Goal: Information Seeking & Learning: Check status

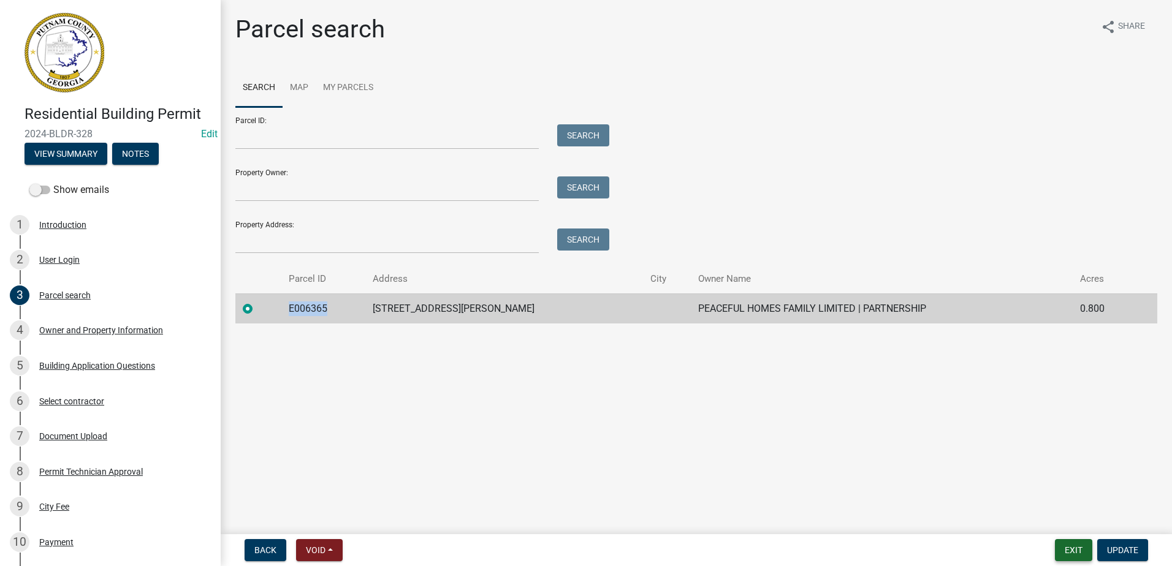
click at [1066, 545] on button "Exit" at bounding box center [1073, 550] width 37 height 22
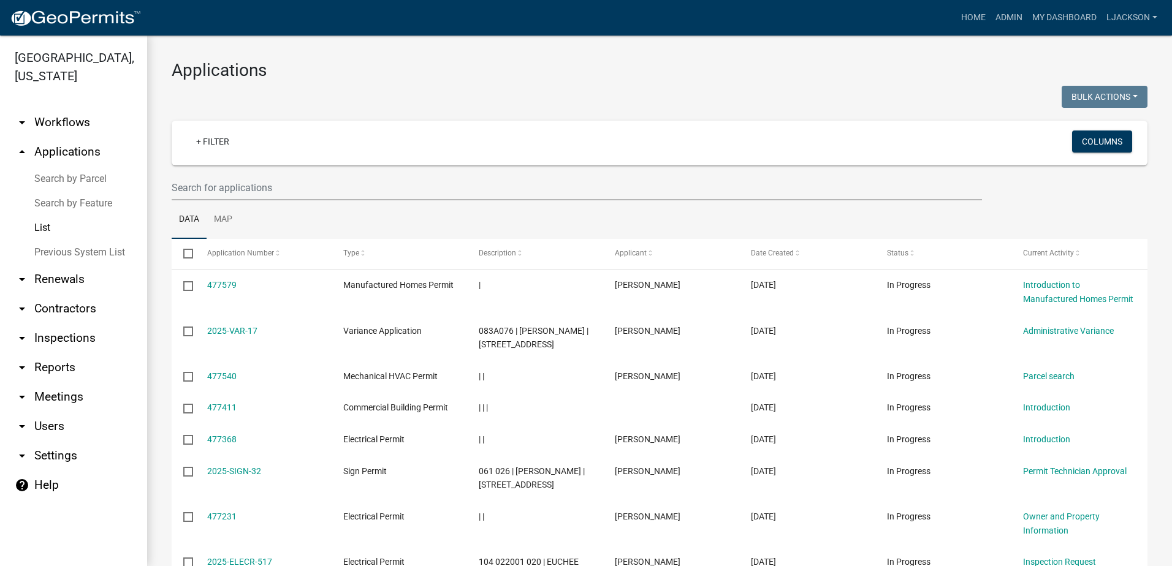
click at [349, 173] on wm-filter-builder "+ Filter Columns" at bounding box center [660, 161] width 976 height 80
click at [303, 193] on input "text" at bounding box center [577, 187] width 810 height 25
paste input "2025-BLDC-38"
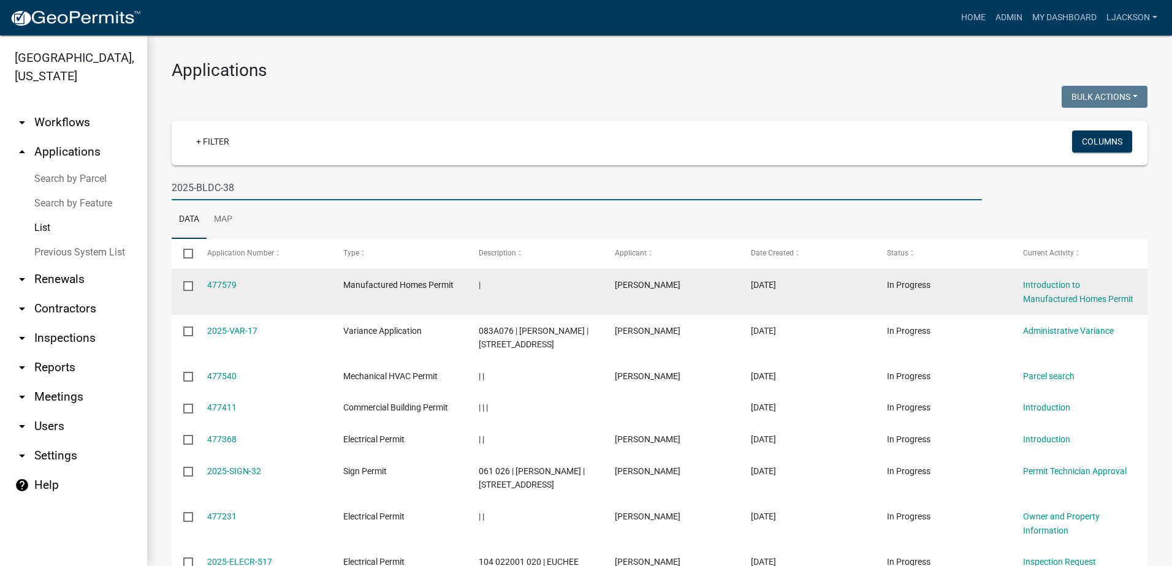
type input "2025-BLDC-38"
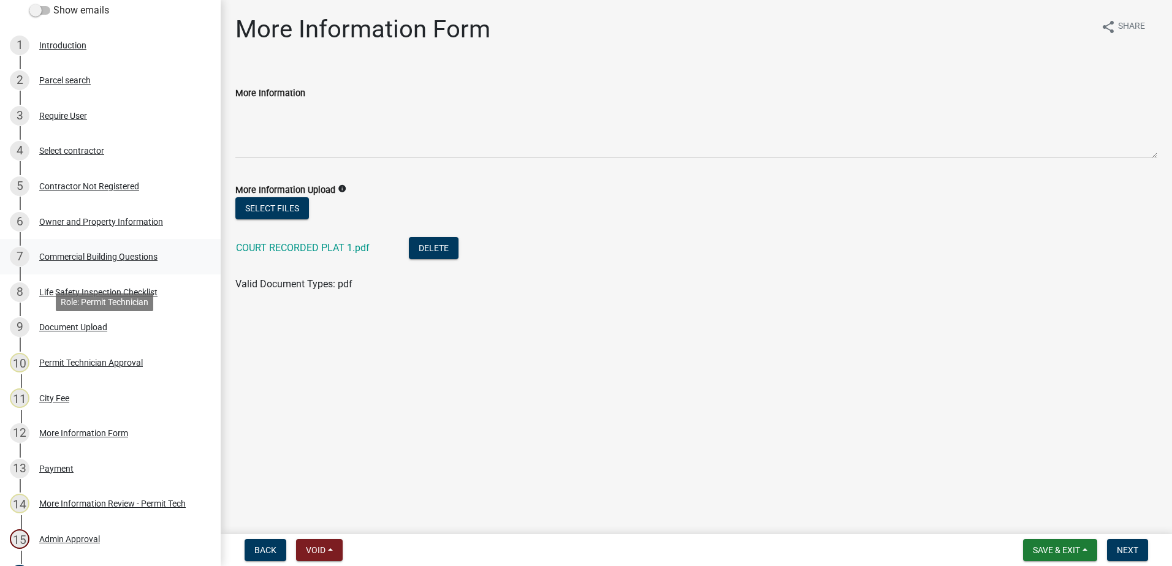
scroll to position [245, 0]
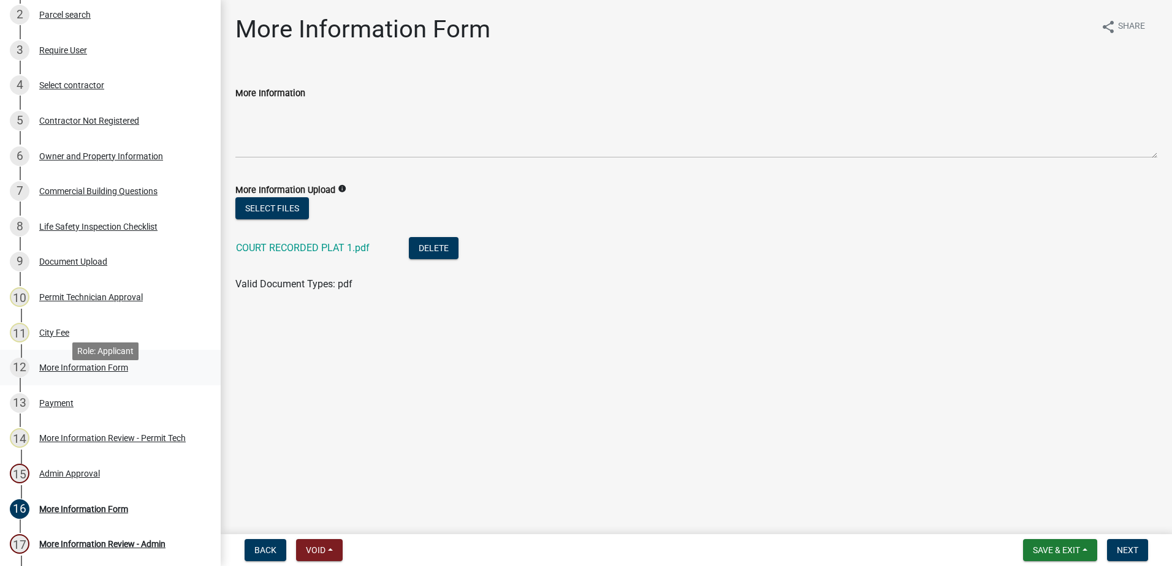
drag, startPoint x: 73, startPoint y: 313, endPoint x: 134, endPoint y: 385, distance: 94.4
click at [134, 385] on ul "1 Introduction 2 Parcel search 3 Require User 4 Select contractor 5 Contractor …" at bounding box center [110, 279] width 221 height 645
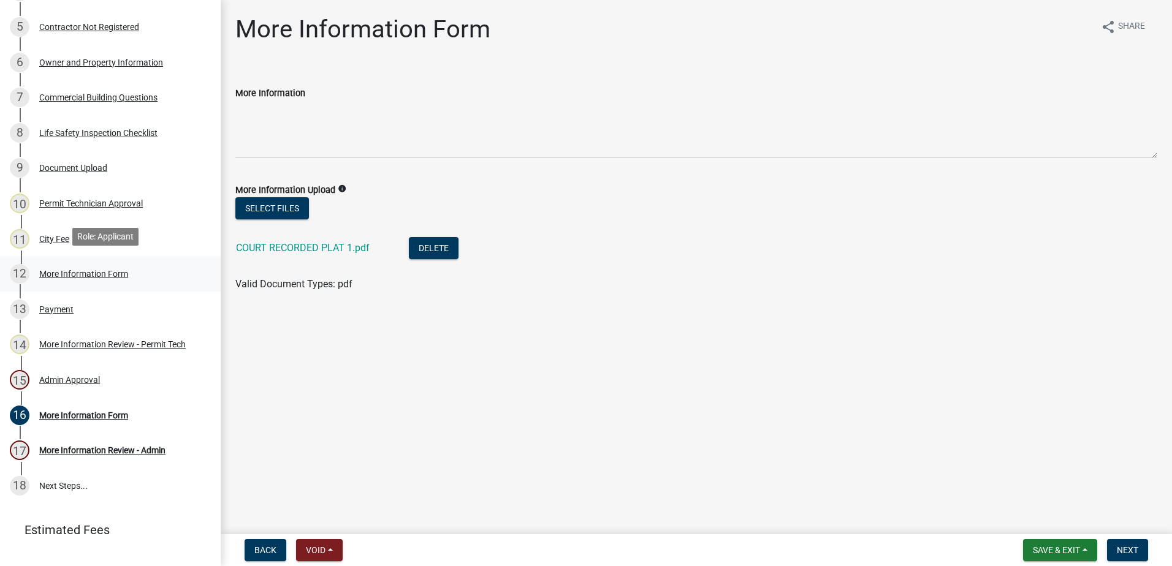
scroll to position [368, 0]
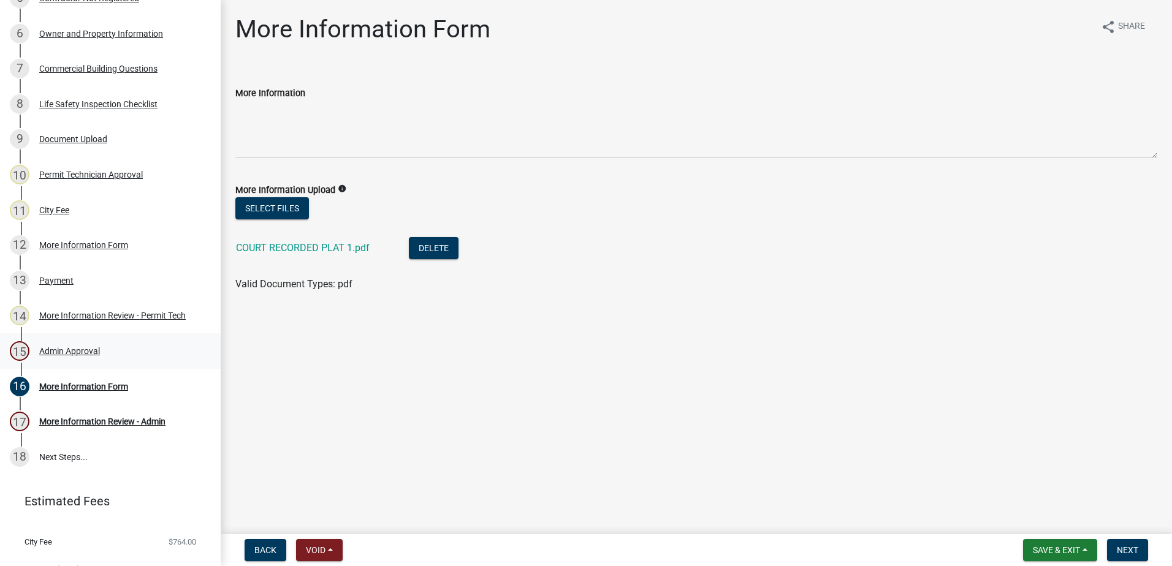
click at [72, 355] on div "Admin Approval" at bounding box center [69, 351] width 61 height 9
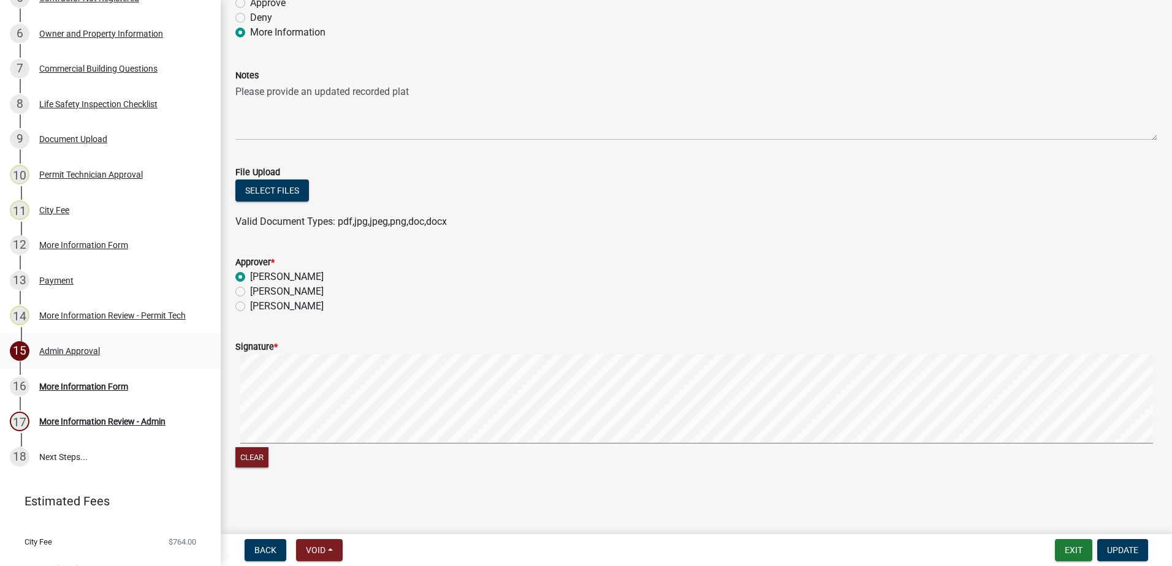
click at [60, 355] on div "Admin Approval" at bounding box center [69, 351] width 61 height 9
click at [56, 355] on div "Admin Approval" at bounding box center [69, 351] width 61 height 9
click at [54, 391] on div "More Information Form" at bounding box center [83, 386] width 89 height 9
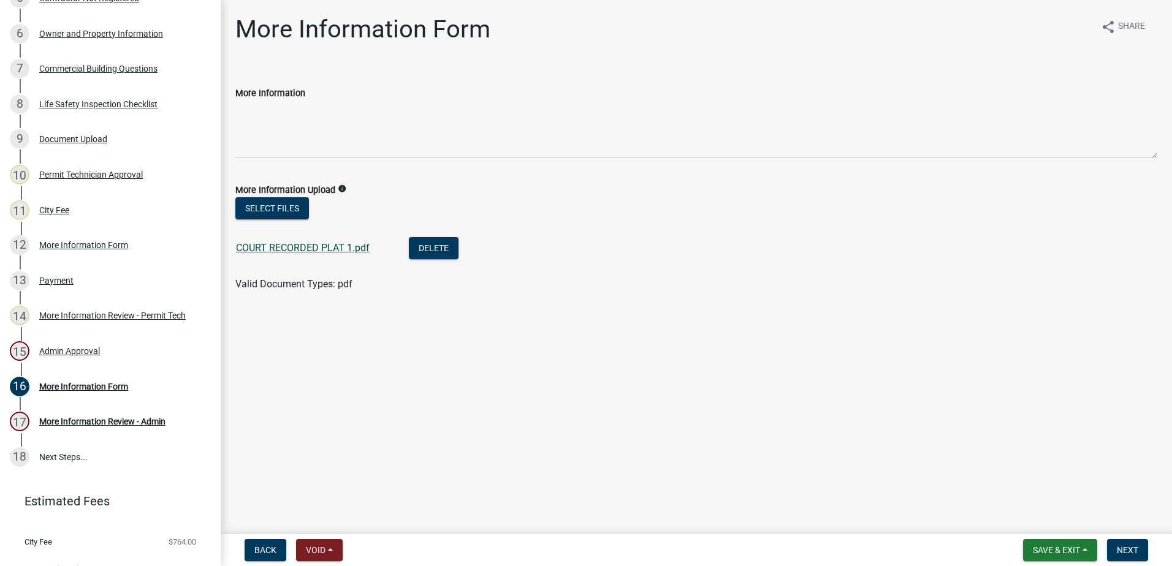
click at [295, 250] on link "COURT RECORDED PLAT 1.pdf" at bounding box center [303, 248] width 134 height 12
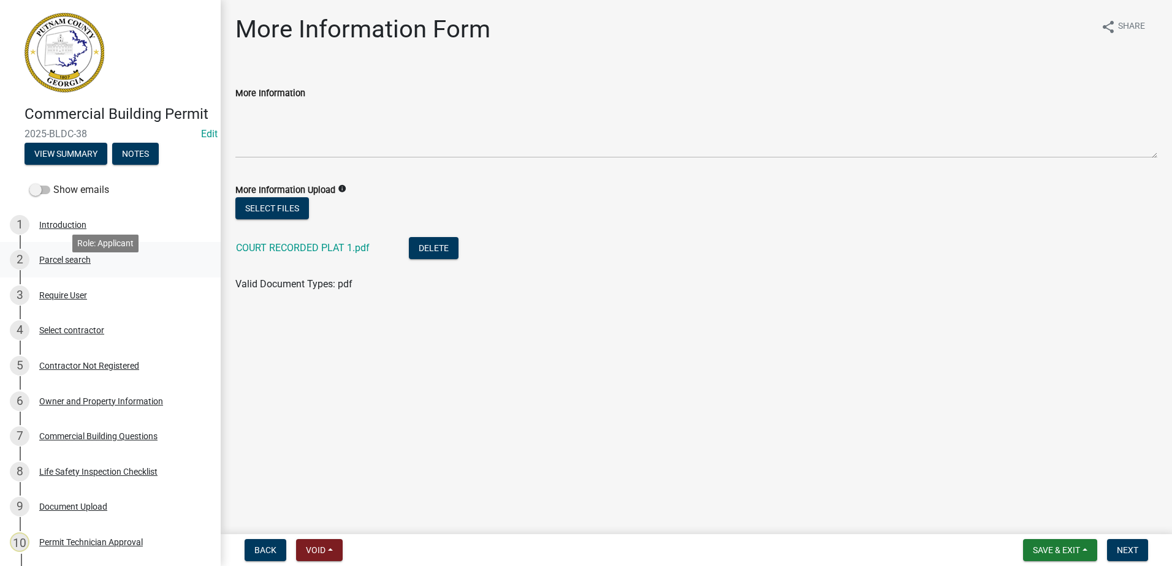
click at [69, 264] on div "Parcel search" at bounding box center [64, 260] width 51 height 9
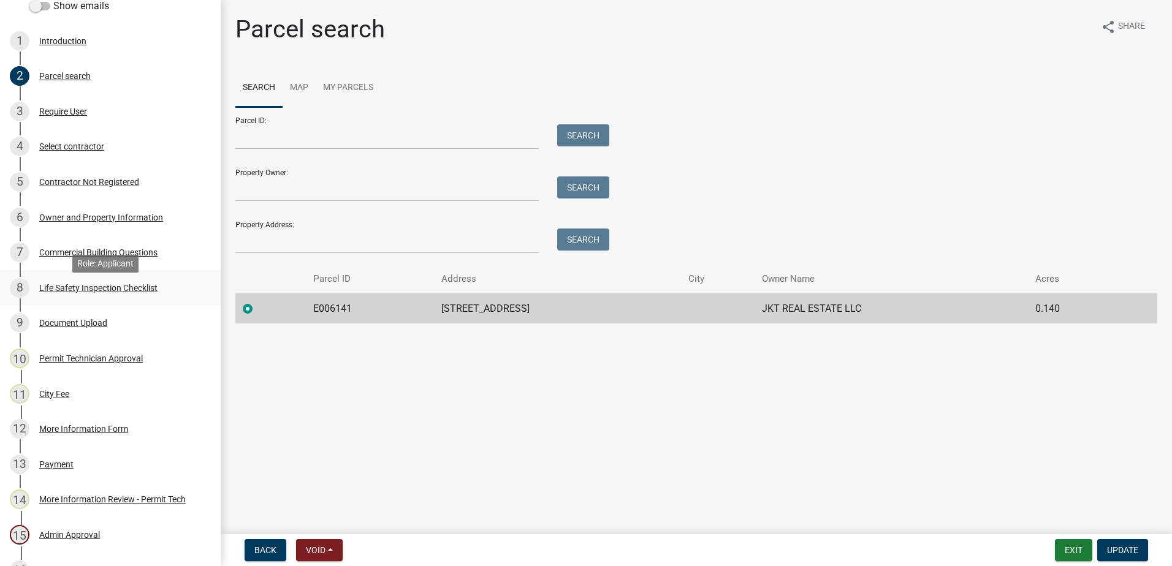
scroll to position [245, 0]
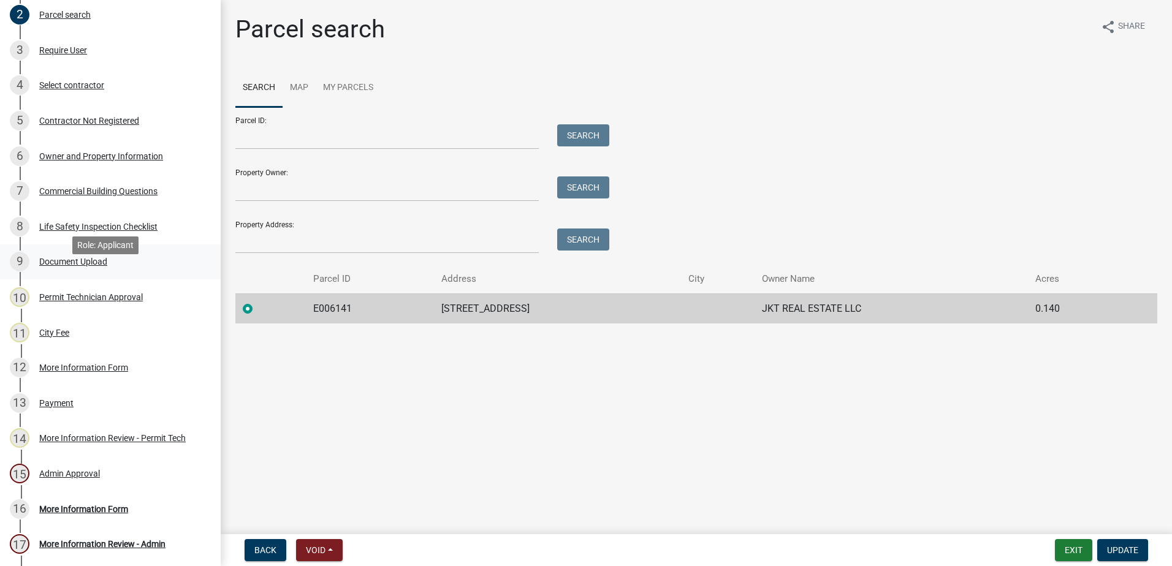
click at [80, 266] on div "Document Upload" at bounding box center [73, 261] width 68 height 9
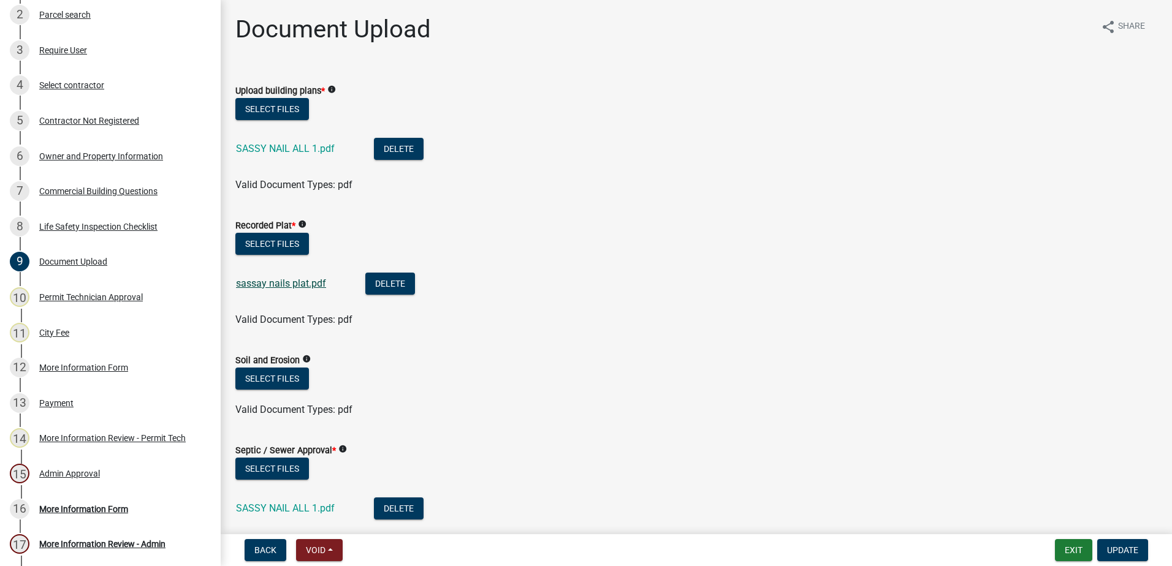
click at [275, 285] on link "sassay nails plat.pdf" at bounding box center [281, 284] width 90 height 12
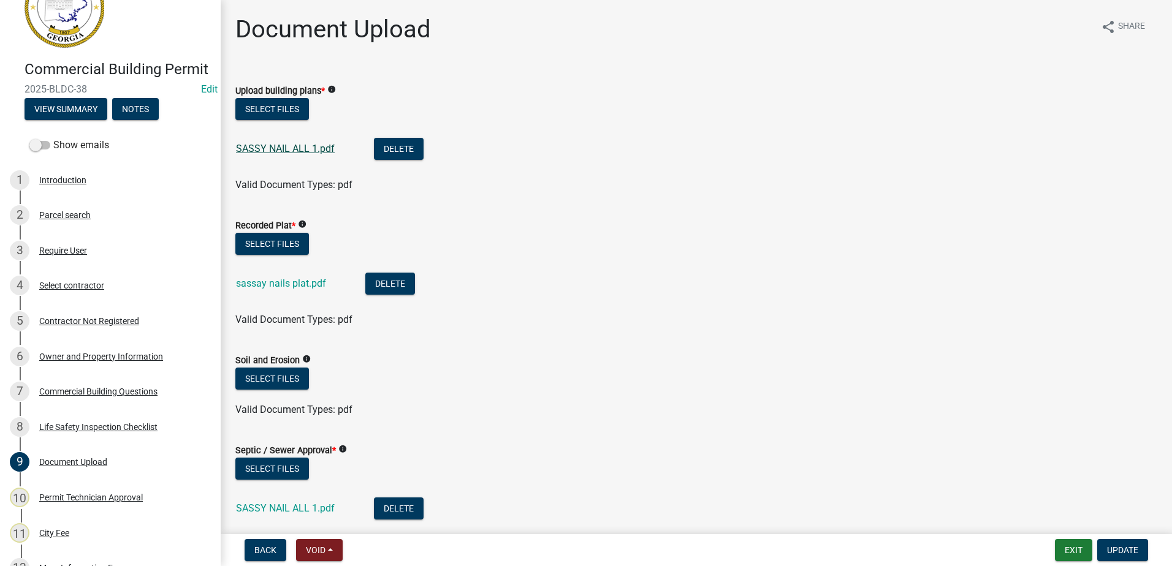
scroll to position [0, 0]
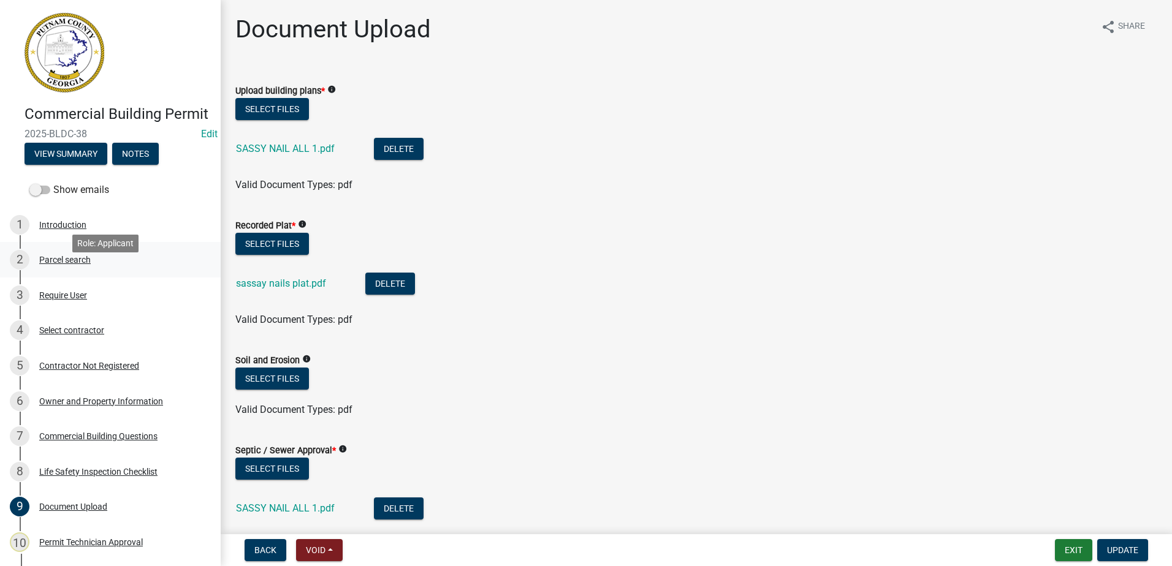
click at [60, 264] on div "Parcel search" at bounding box center [64, 260] width 51 height 9
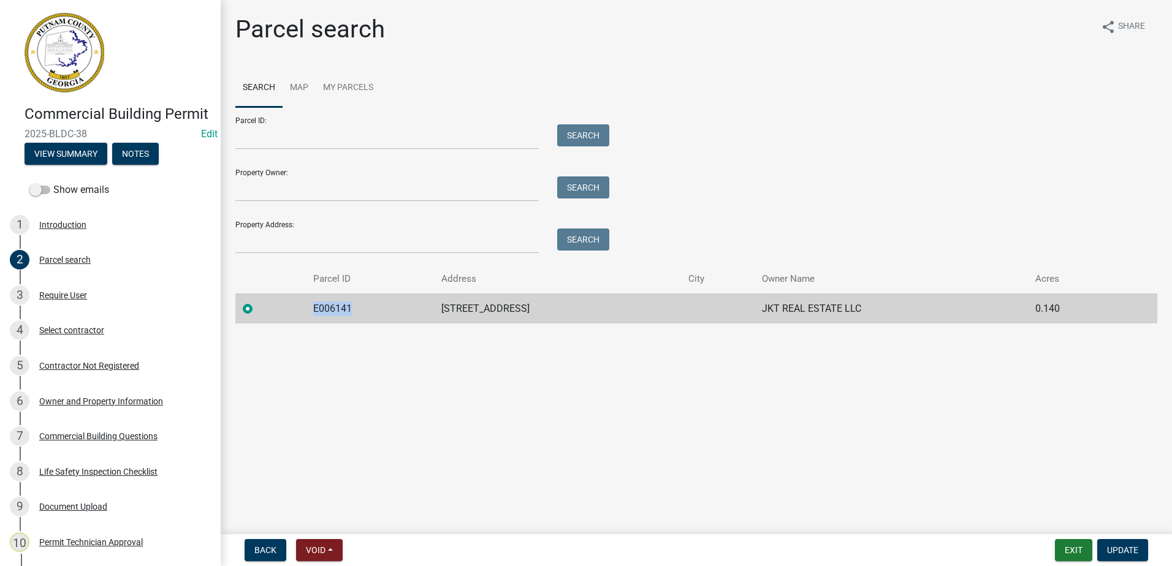
drag, startPoint x: 348, startPoint y: 309, endPoint x: 307, endPoint y: 308, distance: 41.1
click at [307, 308] on td "E006141" at bounding box center [370, 309] width 128 height 30
drag, startPoint x: 307, startPoint y: 308, endPoint x: 318, endPoint y: 308, distance: 11.0
copy td "E006141"
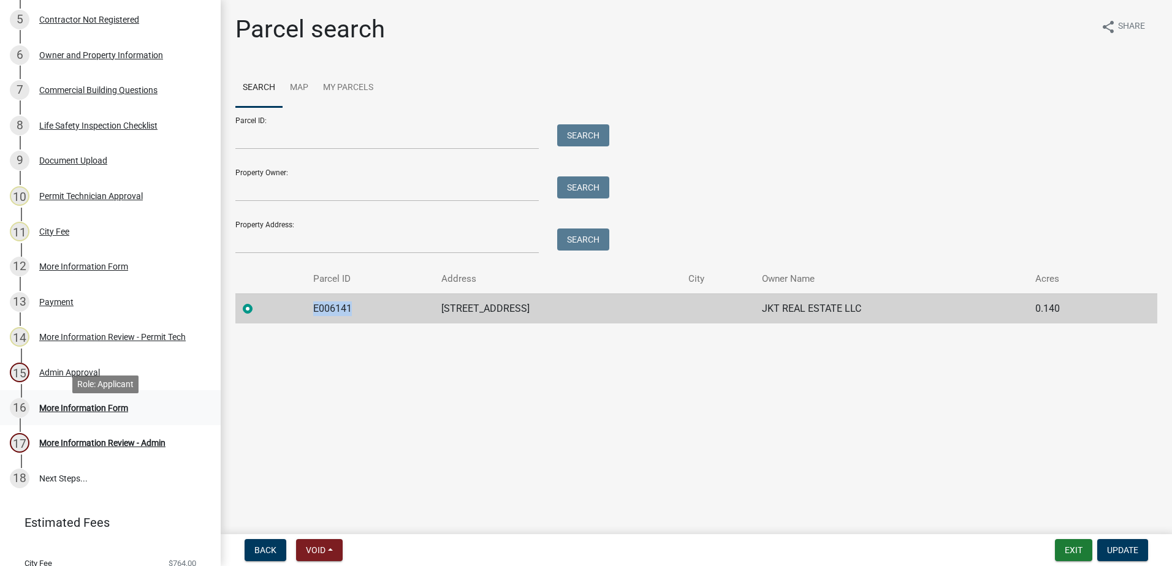
scroll to position [368, 0]
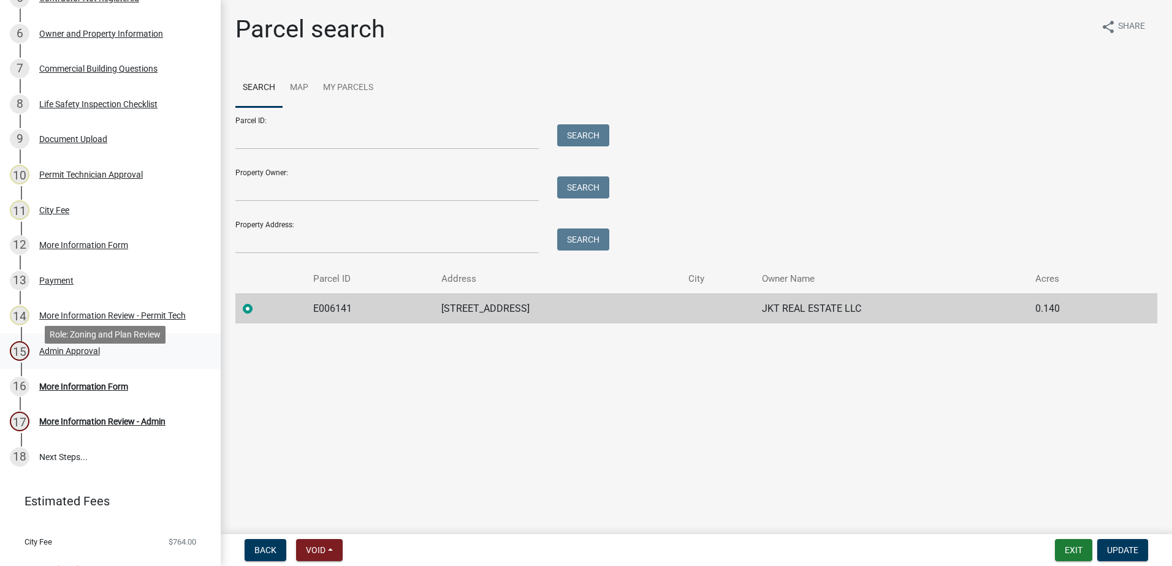
click at [83, 355] on div "Admin Approval" at bounding box center [69, 351] width 61 height 9
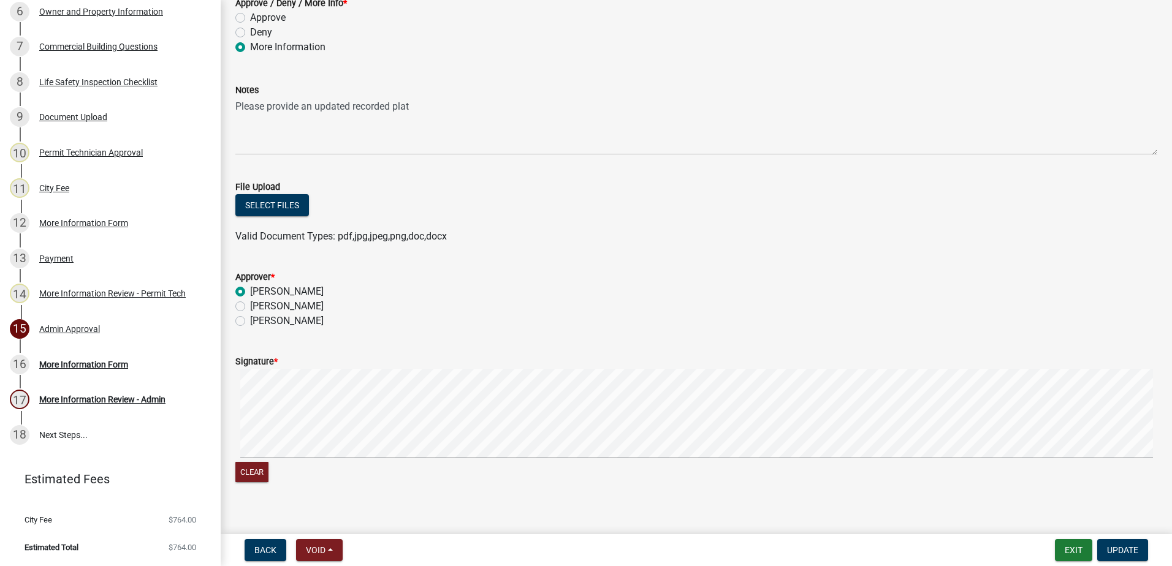
scroll to position [102, 0]
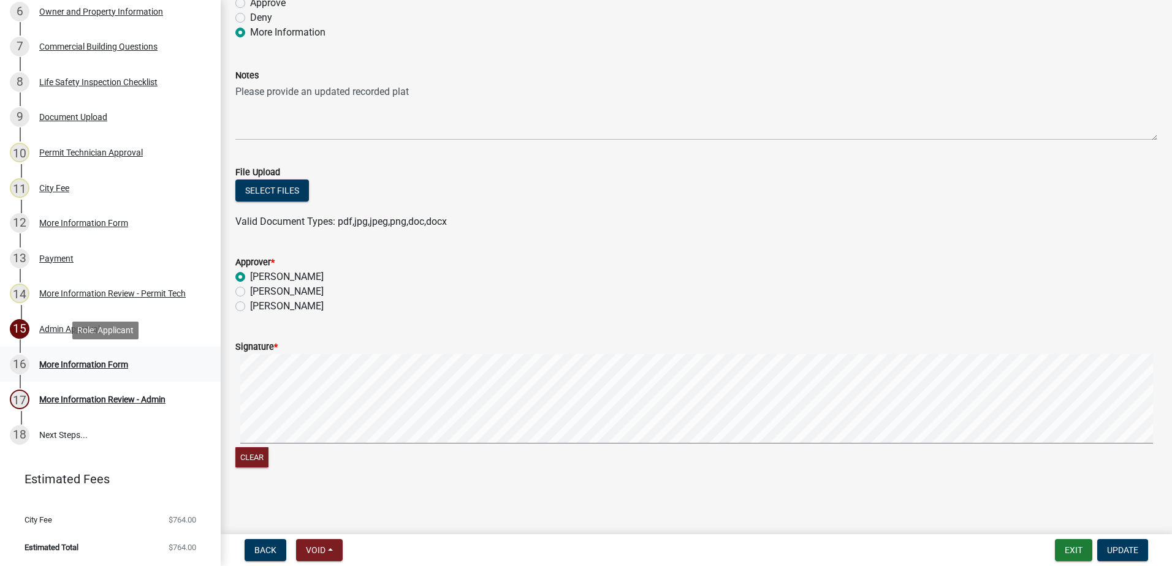
click at [67, 368] on div "More Information Form" at bounding box center [83, 364] width 89 height 9
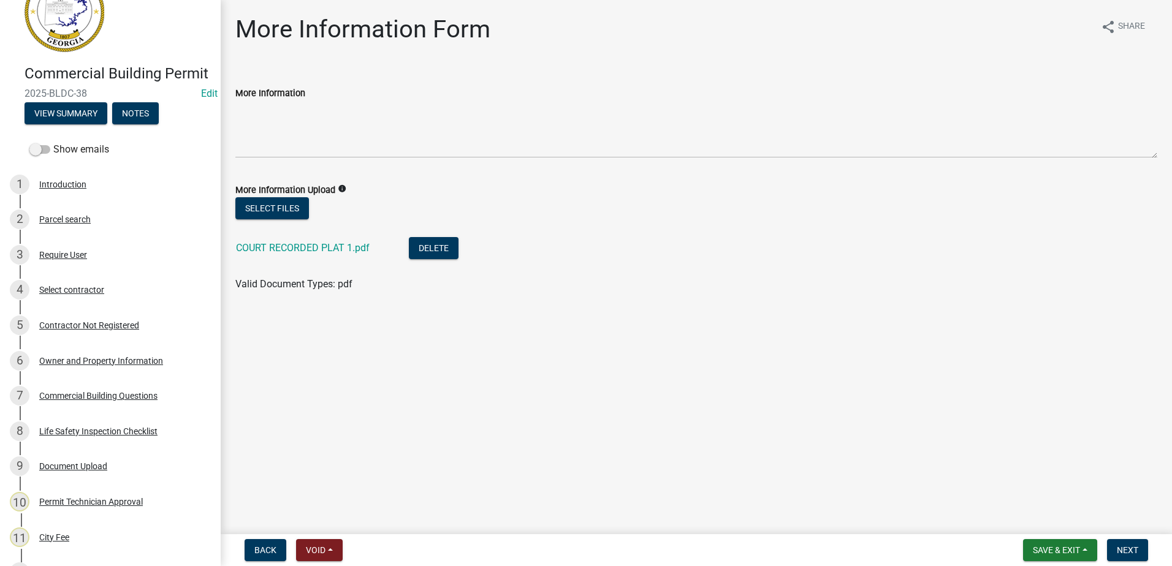
scroll to position [40, 0]
click at [62, 224] on div "Parcel search" at bounding box center [64, 220] width 51 height 9
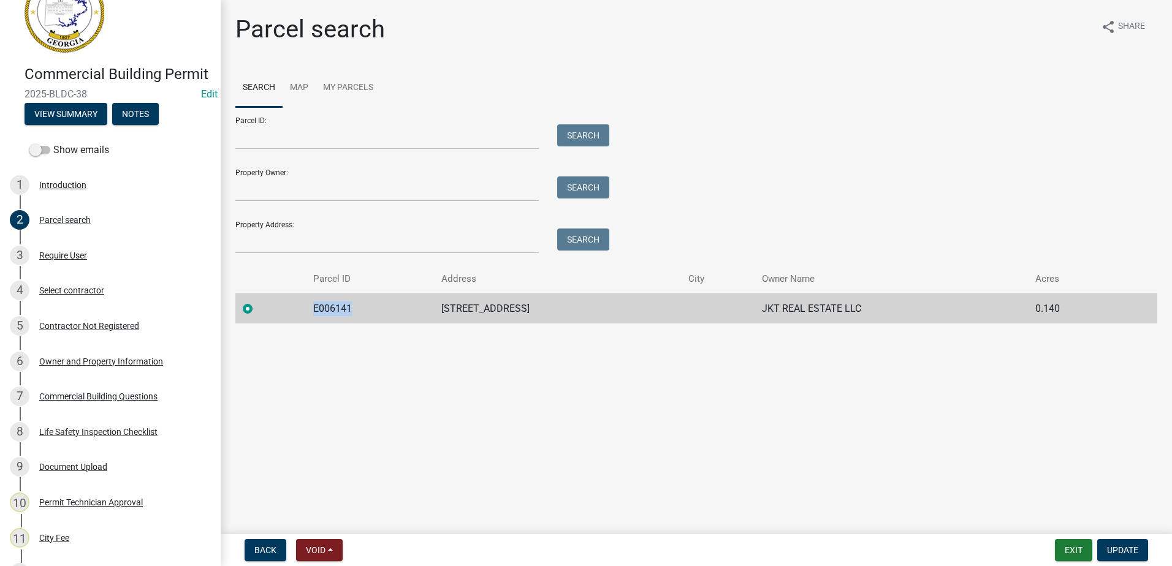
drag, startPoint x: 311, startPoint y: 308, endPoint x: 354, endPoint y: 305, distance: 42.4
click at [354, 305] on td "E006141" at bounding box center [370, 309] width 128 height 30
drag, startPoint x: 354, startPoint y: 305, endPoint x: 341, endPoint y: 308, distance: 12.8
copy td "E006141"
click at [75, 401] on div "Commercial Building Questions" at bounding box center [98, 396] width 118 height 9
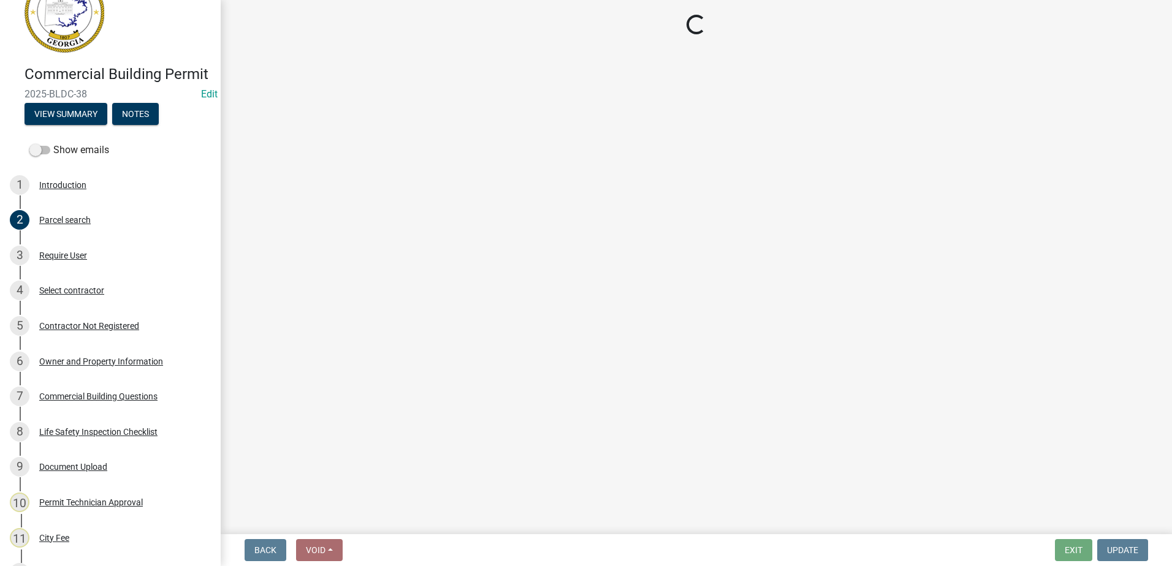
select select "57fcfe13-a5be-446e-a688-93f9a060571f"
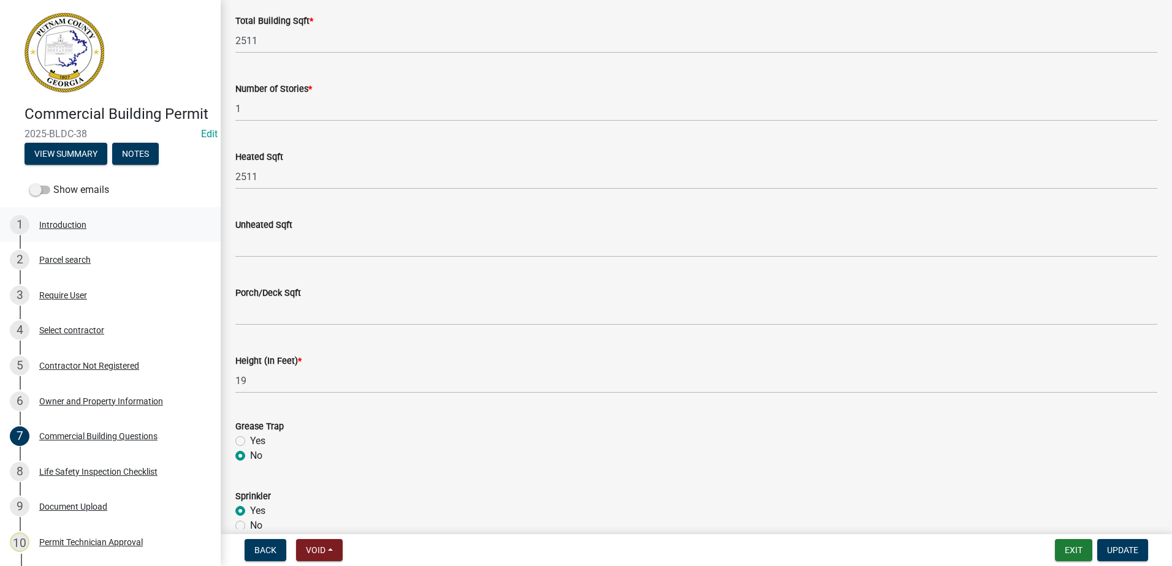
scroll to position [797, 0]
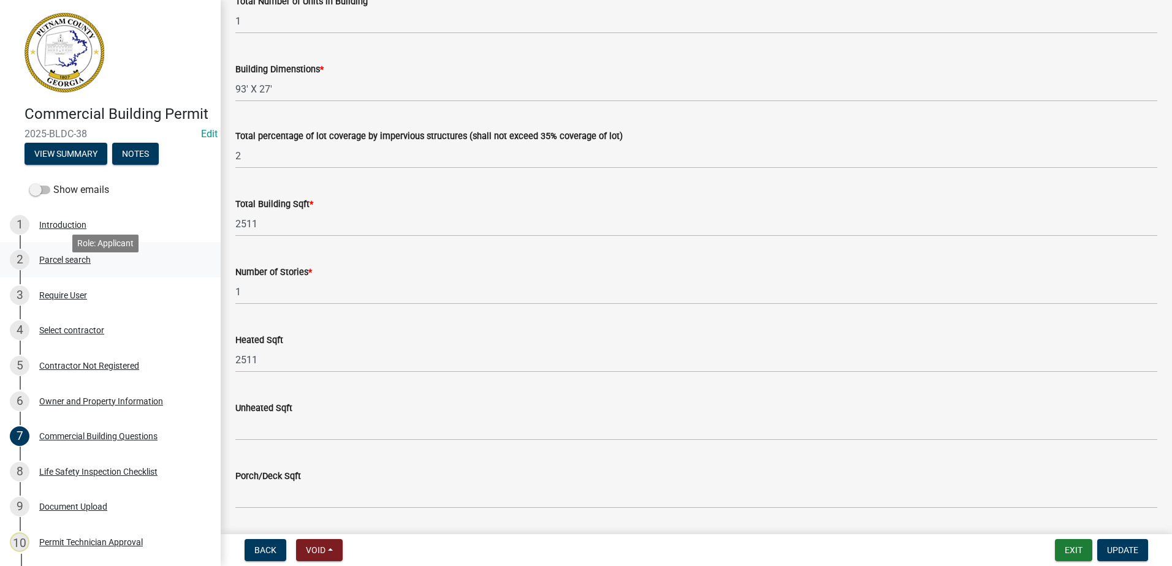
click at [55, 264] on div "Parcel search" at bounding box center [64, 260] width 51 height 9
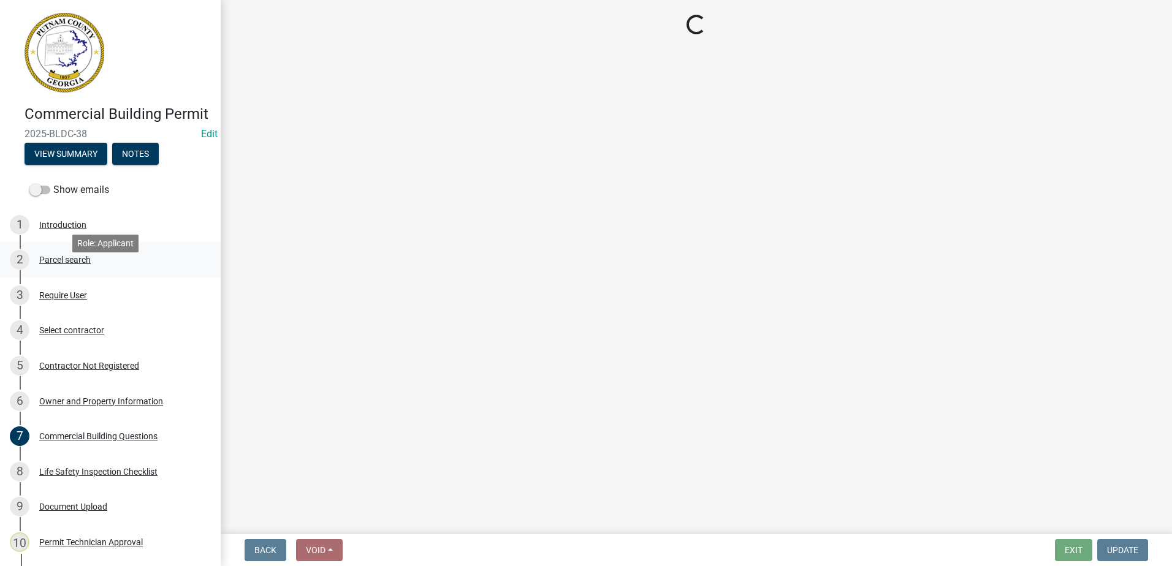
scroll to position [0, 0]
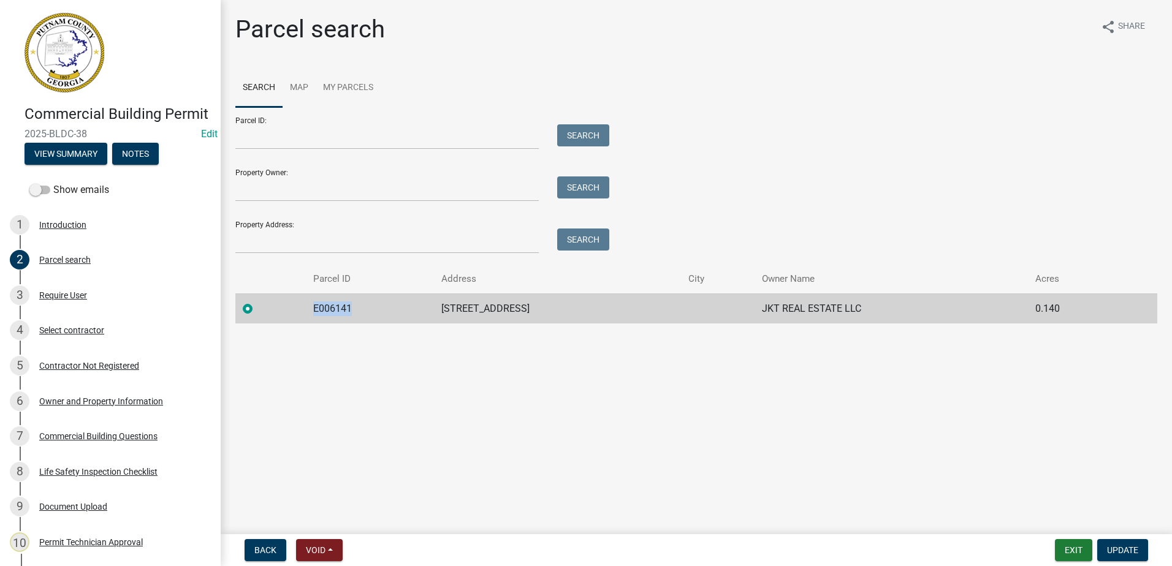
drag, startPoint x: 313, startPoint y: 308, endPoint x: 352, endPoint y: 307, distance: 39.2
click at [352, 307] on td "E006141" at bounding box center [370, 309] width 128 height 30
drag, startPoint x: 352, startPoint y: 307, endPoint x: 344, endPoint y: 308, distance: 7.5
copy td "E006141"
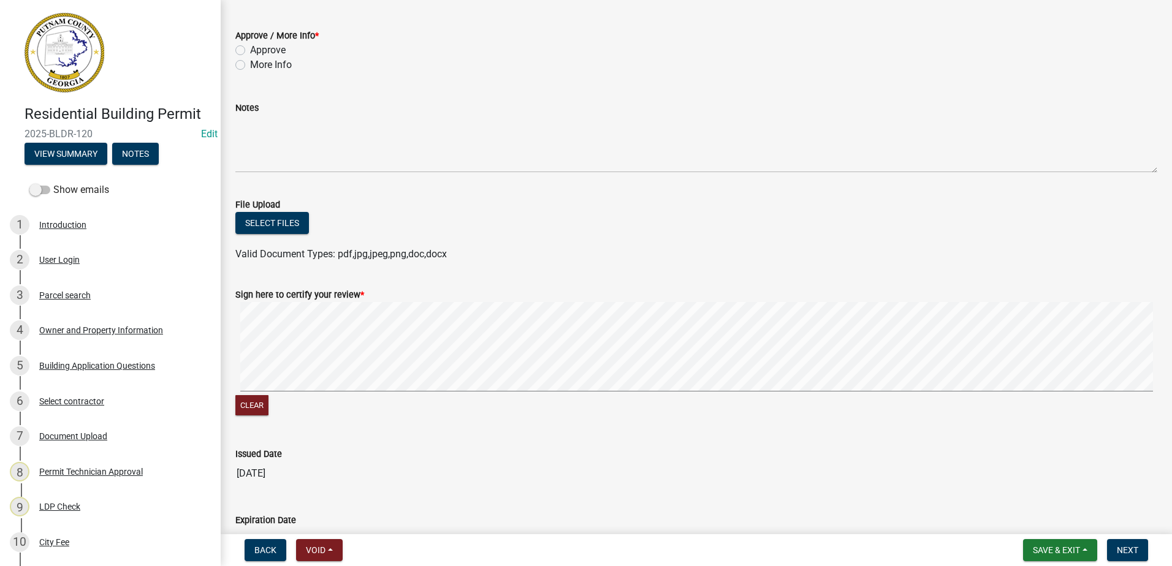
scroll to position [137, 0]
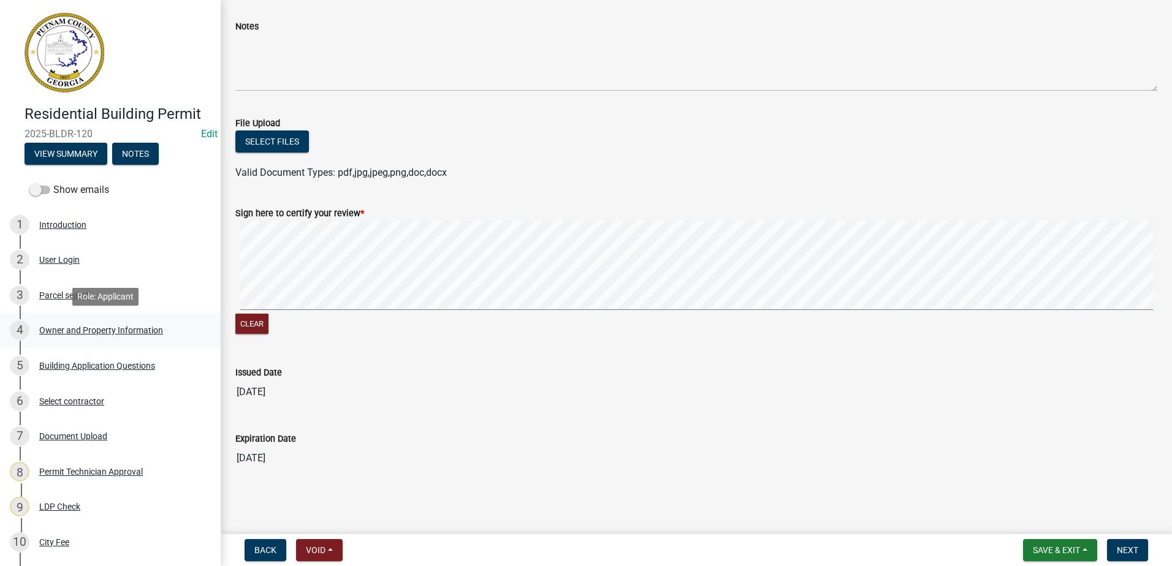
click at [103, 329] on div "Owner and Property Information" at bounding box center [101, 330] width 124 height 9
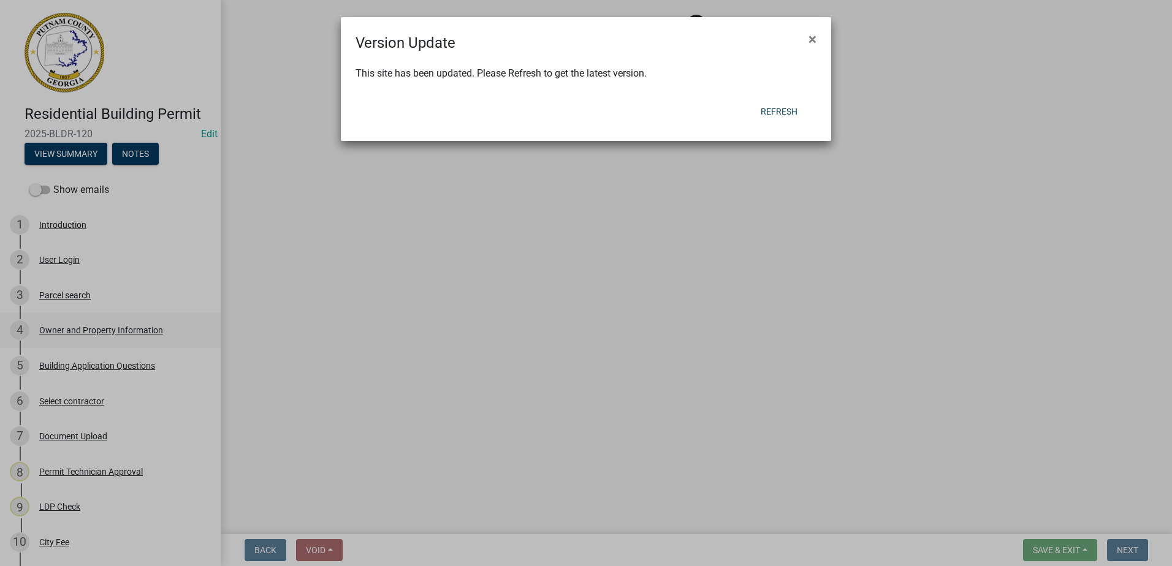
scroll to position [0, 0]
select select "ef7a1fc2-7a7a-426d-b1f0-c9b9b6ca7ff4"
select select "58d273ed-cbd1-45cf-a92b-4c415c252308"
select select "ece5c1a9-df30-4702-9587-5deee23533b7"
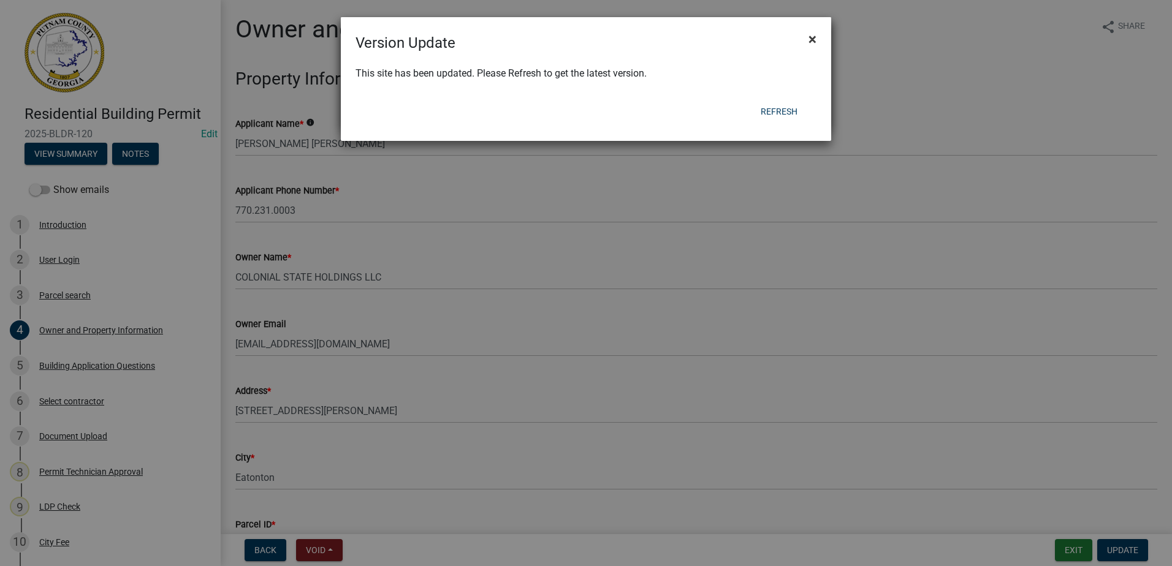
click at [817, 37] on button "×" at bounding box center [813, 39] width 28 height 34
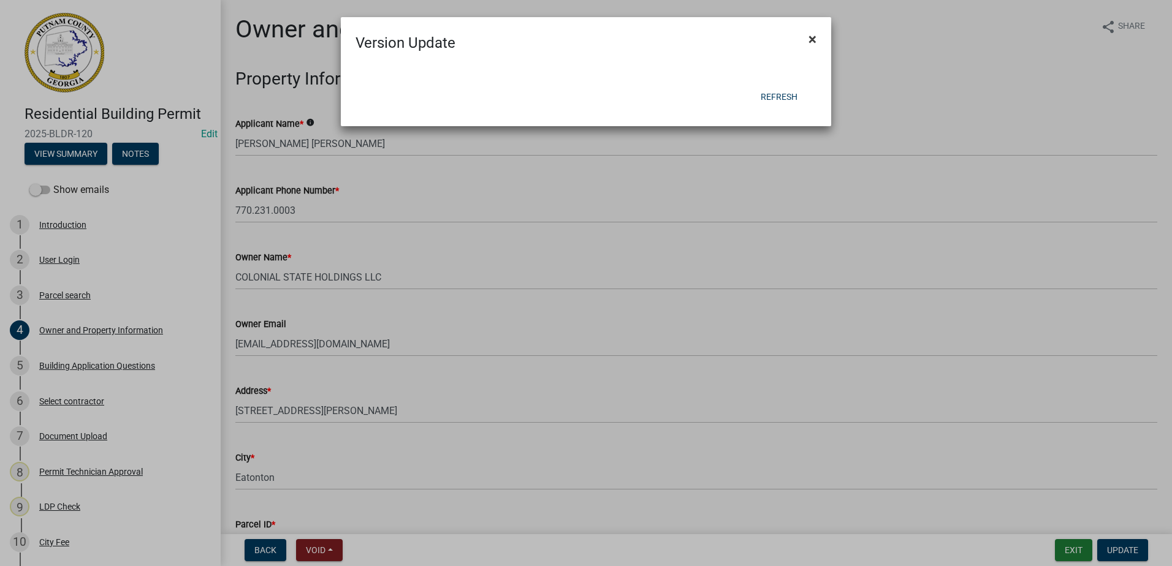
click at [820, 42] on button "×" at bounding box center [813, 39] width 28 height 34
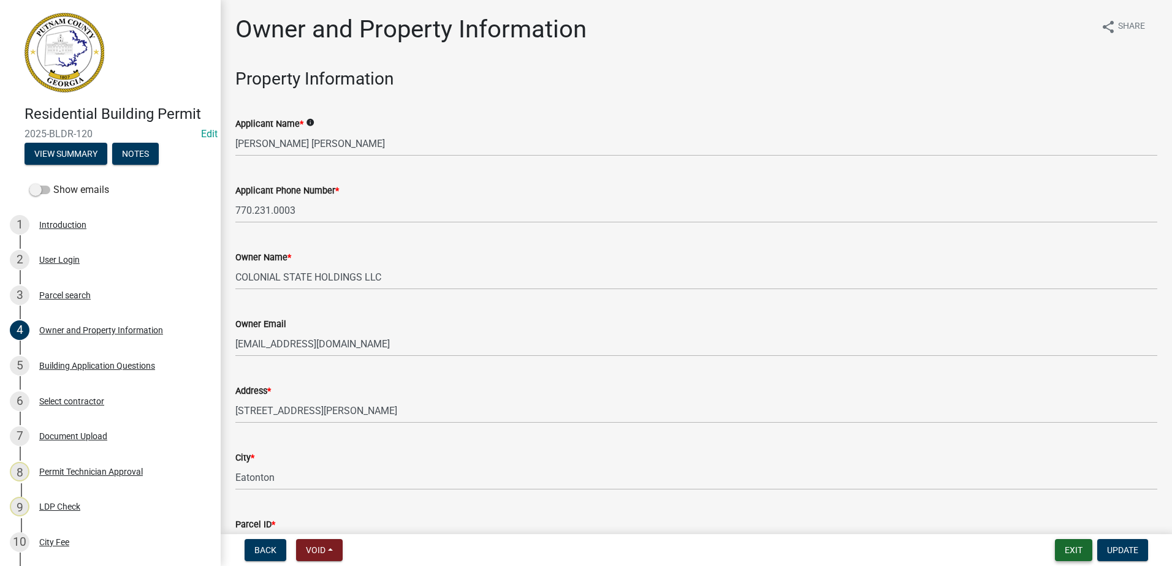
click at [1076, 550] on button "Exit" at bounding box center [1073, 550] width 37 height 22
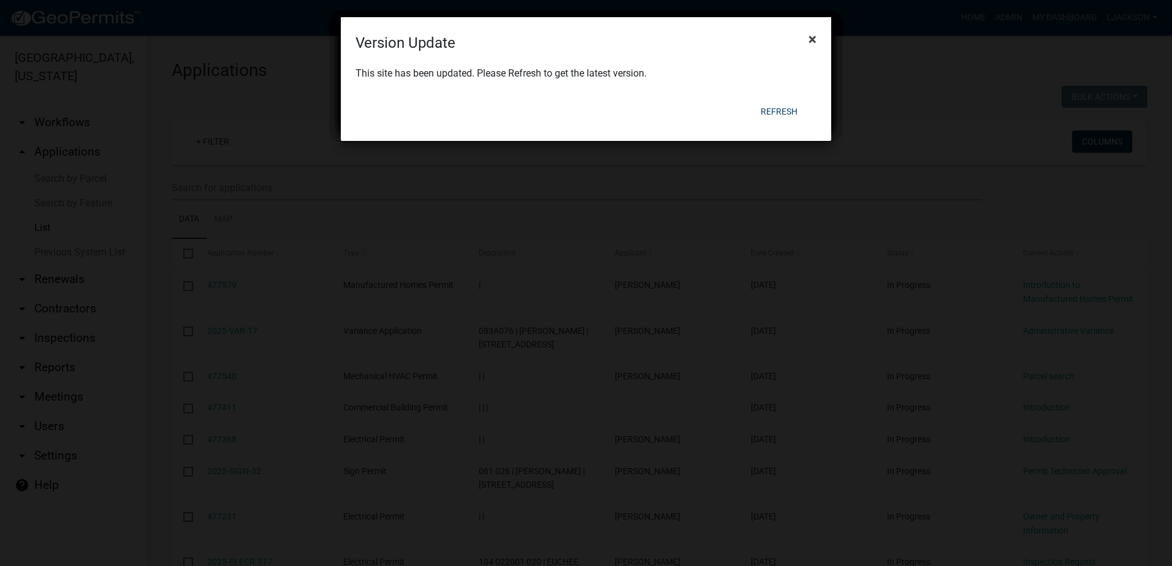
click at [810, 36] on span "×" at bounding box center [812, 39] width 8 height 17
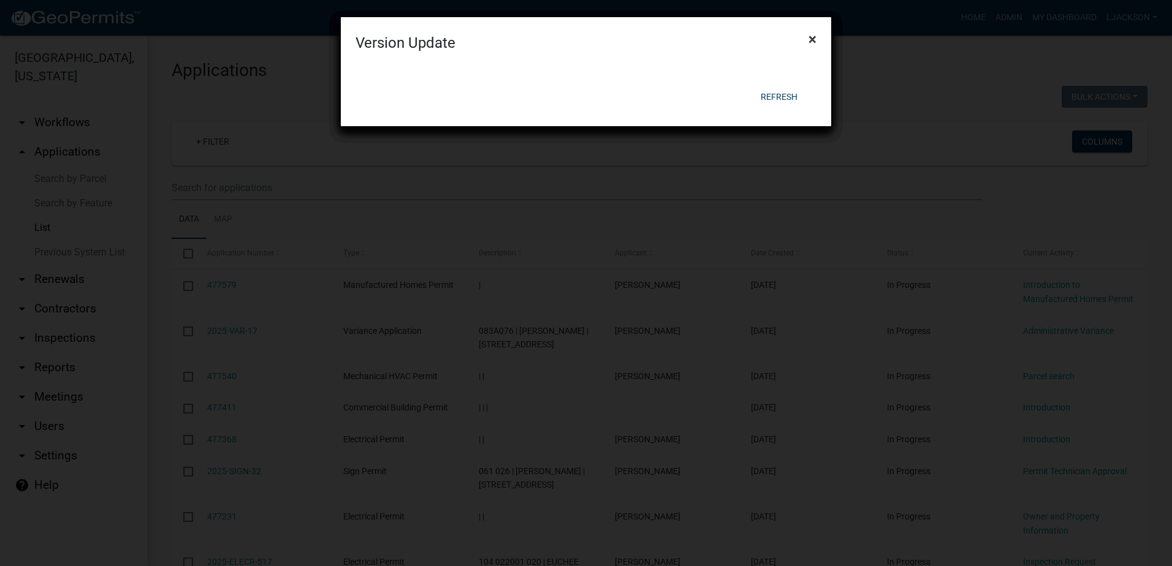
click at [808, 40] on span "×" at bounding box center [812, 39] width 8 height 17
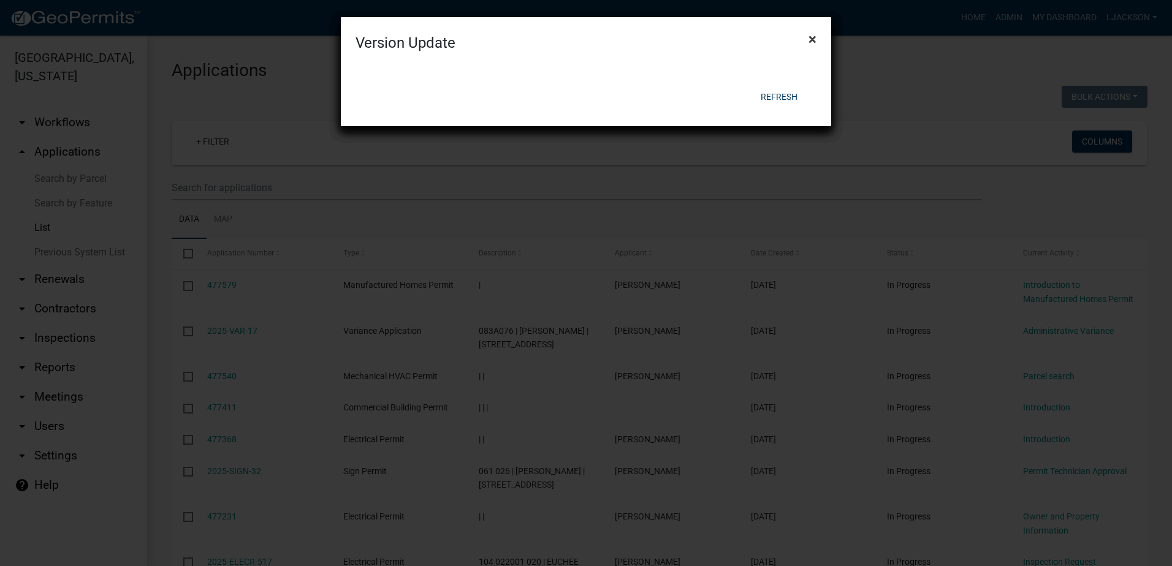
click at [808, 40] on span "×" at bounding box center [812, 39] width 8 height 17
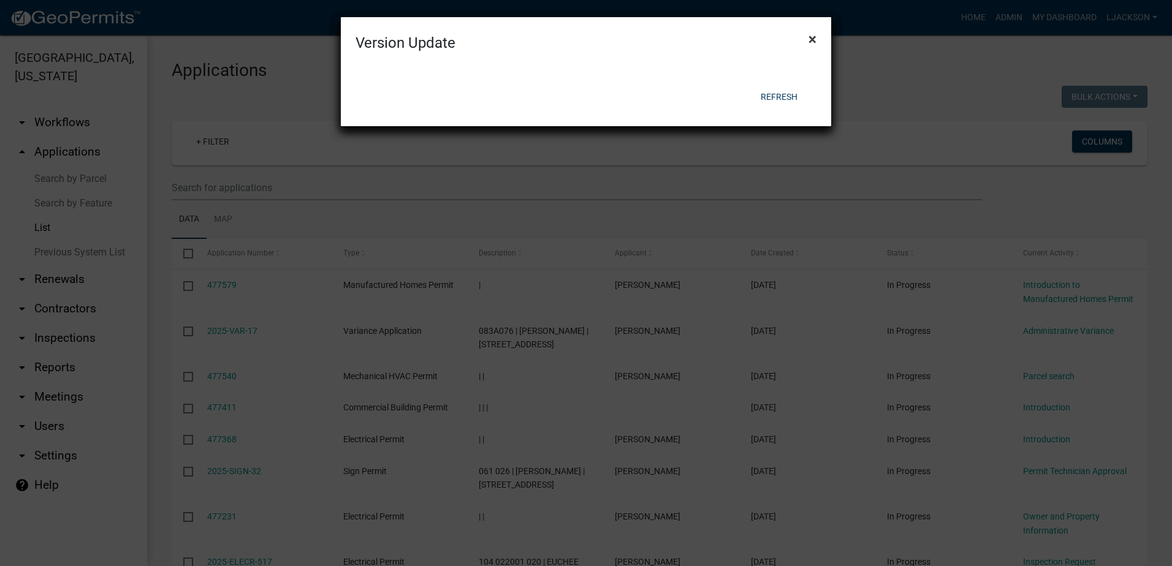
click at [808, 39] on button "×" at bounding box center [813, 39] width 28 height 34
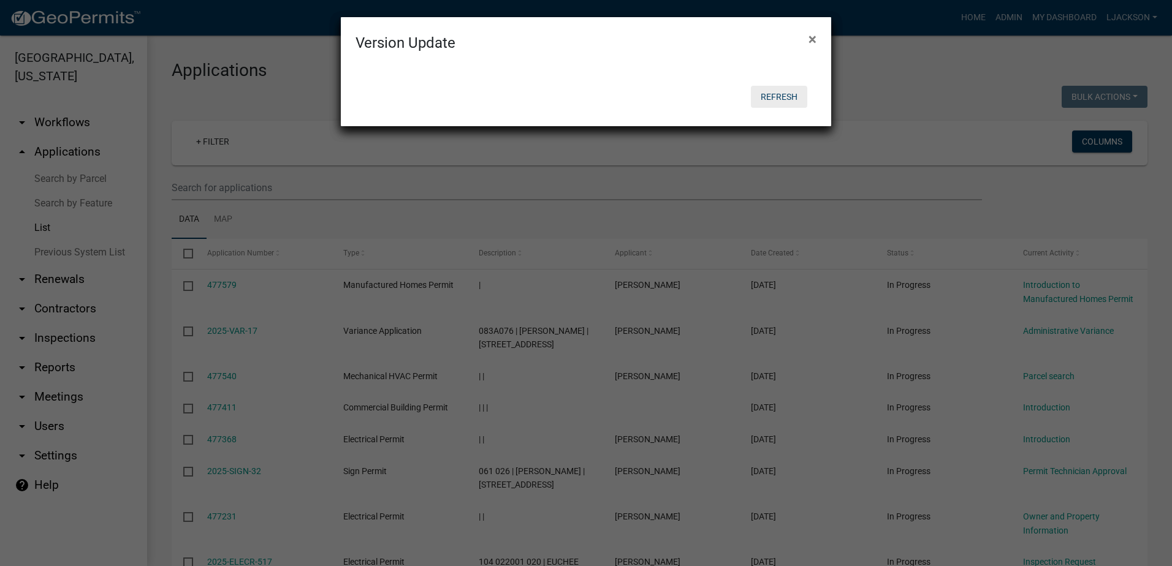
click at [775, 96] on button "Refresh" at bounding box center [779, 97] width 56 height 22
click at [813, 37] on span "×" at bounding box center [812, 39] width 8 height 17
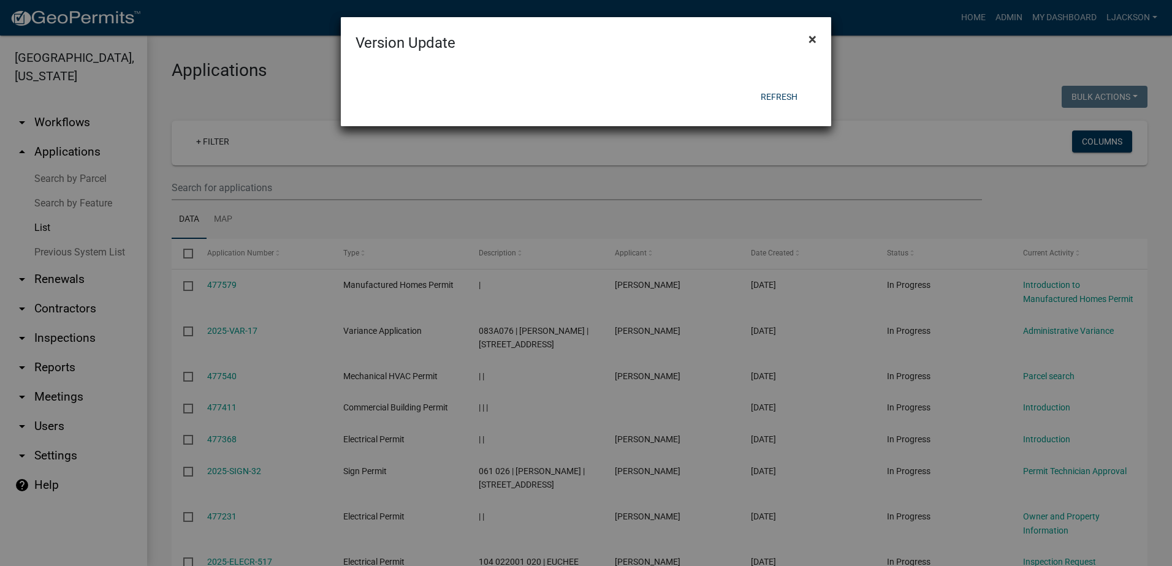
click at [811, 37] on span "×" at bounding box center [812, 39] width 8 height 17
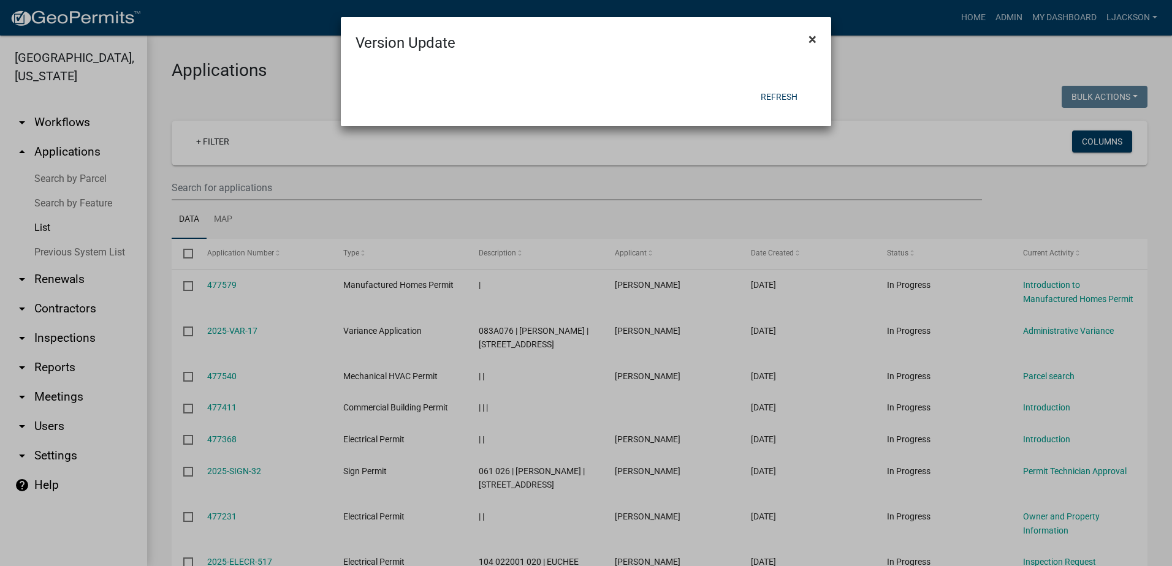
click at [811, 37] on span "×" at bounding box center [812, 39] width 8 height 17
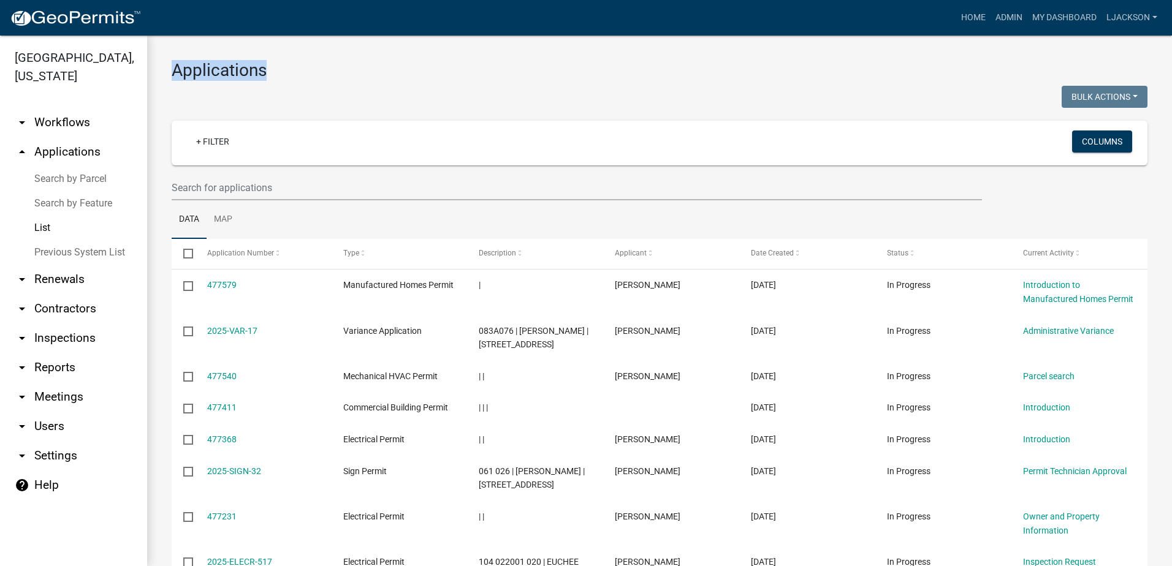
click at [811, 37] on div "Applications Bulk Actions Void Expire Lock Withdraw + Filter Columns Data Map S…" at bounding box center [659, 415] width 1025 height 759
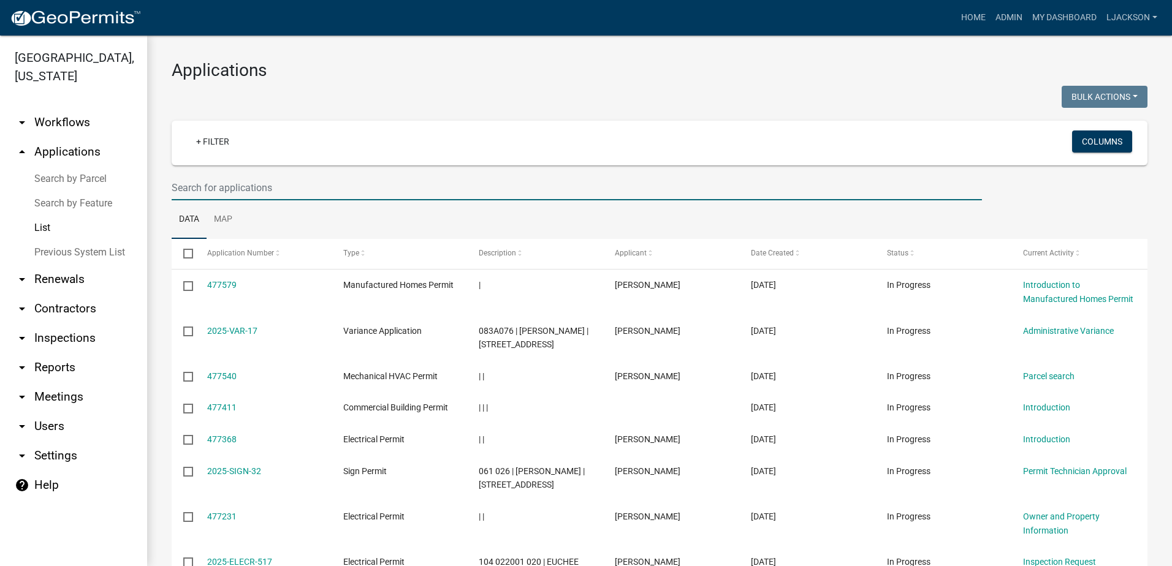
click at [373, 197] on input "text" at bounding box center [577, 187] width 810 height 25
click at [382, 193] on input "text" at bounding box center [577, 187] width 810 height 25
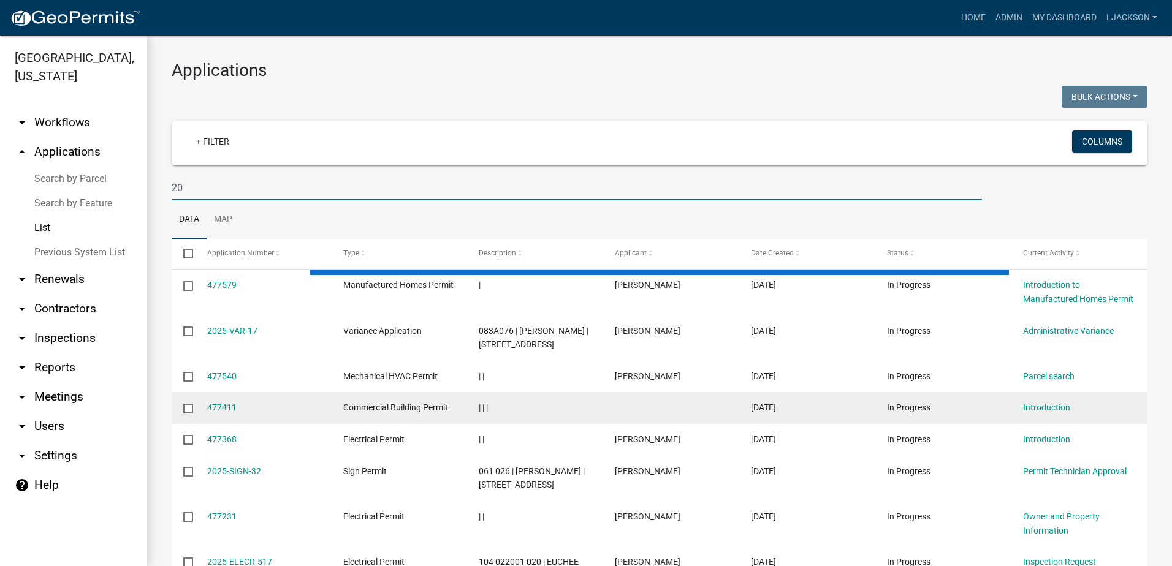
type input "2"
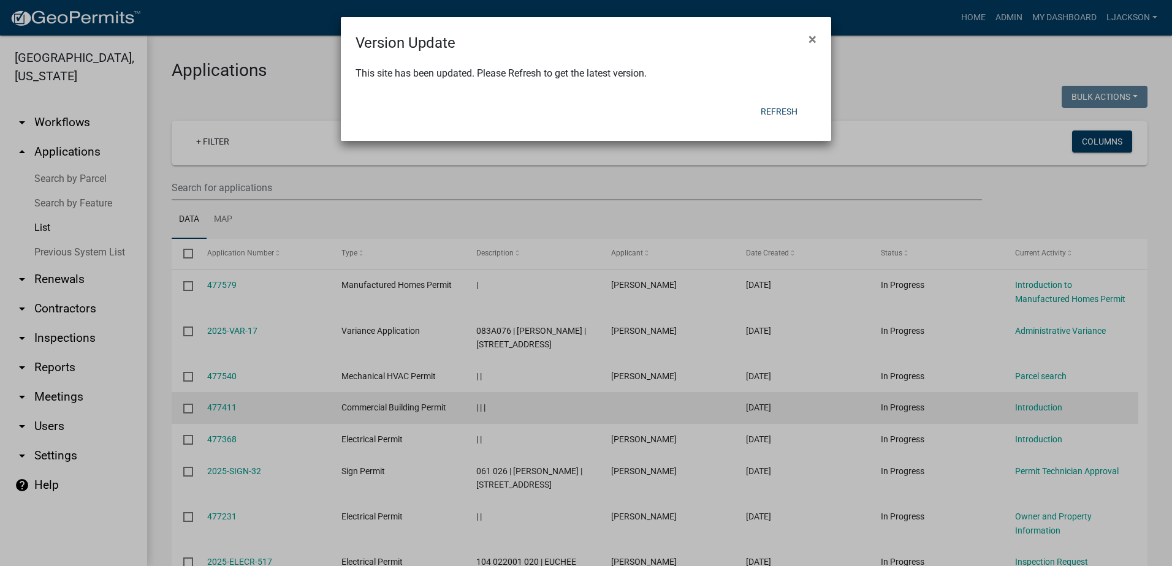
click at [799, 22] on button "×" at bounding box center [813, 39] width 28 height 34
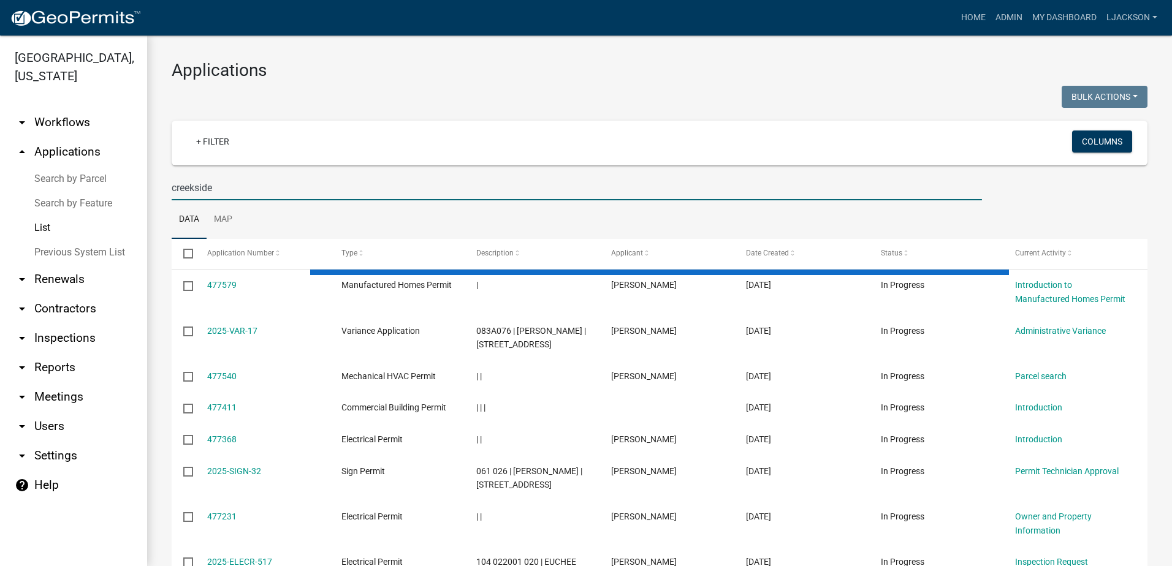
type input "creekside"
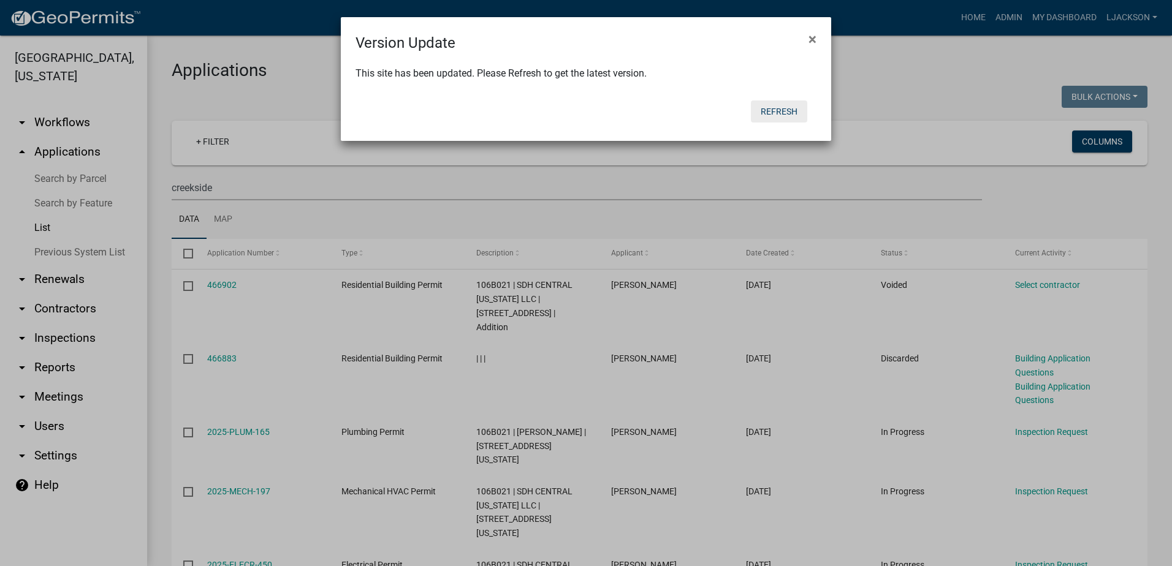
click at [772, 111] on button "Refresh" at bounding box center [779, 112] width 56 height 22
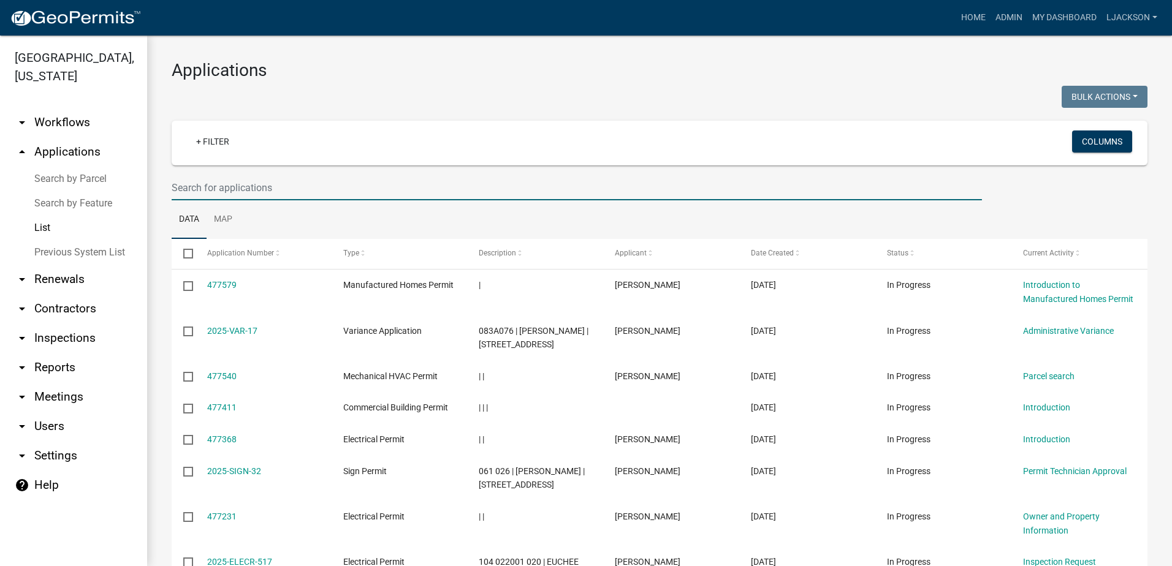
click at [254, 188] on input "text" at bounding box center [577, 187] width 810 height 25
click at [202, 184] on input "text" at bounding box center [577, 187] width 810 height 25
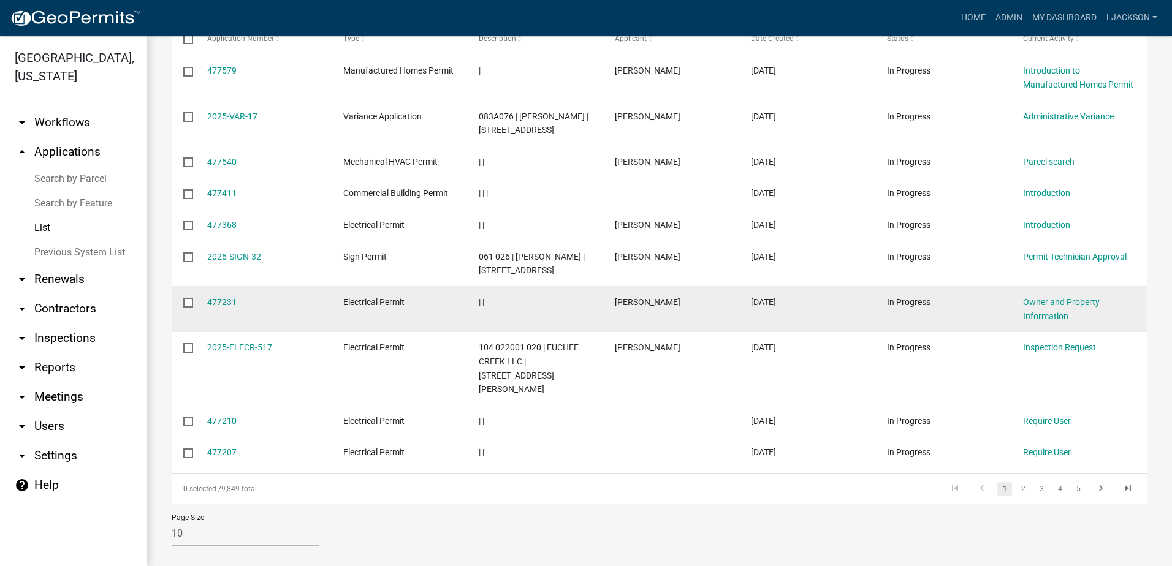
scroll to position [146, 0]
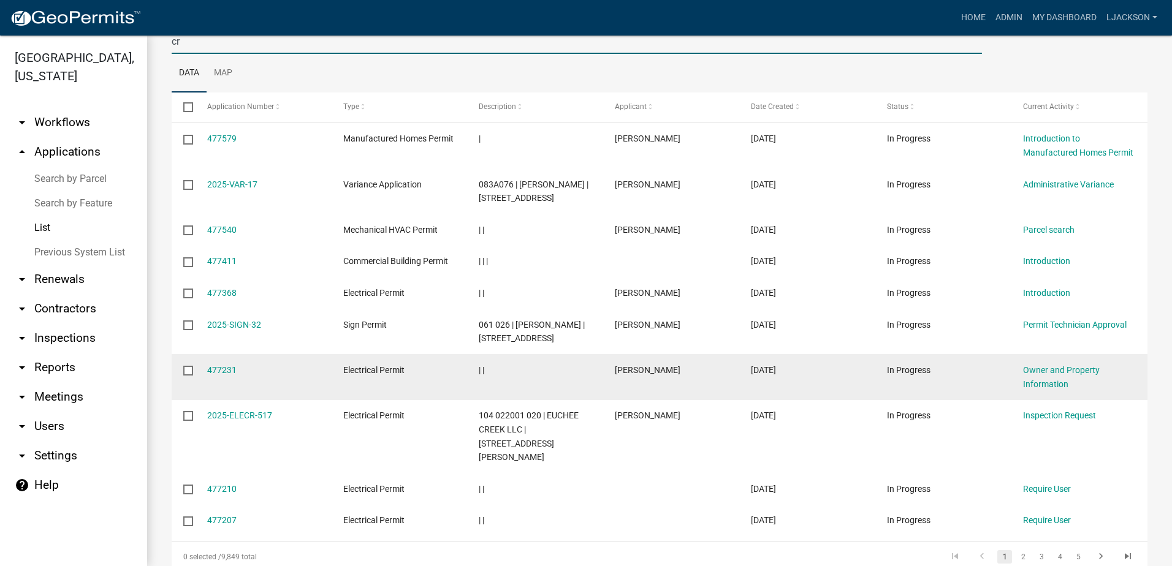
type input "c"
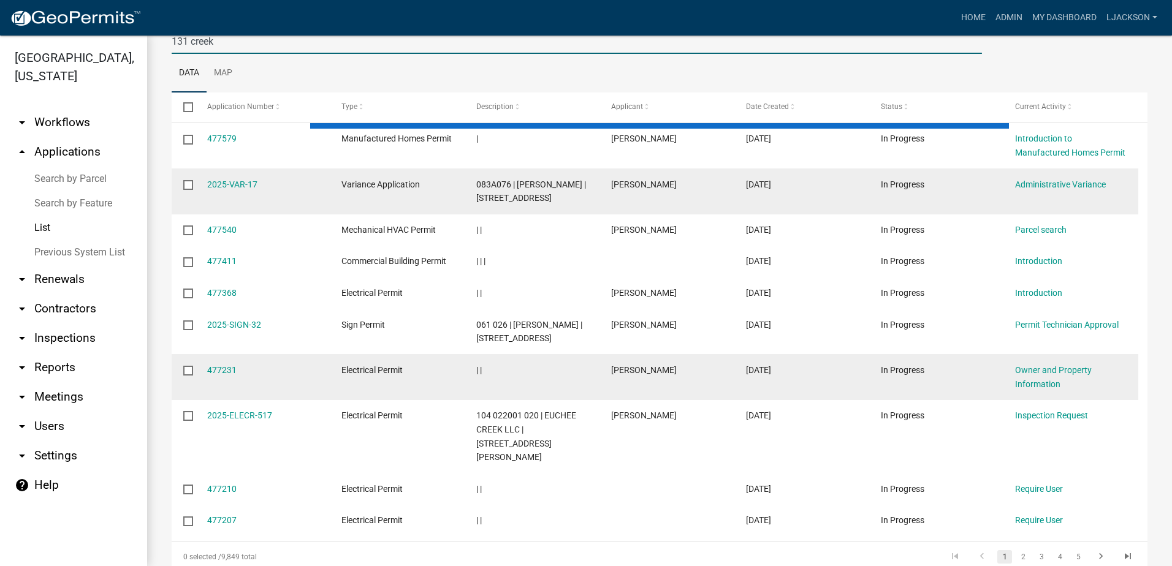
scroll to position [47, 0]
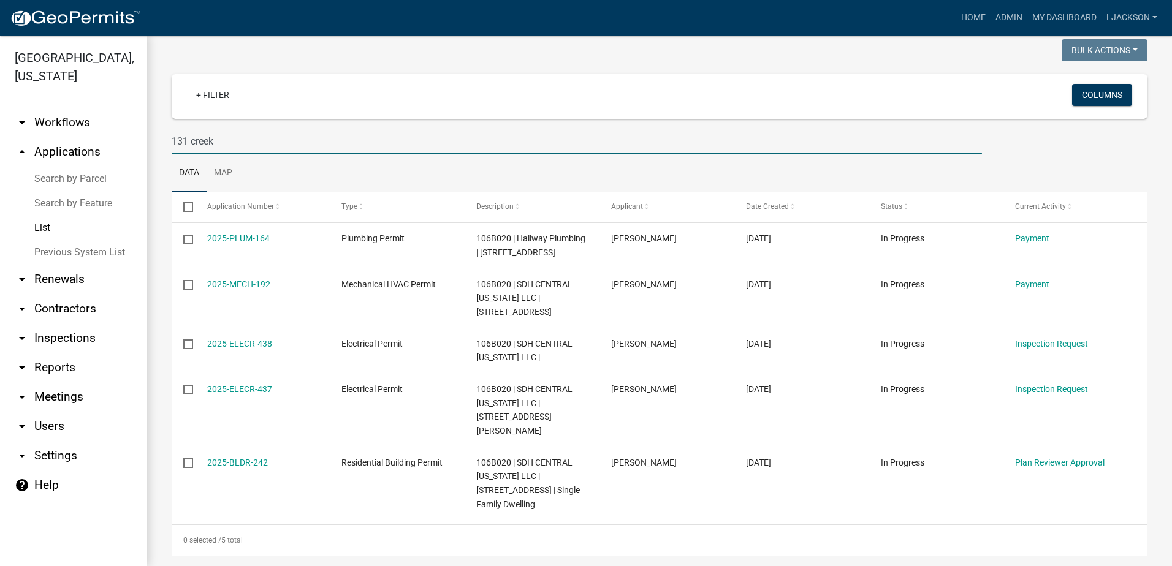
click at [229, 144] on input "131 creek" at bounding box center [577, 141] width 810 height 25
drag, startPoint x: 229, startPoint y: 143, endPoint x: 126, endPoint y: 139, distance: 103.0
click at [134, 139] on div "Putnam County, Georgia arrow_drop_down Workflows List arrow_drop_up Application…" at bounding box center [586, 301] width 1172 height 531
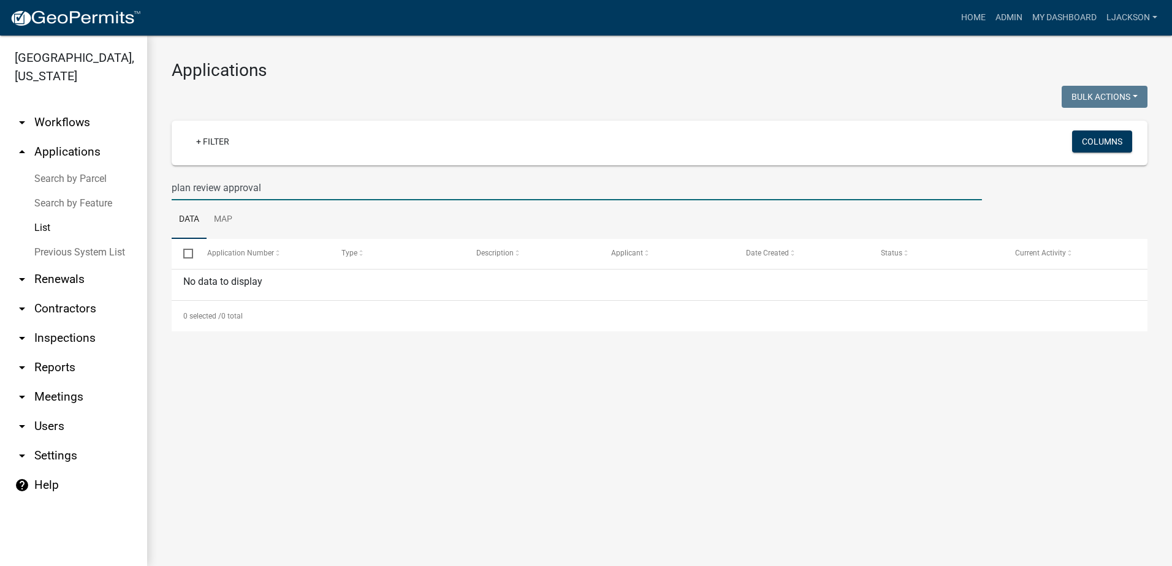
scroll to position [0, 0]
type input "plan review approval"
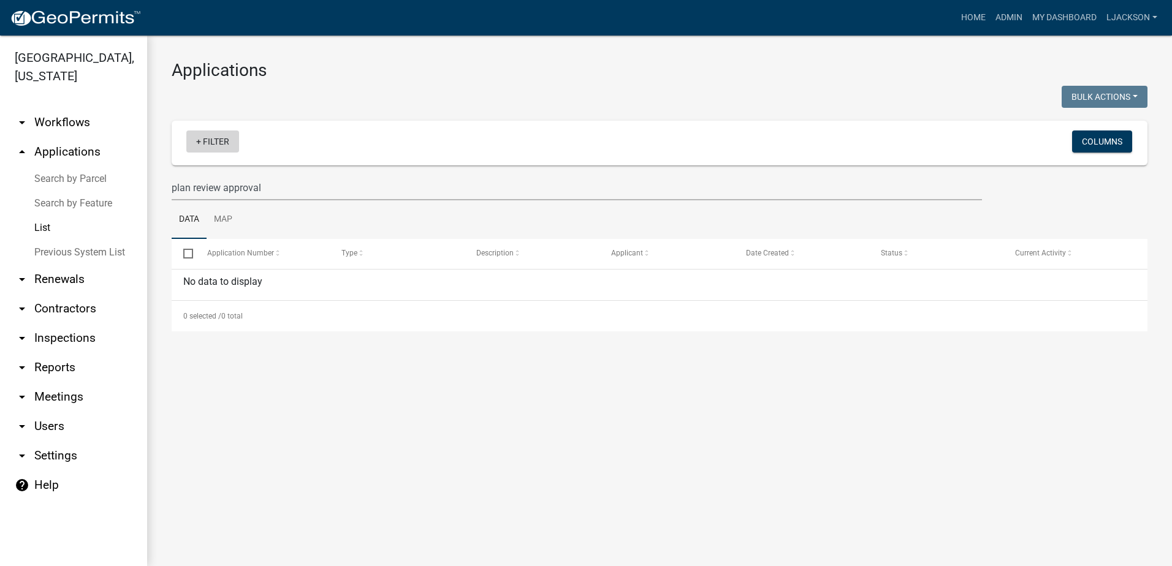
click at [208, 145] on link "+ Filter" at bounding box center [212, 142] width 53 height 22
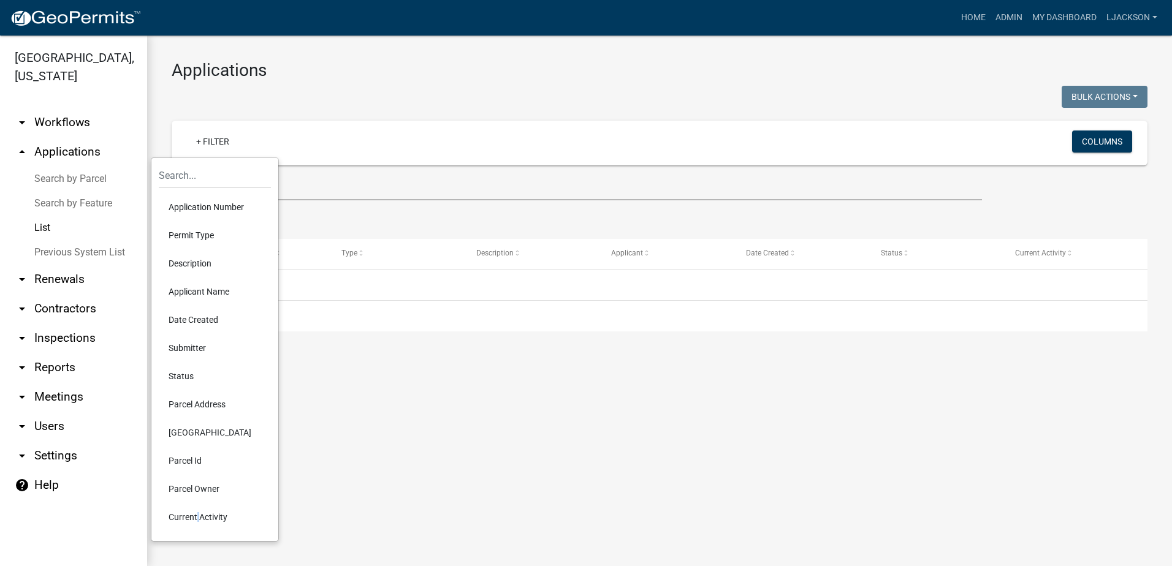
click at [196, 510] on li "Current Activity" at bounding box center [215, 517] width 112 height 28
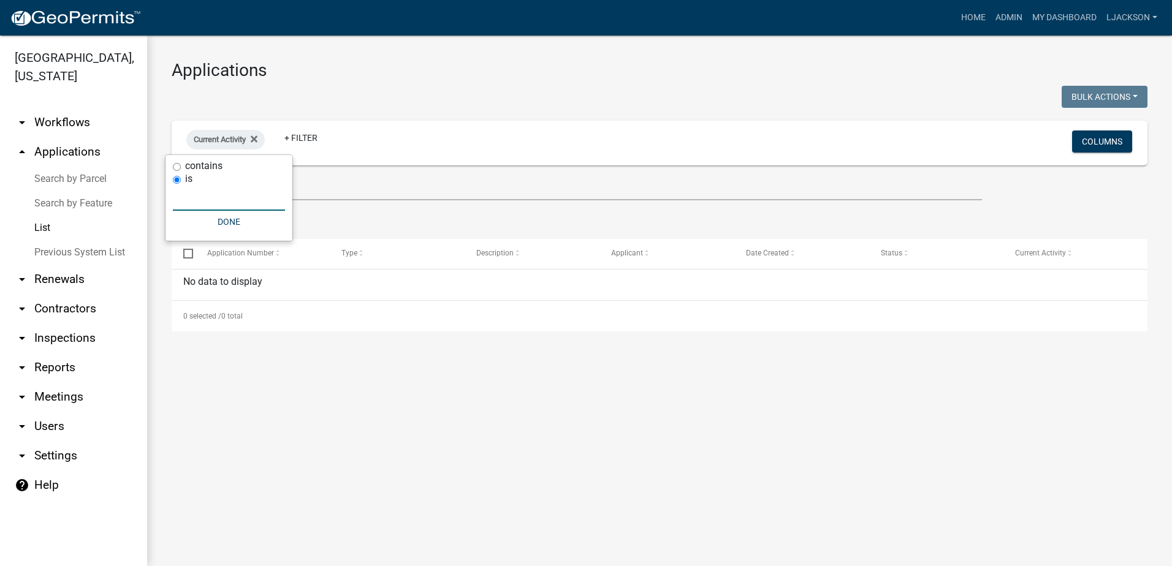
click at [222, 200] on input "text" at bounding box center [229, 198] width 112 height 25
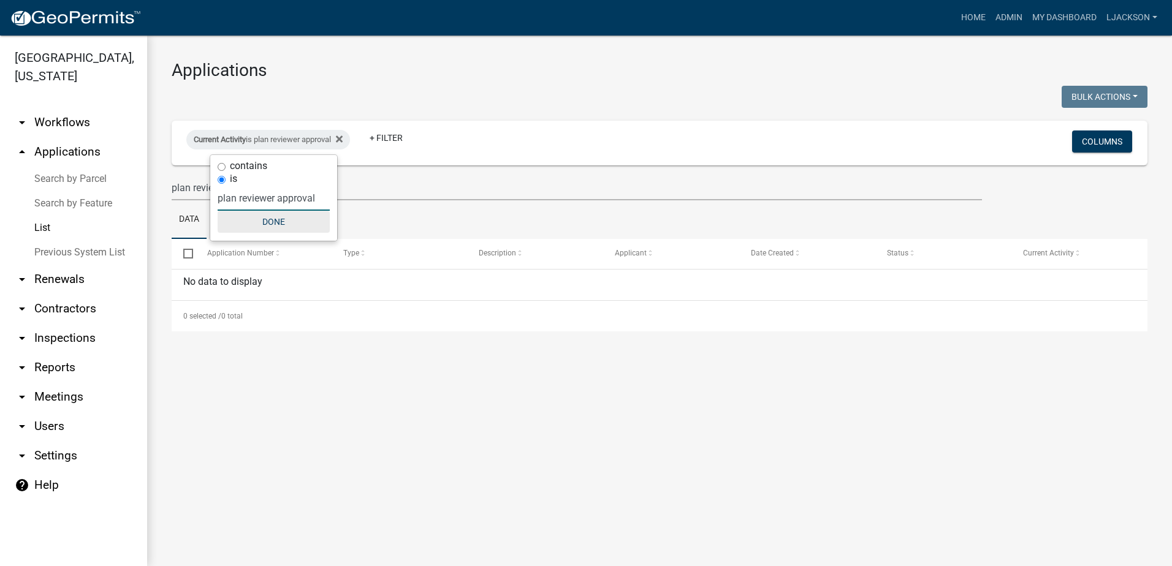
type input "plan reviewer approval"
click at [268, 222] on button "Done" at bounding box center [274, 222] width 112 height 22
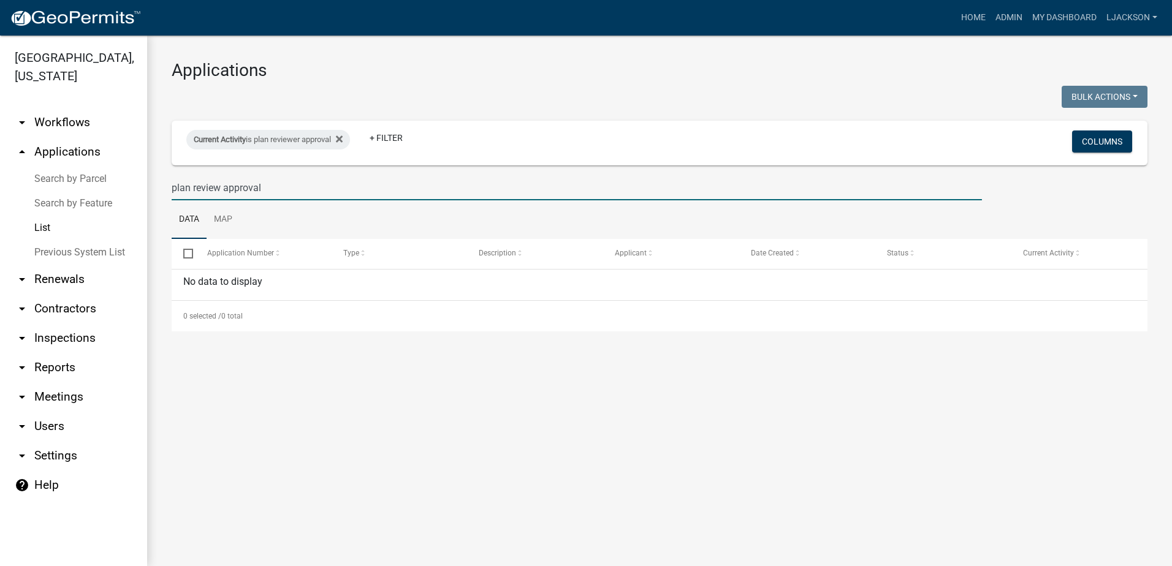
click at [247, 192] on input "plan review approval" at bounding box center [577, 187] width 810 height 25
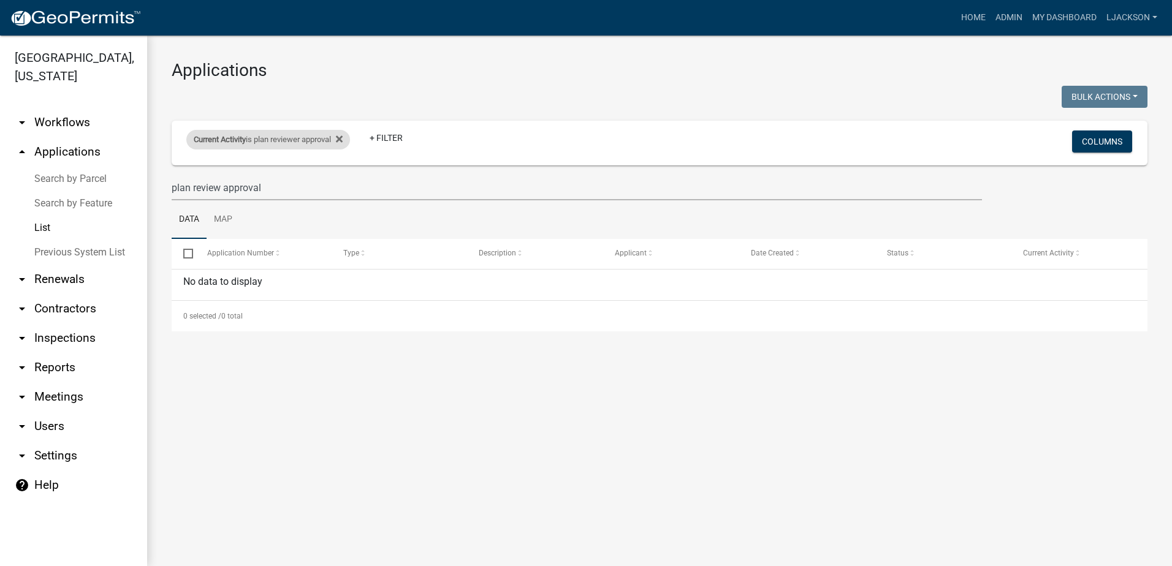
click at [265, 141] on div "Current Activity is plan reviewer approval" at bounding box center [268, 140] width 164 height 20
click at [216, 164] on div "contains is plan reviewer approval Done" at bounding box center [273, 198] width 127 height 86
click at [220, 164] on input "contains" at bounding box center [222, 167] width 8 height 8
radio input "true"
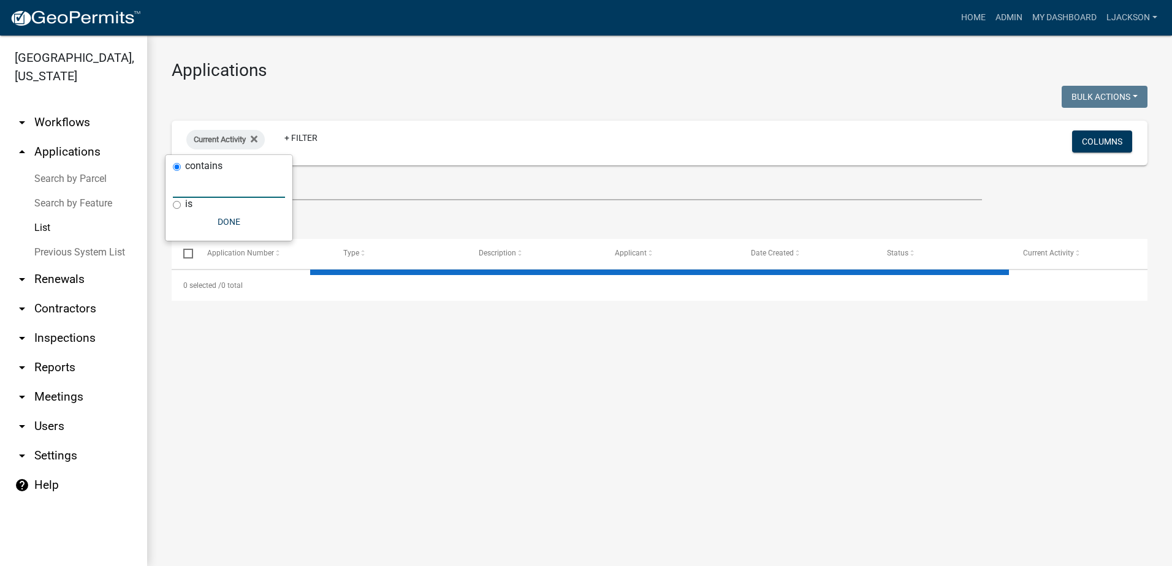
click at [217, 192] on input "text" at bounding box center [229, 185] width 112 height 25
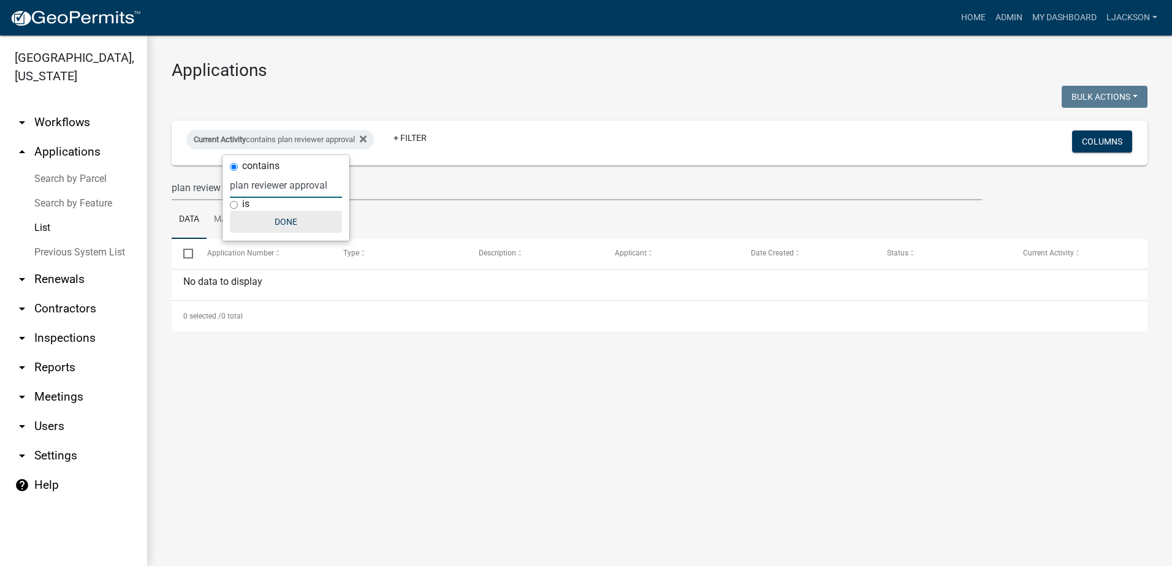
type input "plan reviewer approval"
click at [292, 230] on button "Done" at bounding box center [286, 222] width 112 height 22
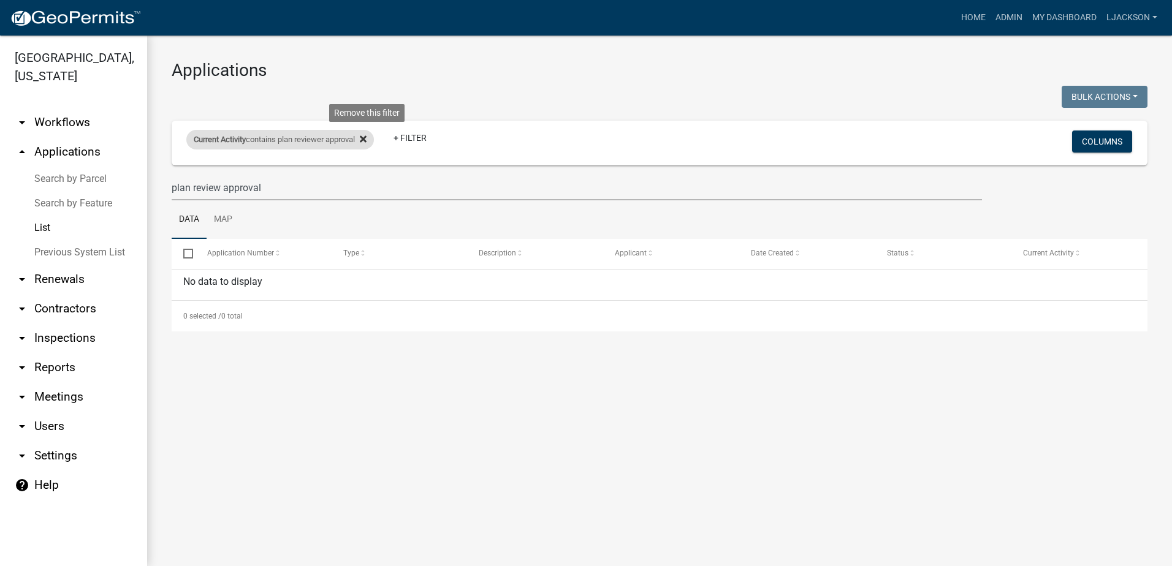
click at [366, 140] on icon at bounding box center [363, 138] width 7 height 7
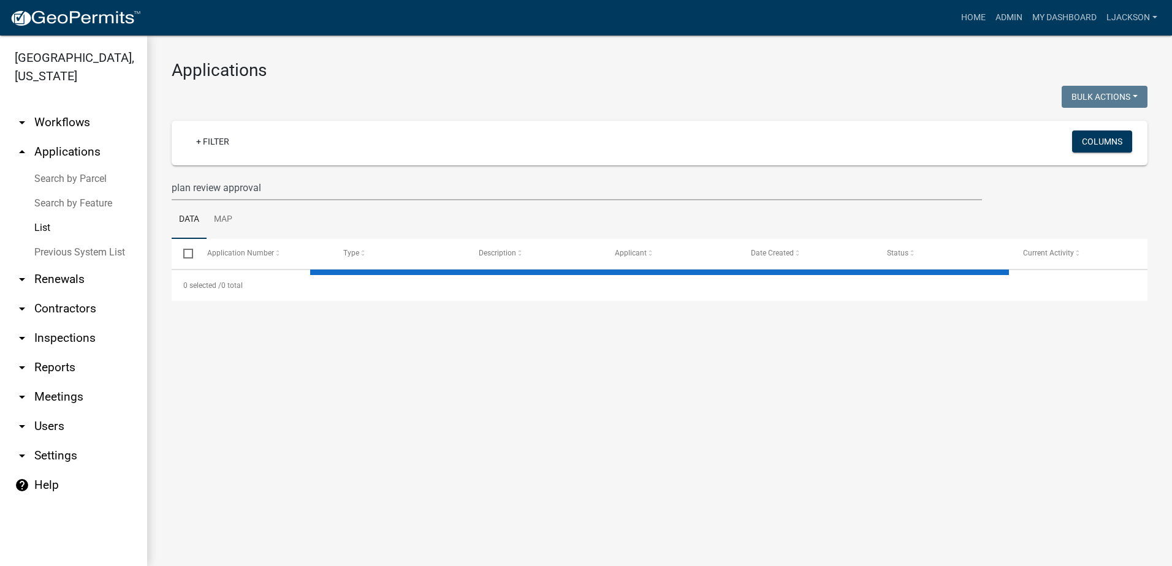
click at [61, 146] on link "arrow_drop_up Applications" at bounding box center [73, 151] width 147 height 29
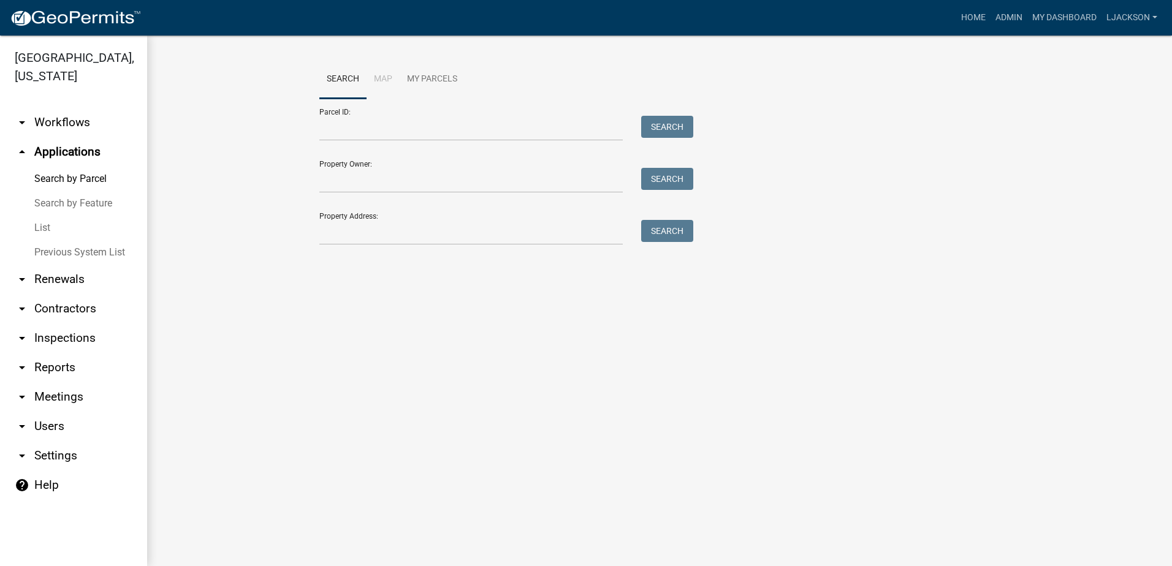
click at [45, 222] on link "List" at bounding box center [73, 228] width 147 height 25
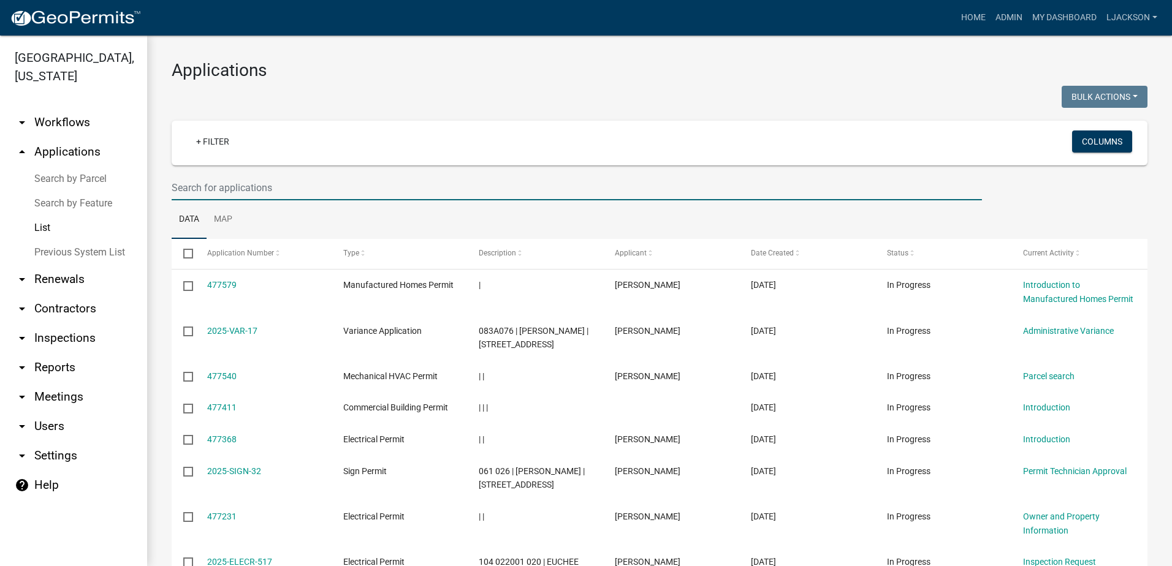
click at [218, 185] on input "text" at bounding box center [577, 187] width 810 height 25
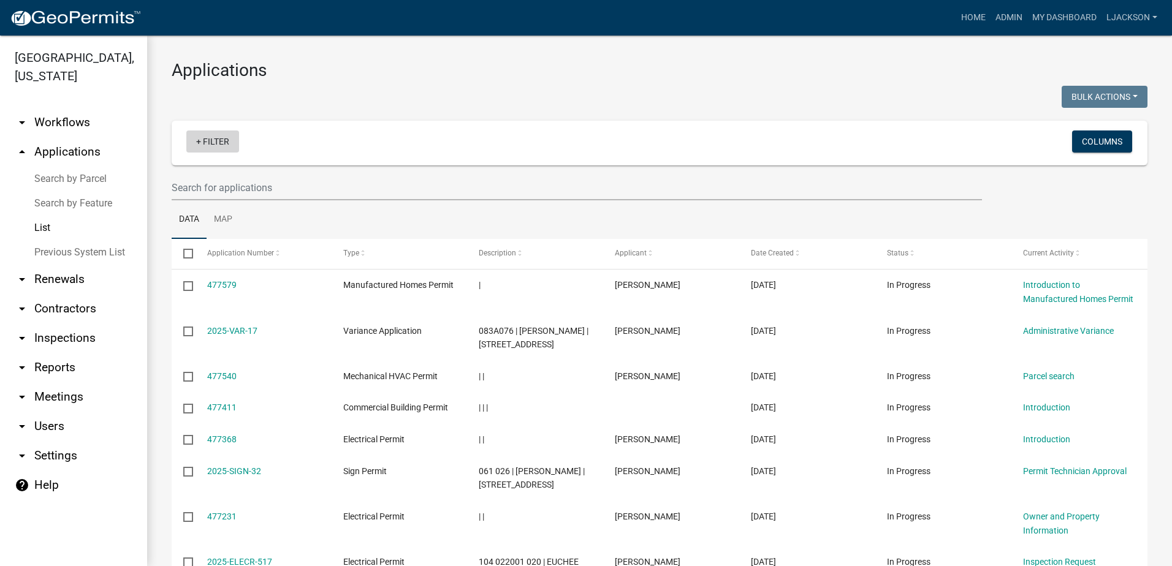
click at [211, 145] on link "+ Filter" at bounding box center [212, 142] width 53 height 22
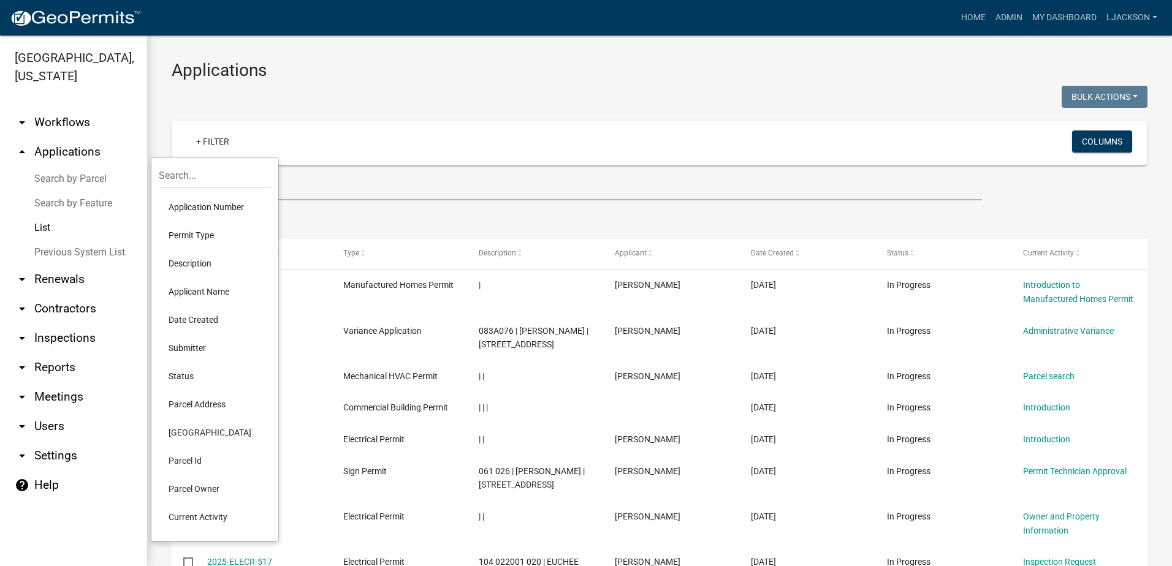
click at [218, 523] on li "Current Activity" at bounding box center [215, 517] width 112 height 28
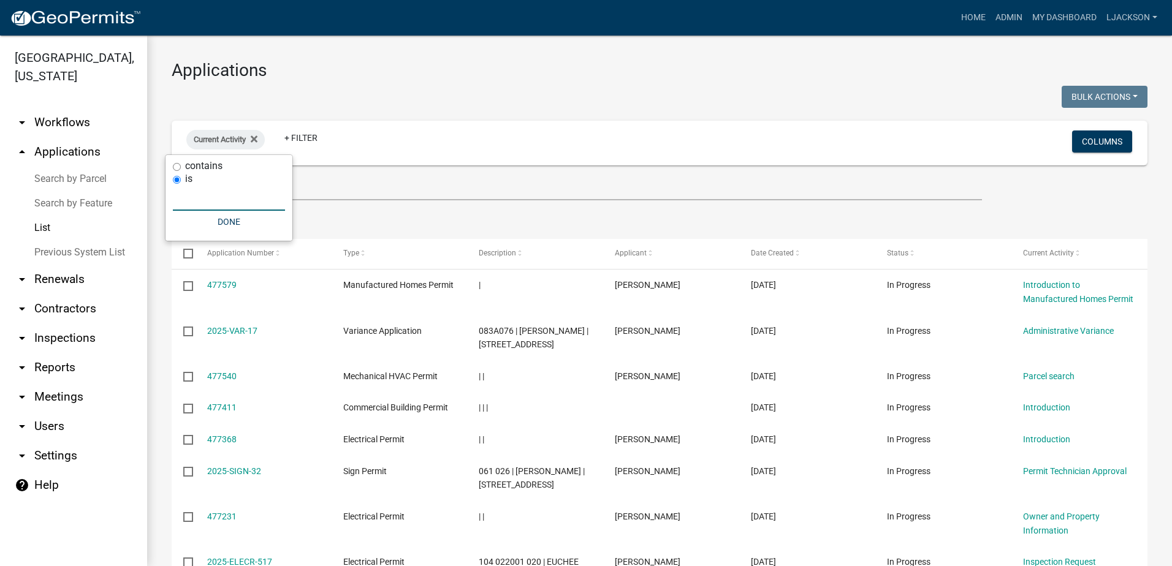
click at [216, 207] on input "text" at bounding box center [229, 198] width 112 height 25
click at [176, 167] on div "contains is Done" at bounding box center [228, 198] width 127 height 86
click at [176, 167] on input "contains" at bounding box center [177, 167] width 8 height 8
radio input "true"
click at [199, 192] on input "text" at bounding box center [229, 185] width 112 height 25
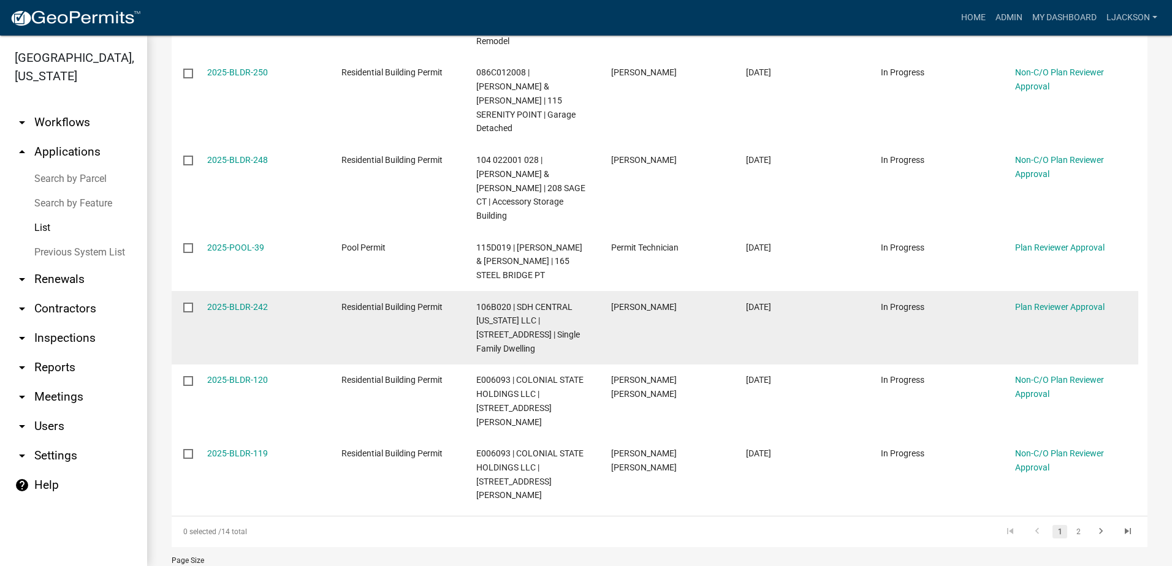
scroll to position [507, 0]
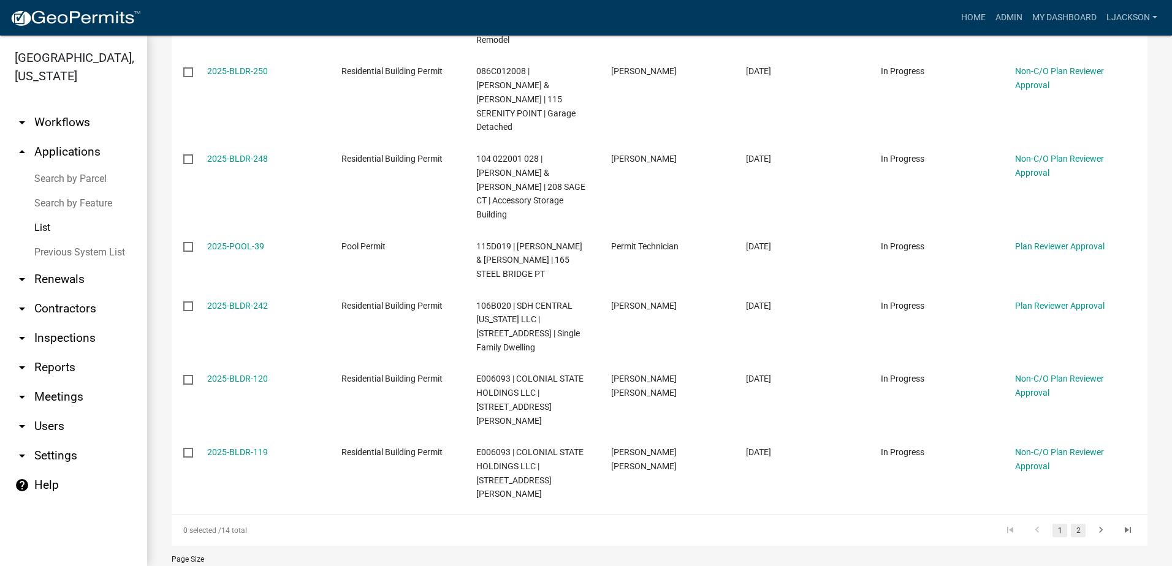
type input "plan reviewer"
click at [1071, 524] on link "2" at bounding box center [1078, 530] width 15 height 13
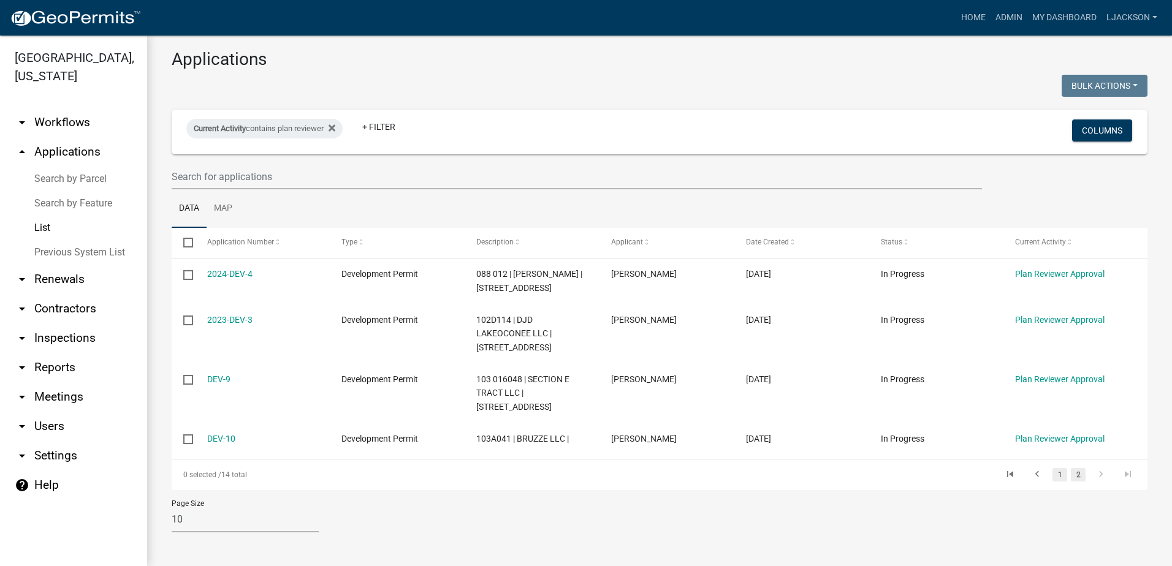
click at [1052, 472] on link "1" at bounding box center [1059, 474] width 15 height 13
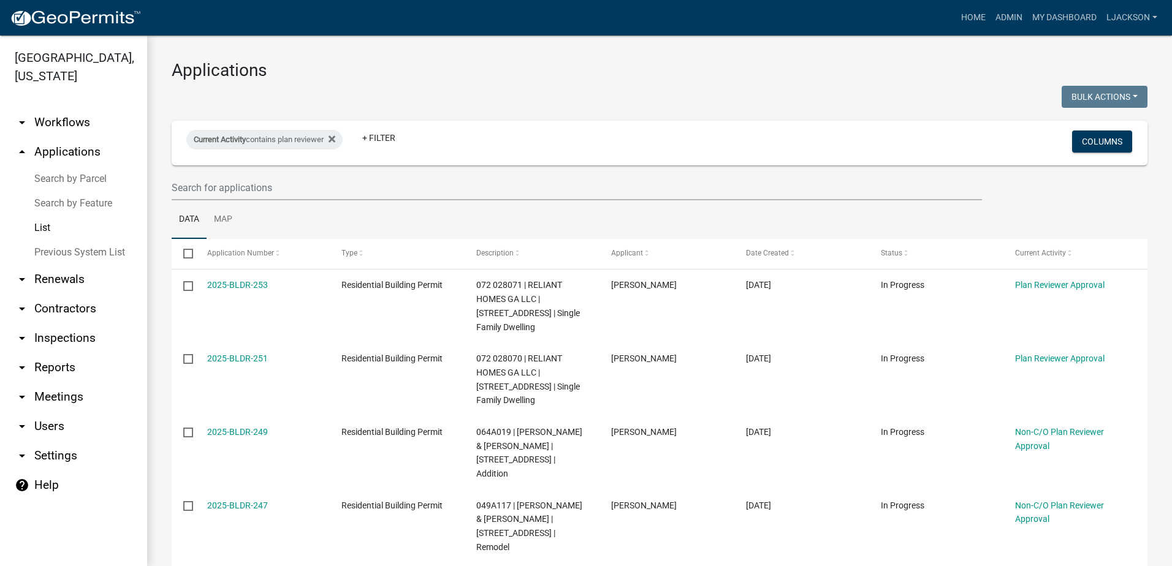
click at [72, 174] on link "Search by Parcel" at bounding box center [73, 179] width 147 height 25
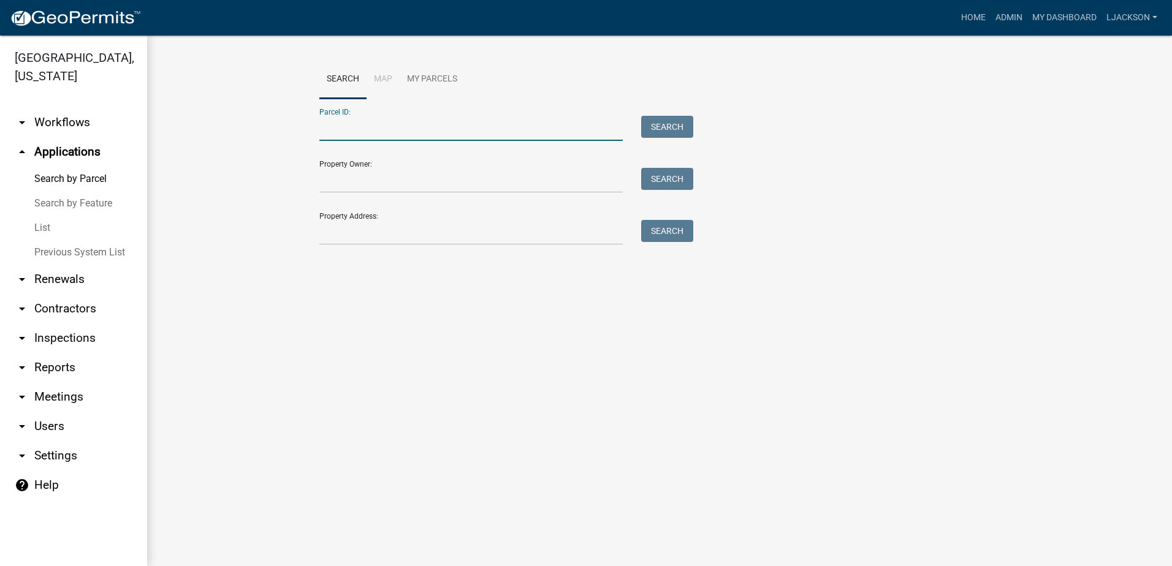
click at [378, 129] on input "Parcel ID:" at bounding box center [470, 128] width 303 height 25
paste input "E006141"
type input "E006141"
click at [659, 128] on button "Search" at bounding box center [667, 127] width 52 height 22
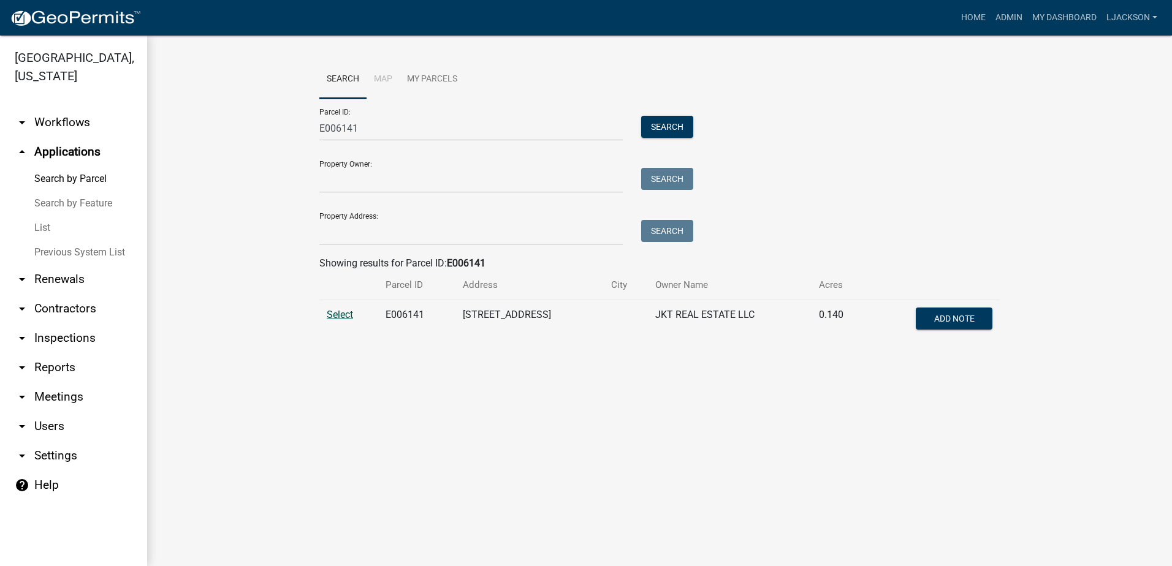
click at [338, 317] on span "Select" at bounding box center [340, 315] width 26 height 12
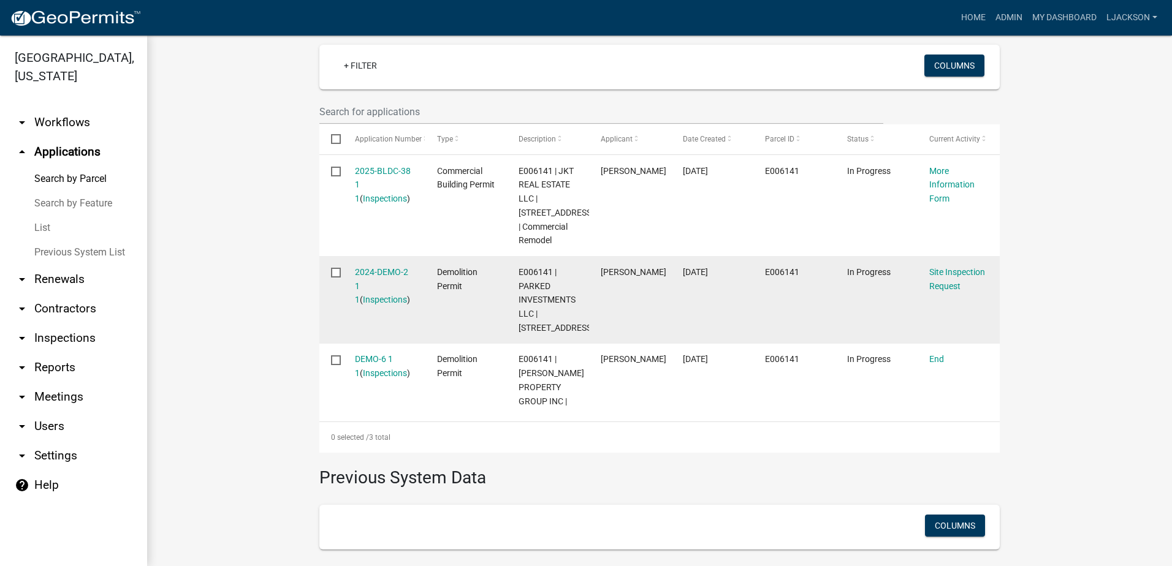
scroll to position [339, 0]
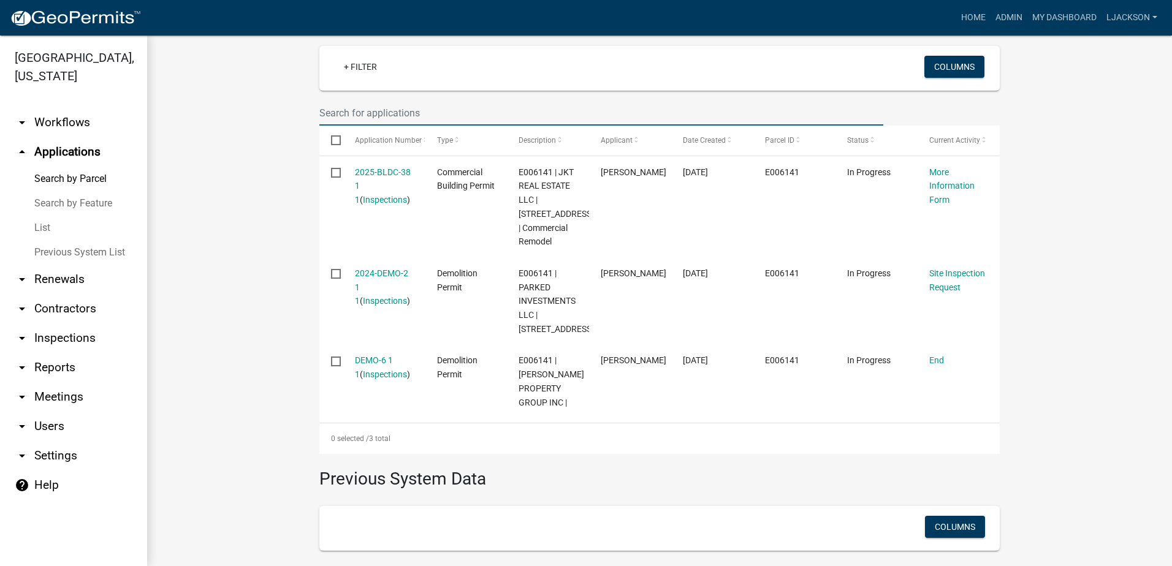
click at [390, 114] on input "text" at bounding box center [601, 113] width 564 height 25
click at [47, 227] on link "List" at bounding box center [73, 228] width 147 height 25
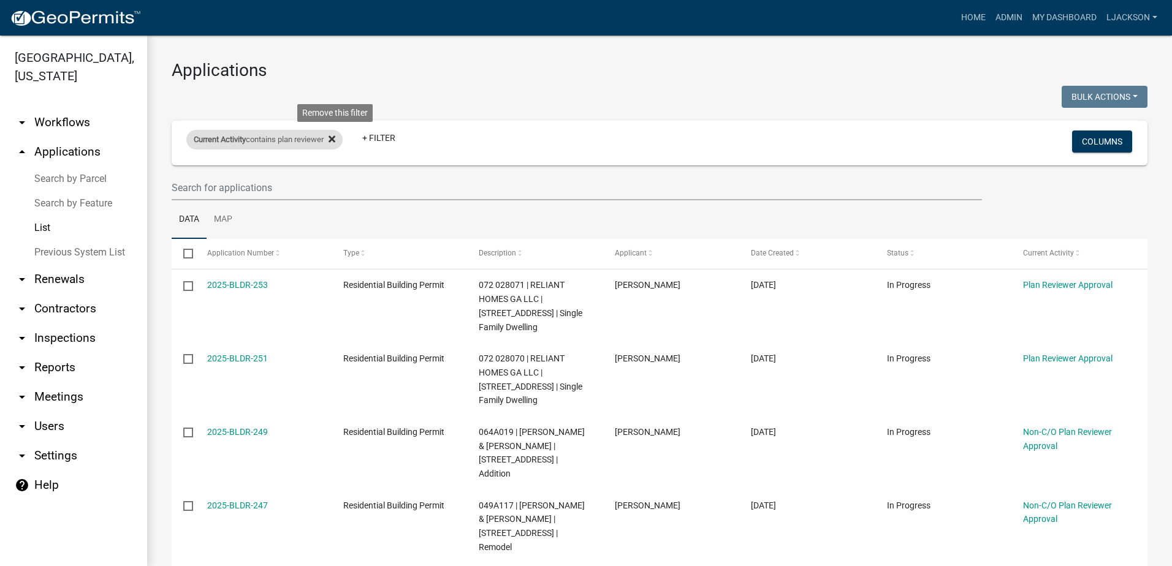
click at [335, 137] on icon at bounding box center [331, 139] width 7 height 10
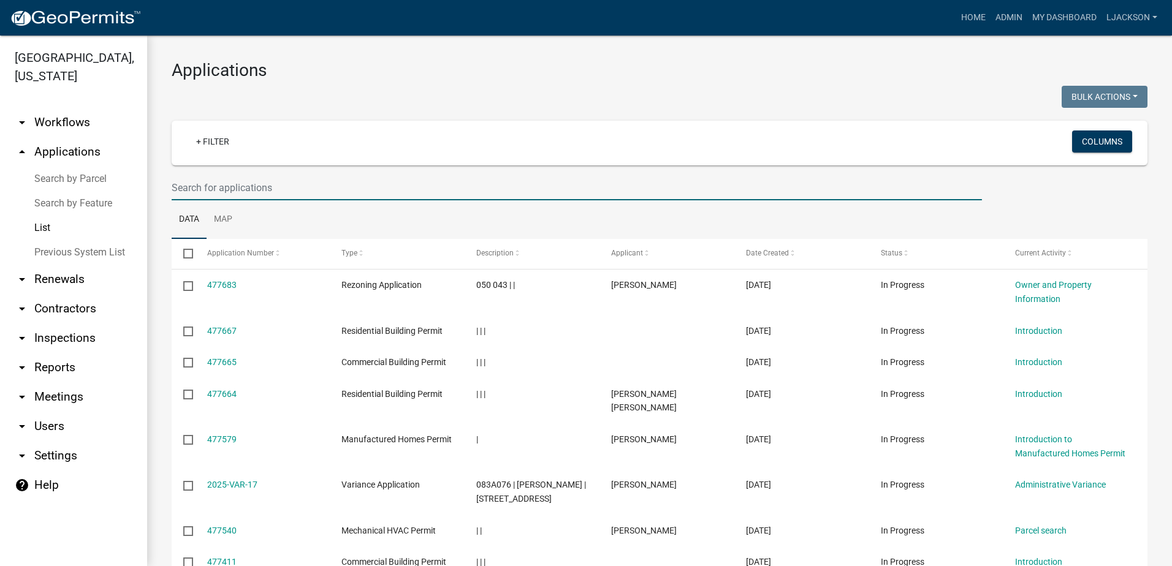
click at [245, 188] on input "text" at bounding box center [577, 187] width 810 height 25
click at [349, 188] on input "text" at bounding box center [577, 187] width 810 height 25
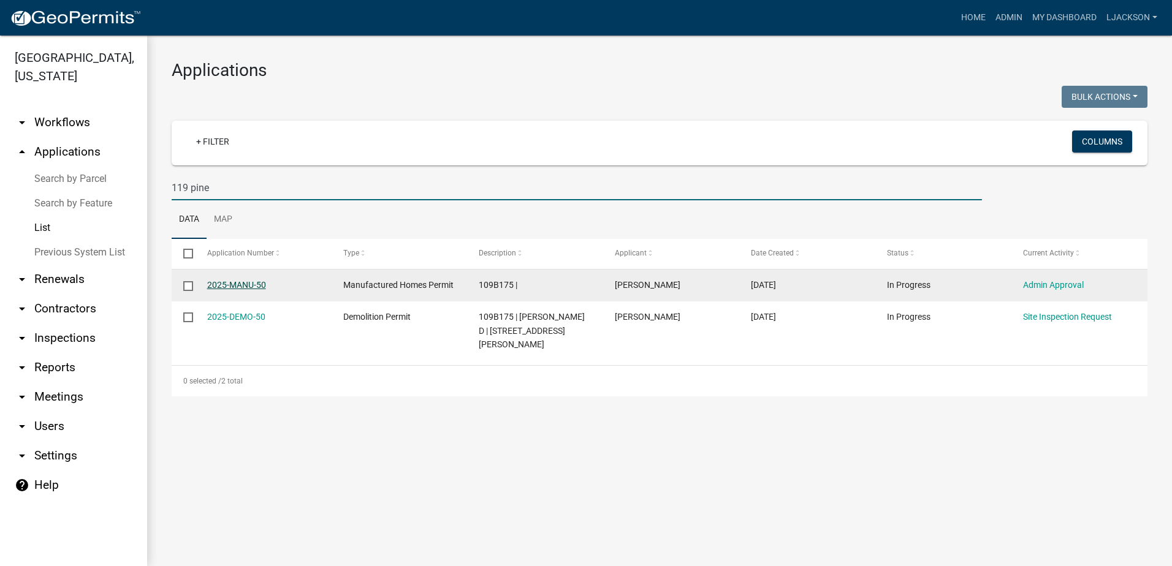
type input "119 pine"
click at [237, 284] on link "2025-MANU-50" at bounding box center [236, 285] width 59 height 10
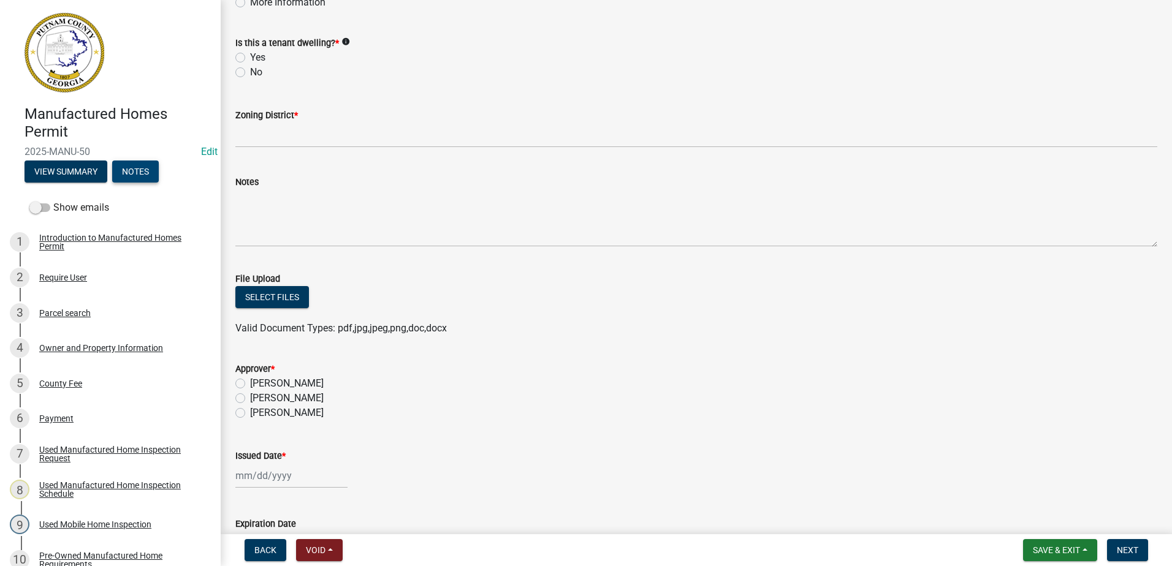
scroll to position [245, 0]
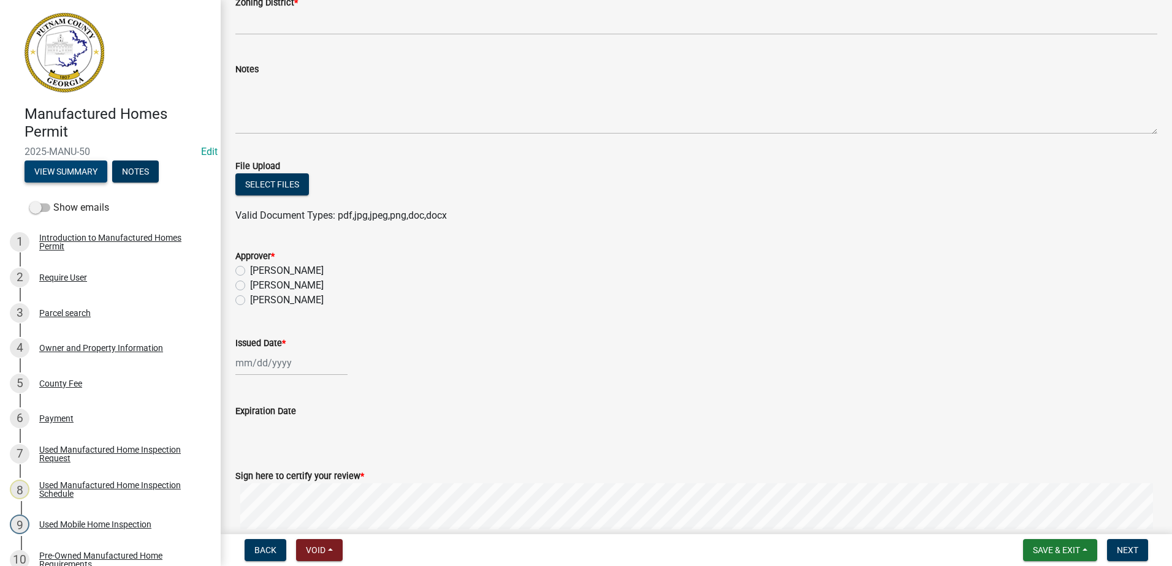
click at [94, 170] on button "View Summary" at bounding box center [66, 172] width 83 height 22
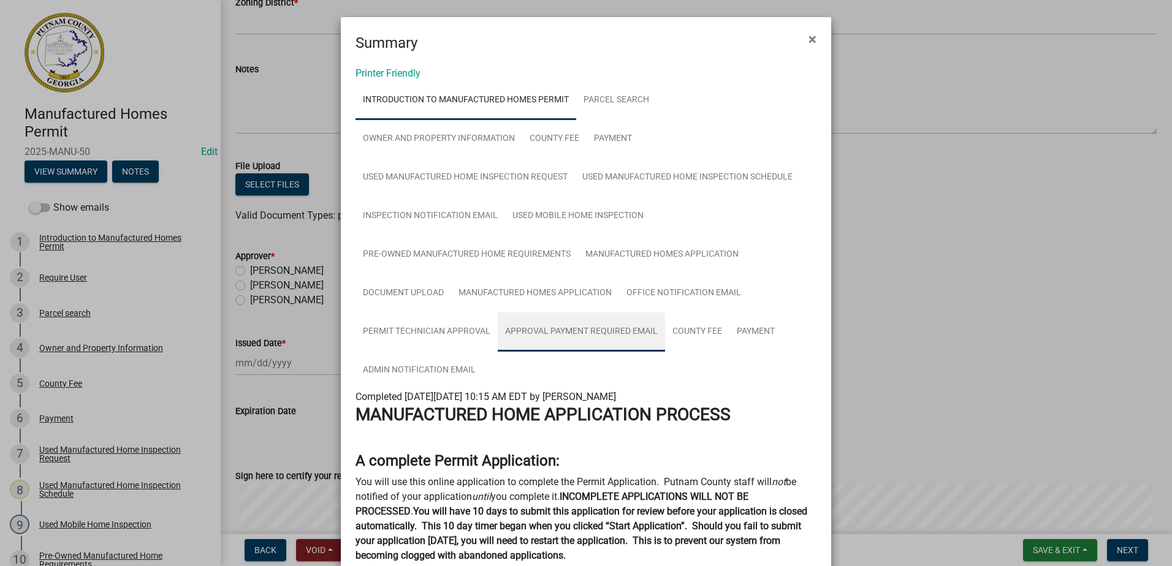
click at [575, 328] on link "Approval Payment Required Email" at bounding box center [581, 332] width 167 height 39
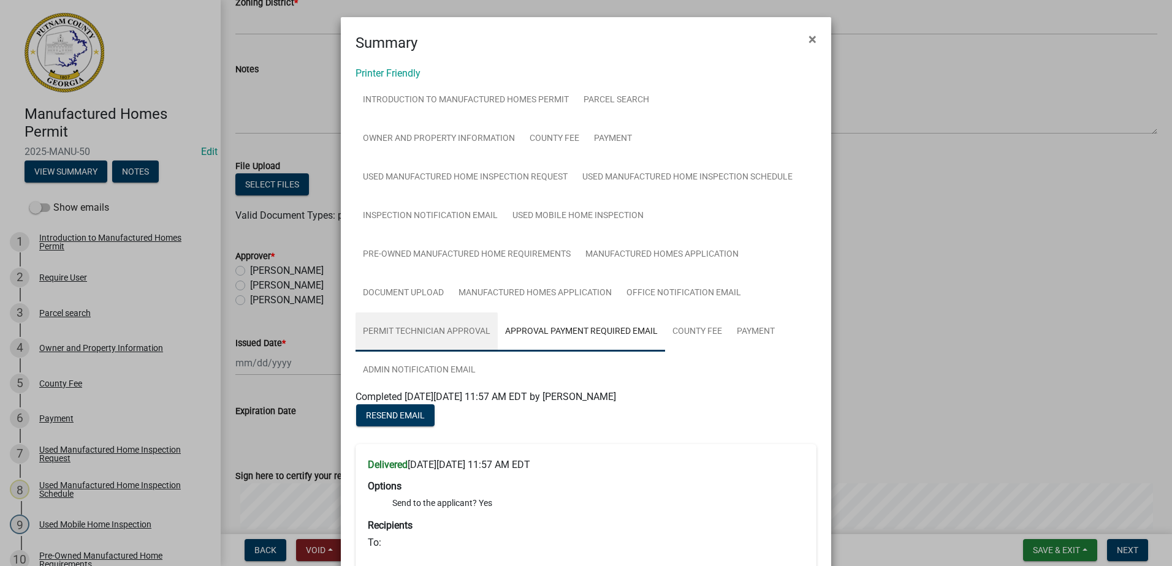
click at [460, 327] on link "Permit Technician Approval" at bounding box center [426, 332] width 142 height 39
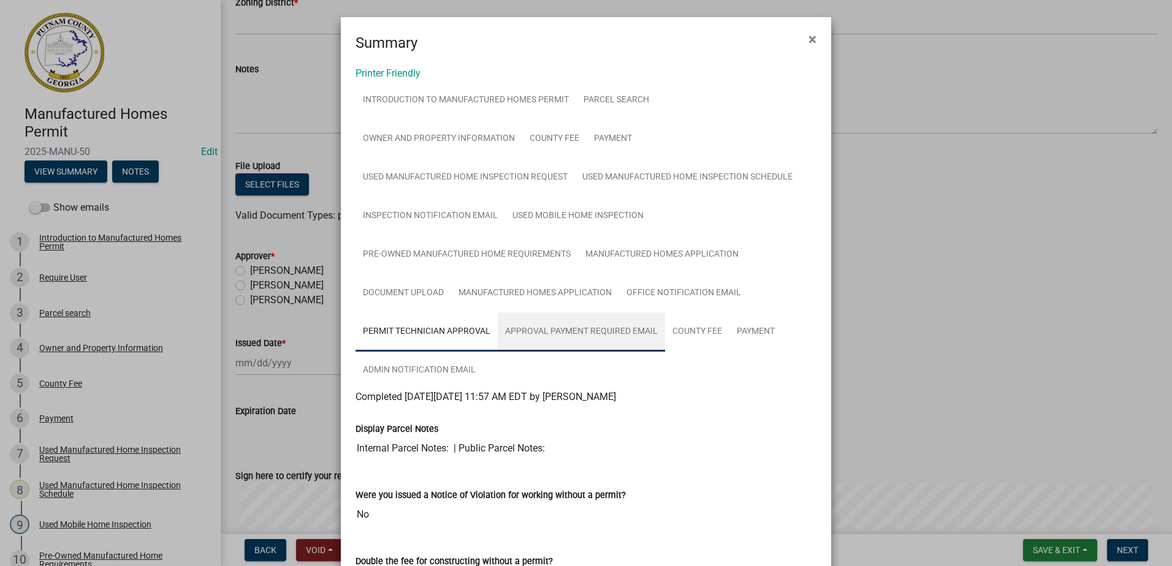
click at [523, 327] on link "Approval Payment Required Email" at bounding box center [581, 332] width 167 height 39
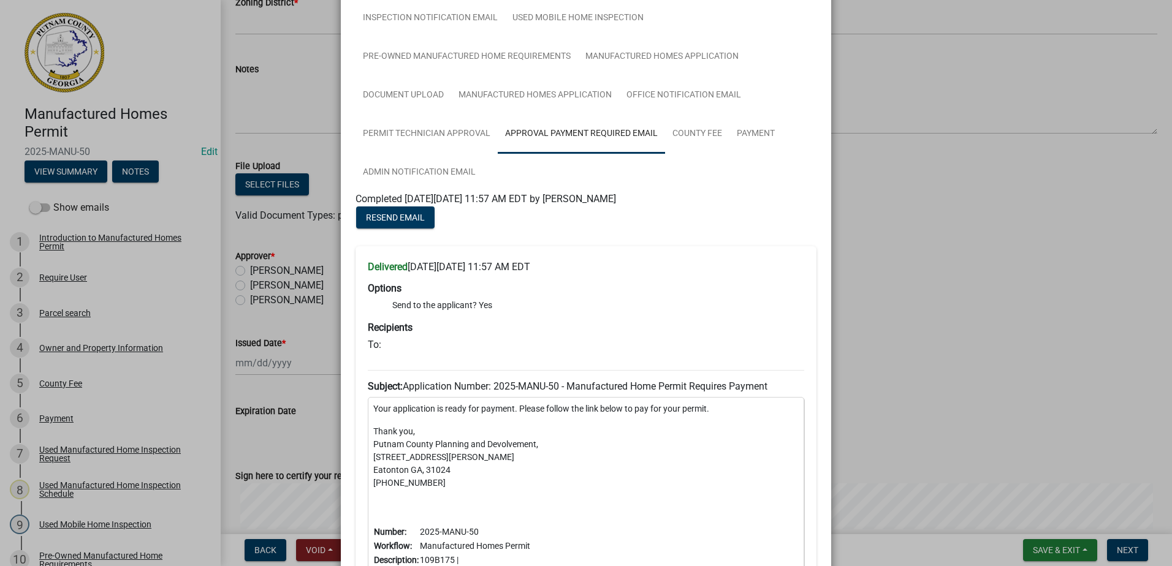
scroll to position [118, 0]
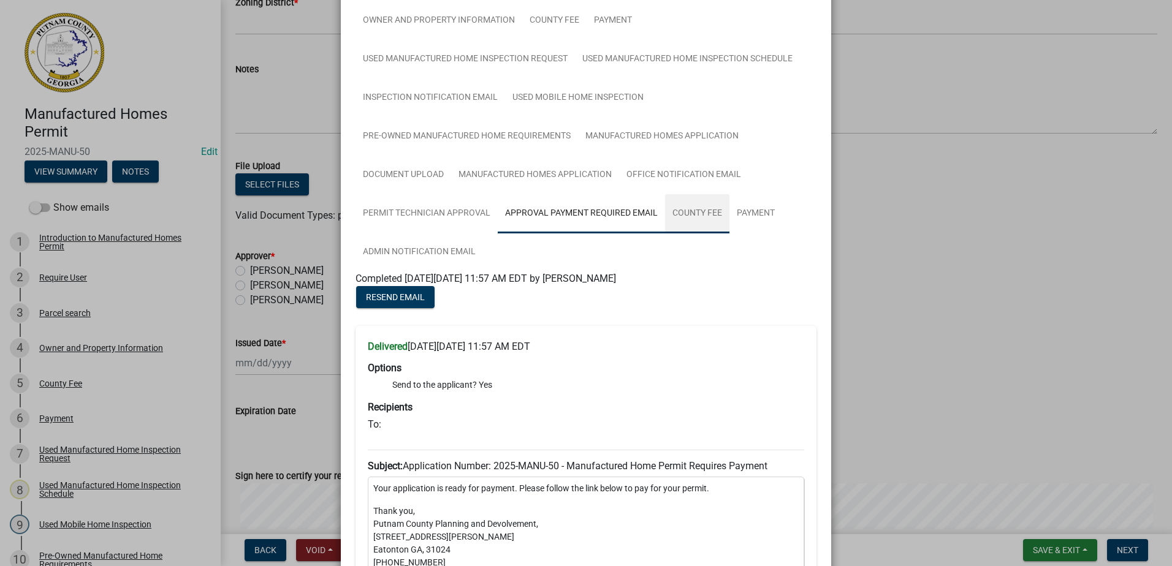
click at [688, 220] on link "County Fee" at bounding box center [697, 213] width 64 height 39
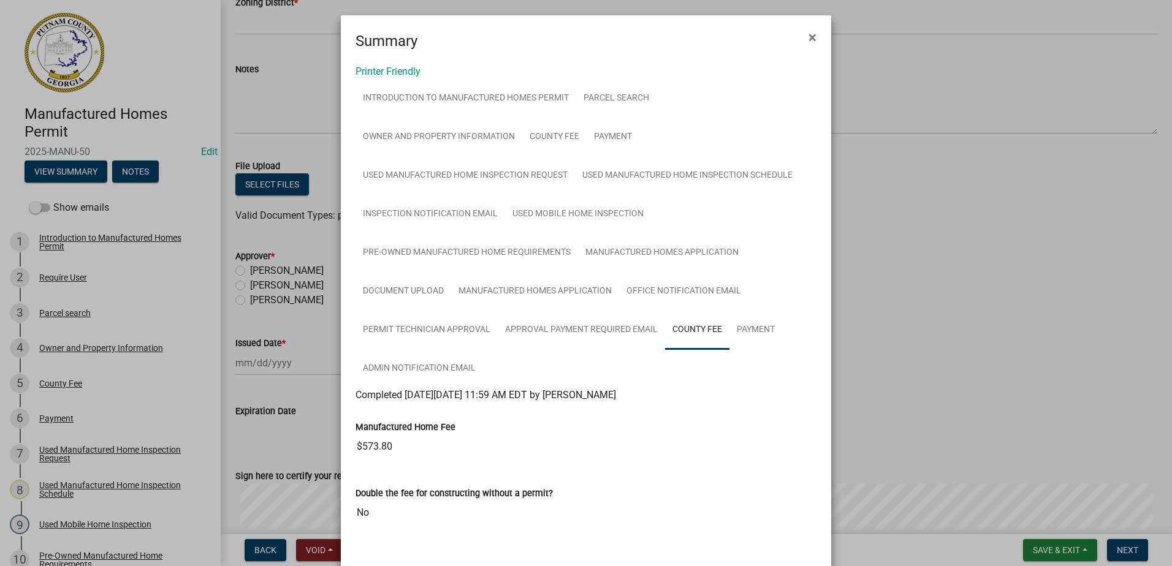
scroll to position [0, 0]
click at [808, 35] on span "×" at bounding box center [812, 39] width 8 height 17
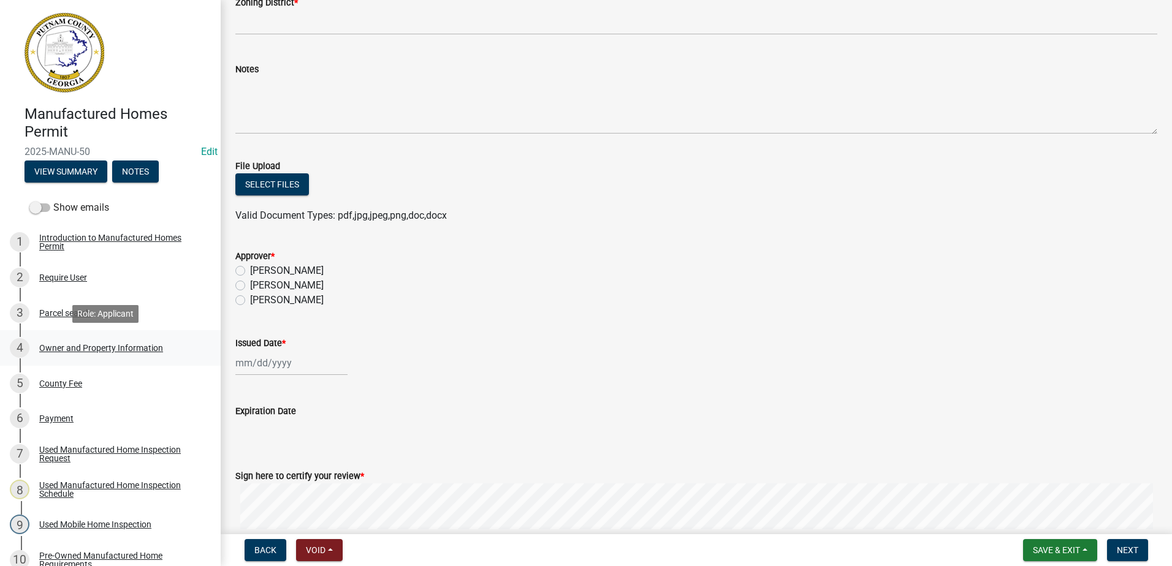
click at [82, 344] on div "Owner and Property Information" at bounding box center [101, 348] width 124 height 9
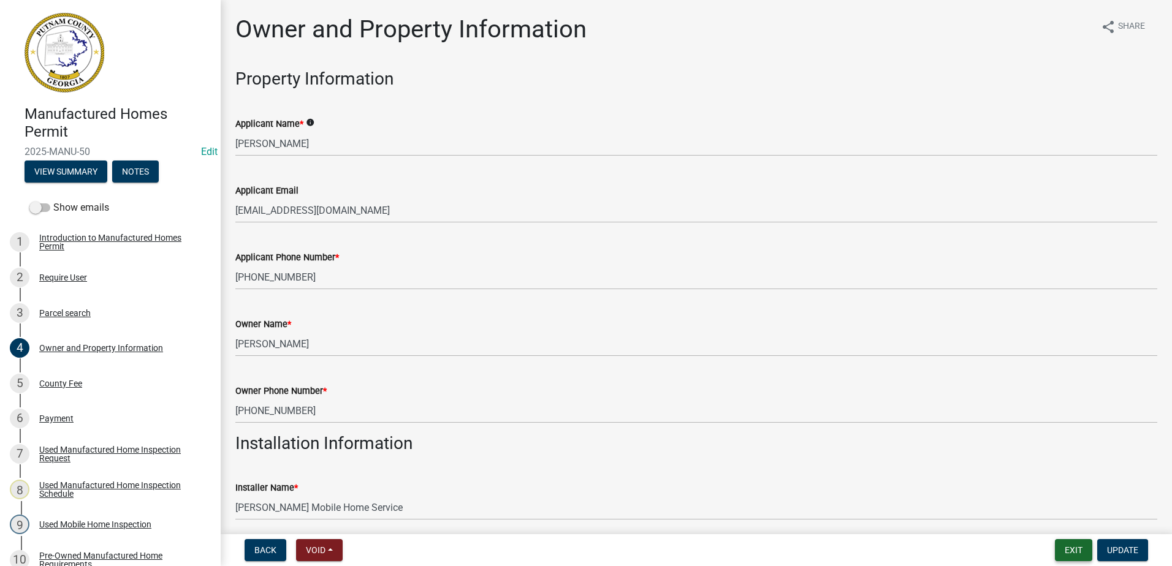
click at [1065, 554] on button "Exit" at bounding box center [1073, 550] width 37 height 22
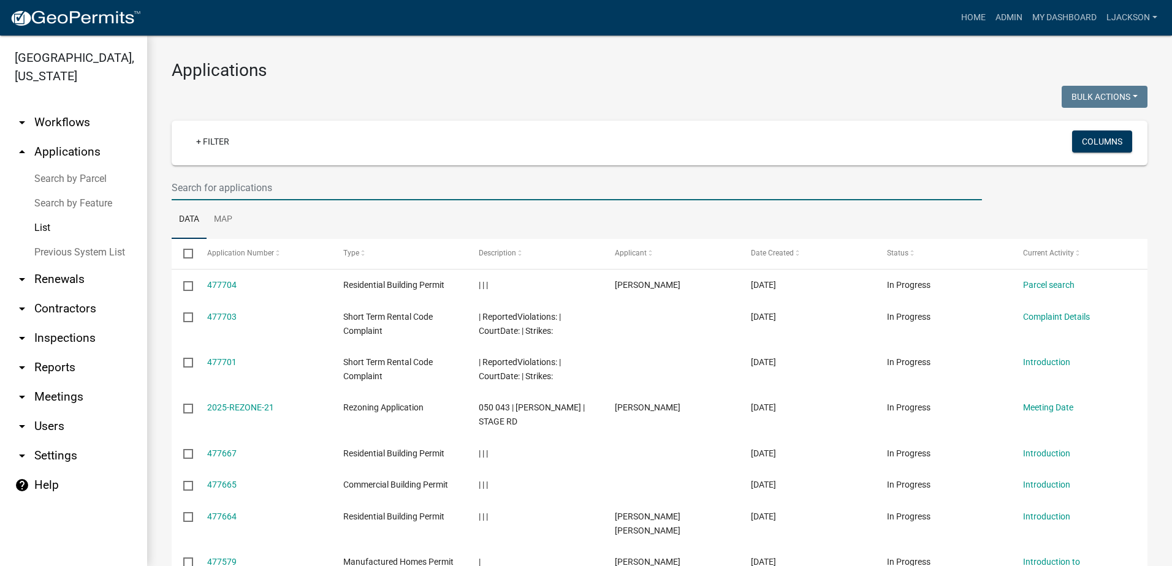
click at [358, 187] on input "text" at bounding box center [577, 187] width 810 height 25
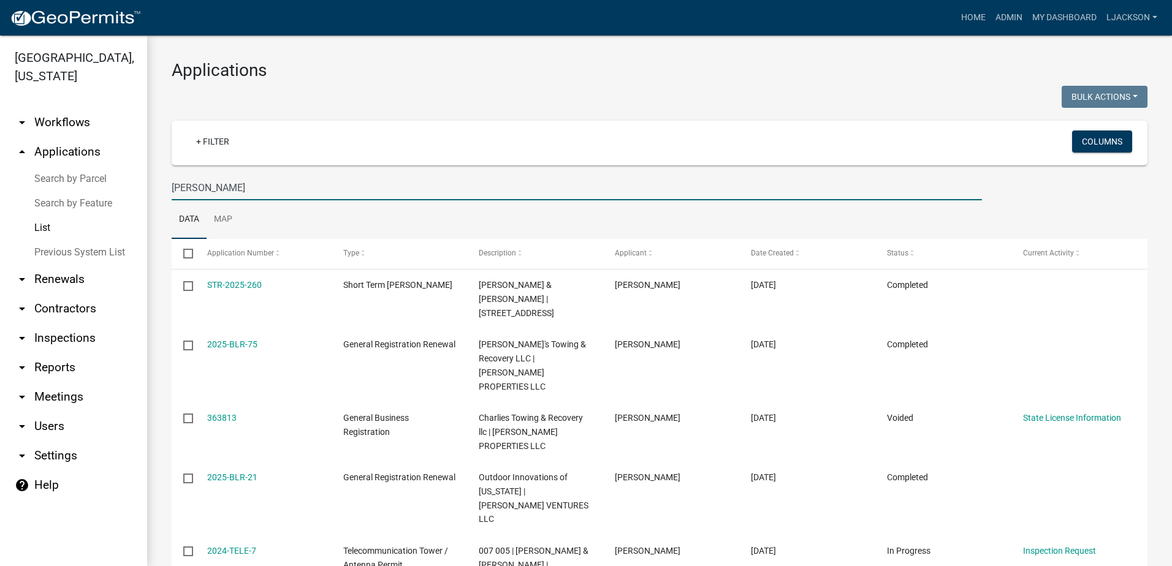
click at [219, 188] on input "charlie" at bounding box center [577, 187] width 810 height 25
click at [206, 189] on input "charlie" at bounding box center [577, 187] width 810 height 25
type input "c"
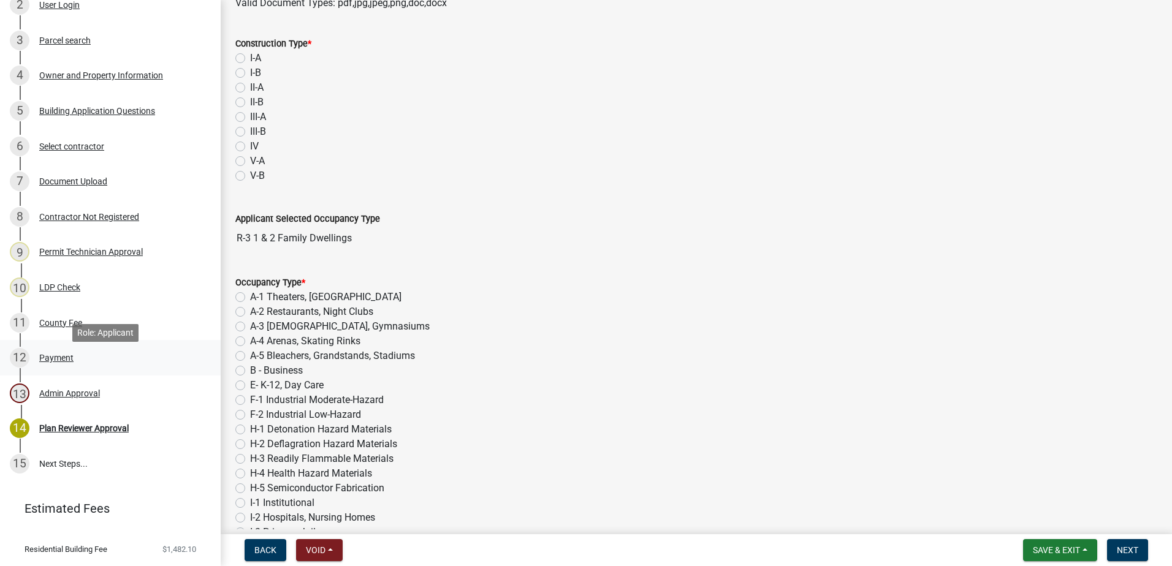
scroll to position [284, 0]
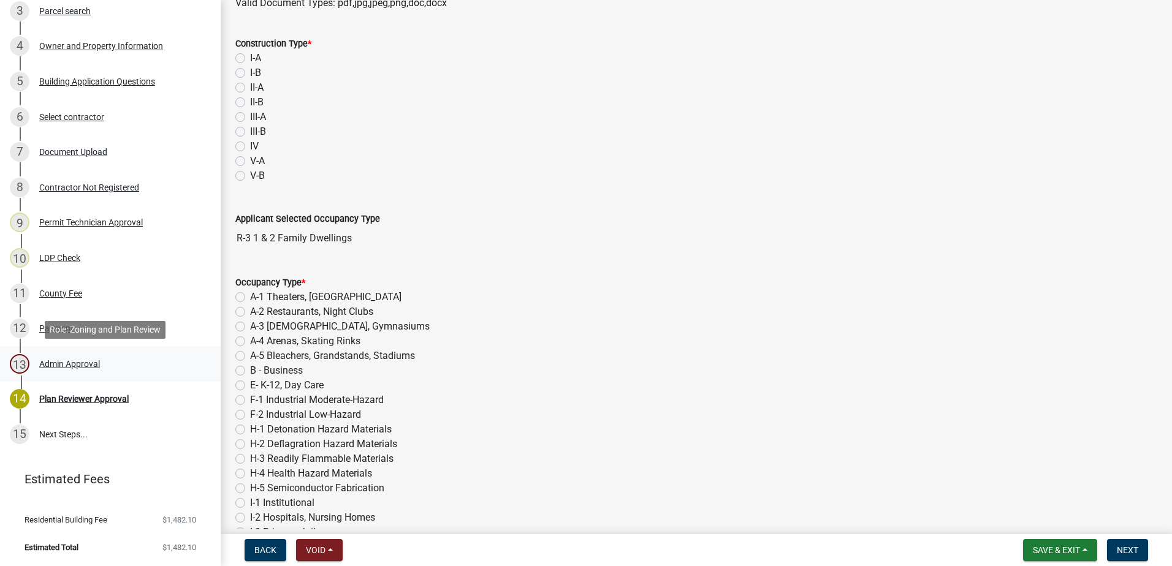
click at [69, 362] on div "Admin Approval" at bounding box center [69, 364] width 61 height 9
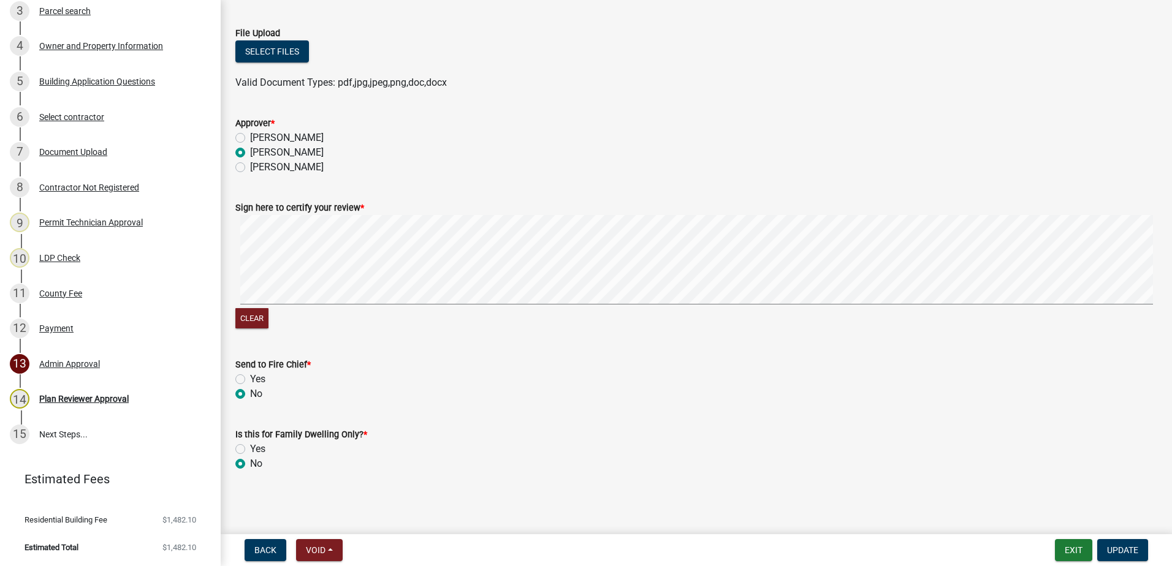
scroll to position [308, 0]
click at [83, 396] on div "Plan Reviewer Approval" at bounding box center [83, 399] width 89 height 9
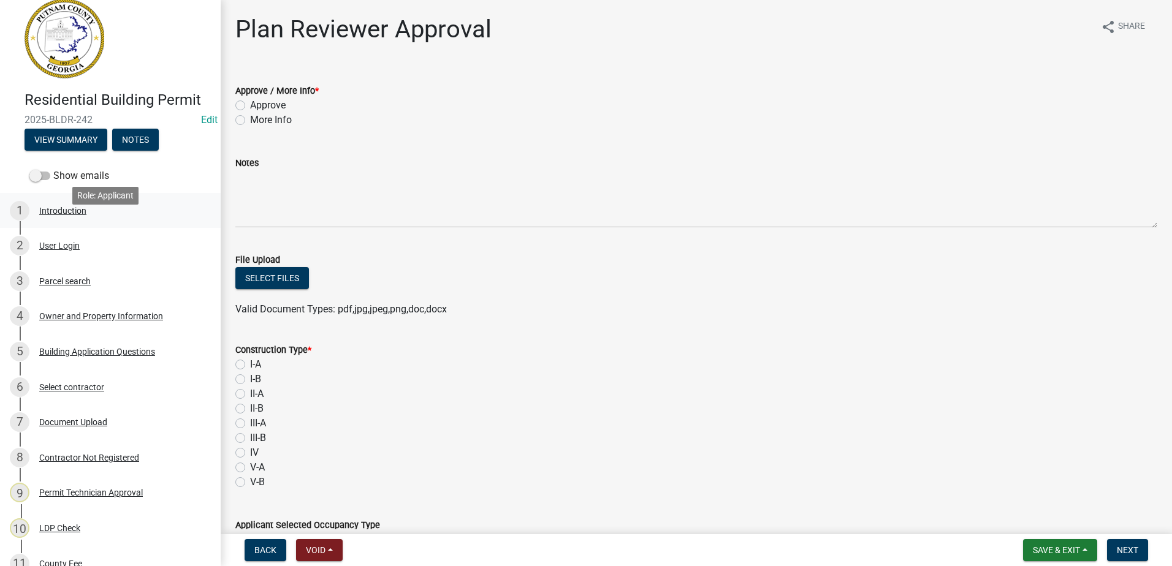
scroll to position [0, 0]
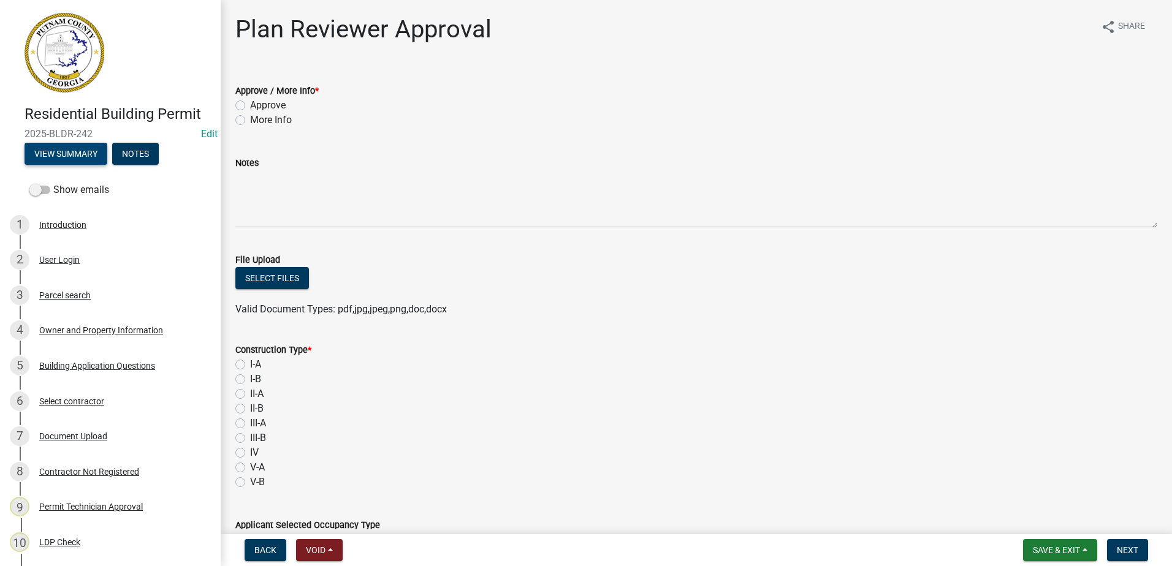
click at [82, 156] on button "View Summary" at bounding box center [66, 154] width 83 height 22
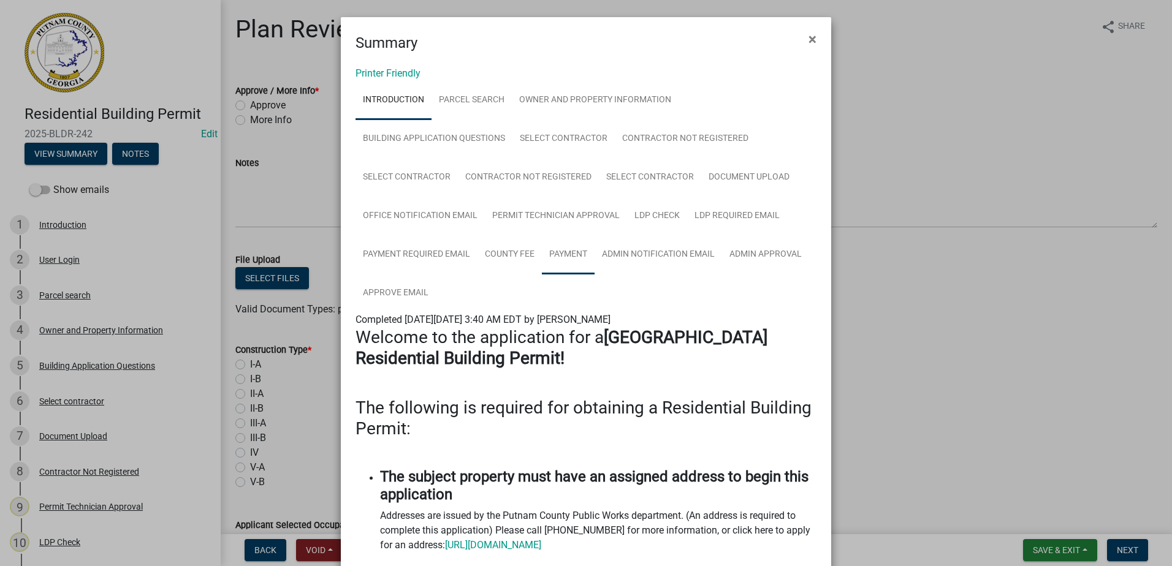
click at [564, 252] on link "Payment" at bounding box center [568, 254] width 53 height 39
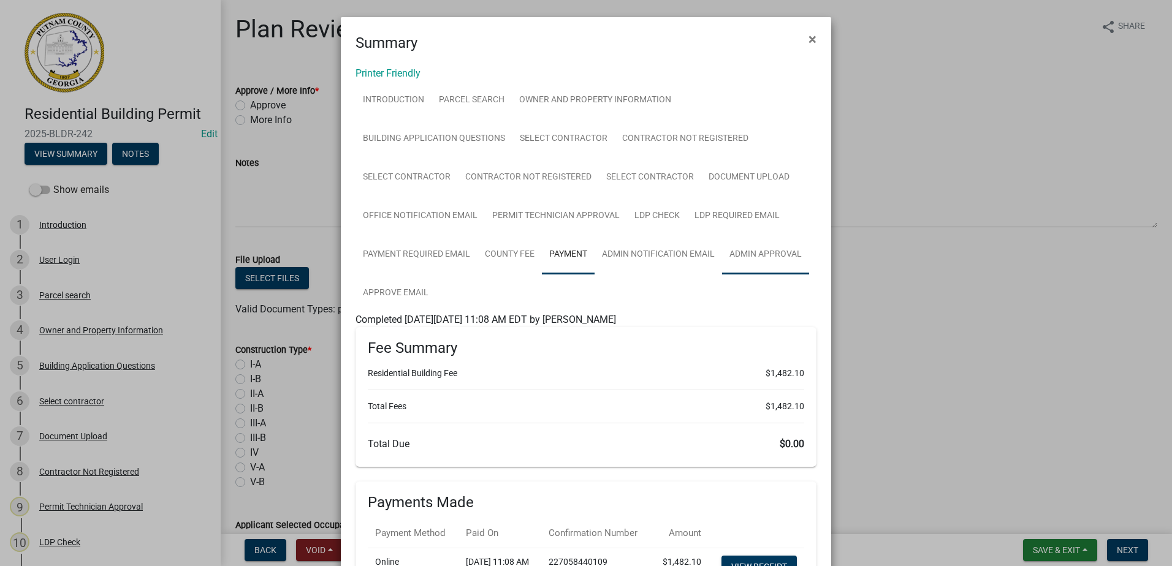
click at [748, 254] on link "Admin Approval" at bounding box center [765, 254] width 87 height 39
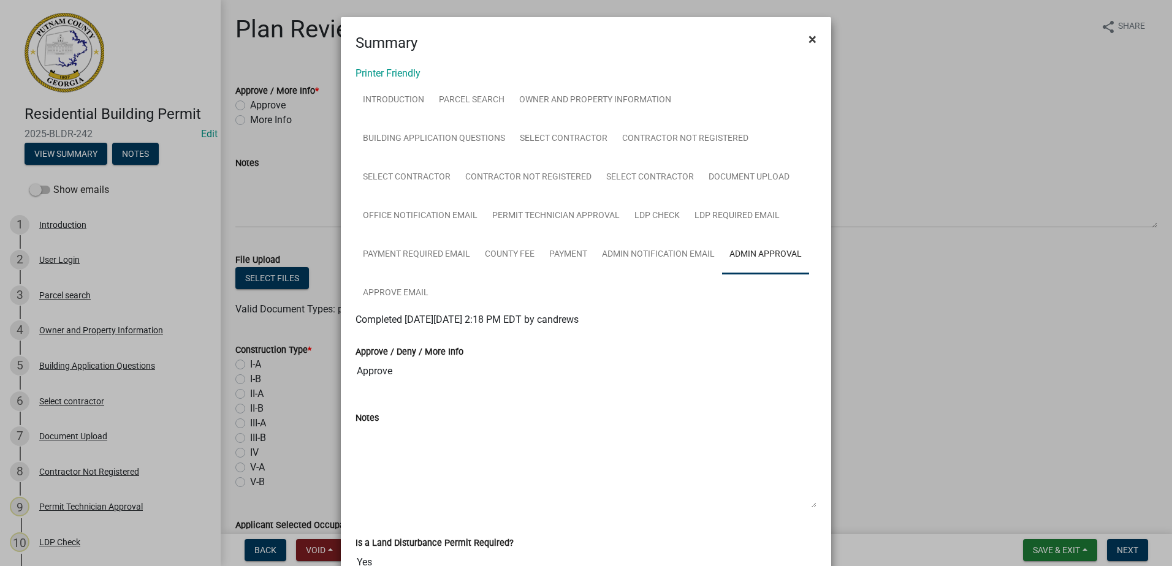
click at [808, 39] on span "×" at bounding box center [812, 39] width 8 height 17
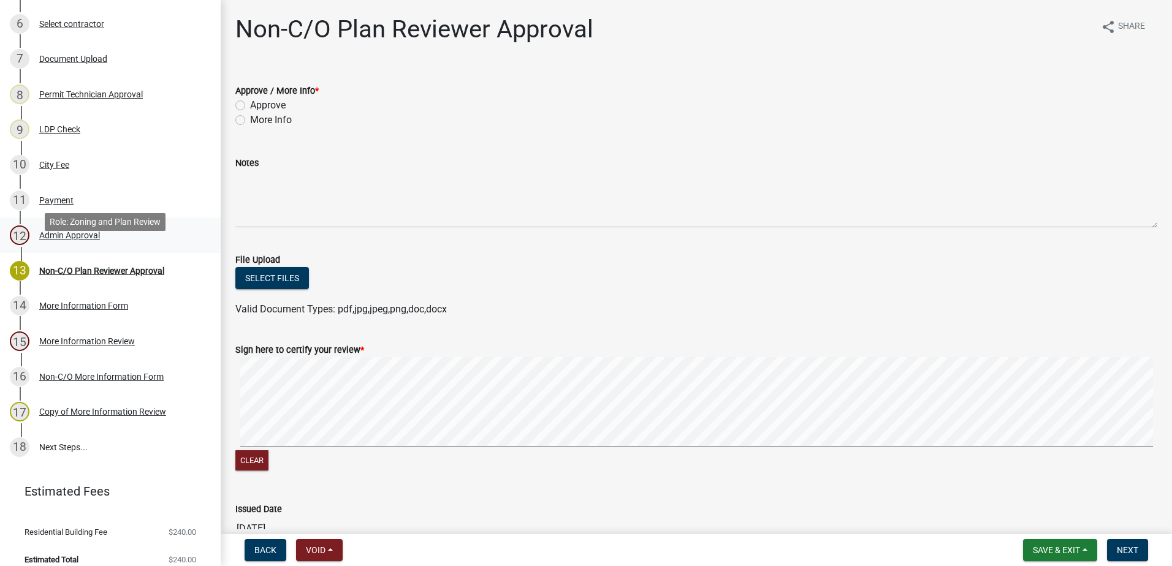
scroll to position [390, 0]
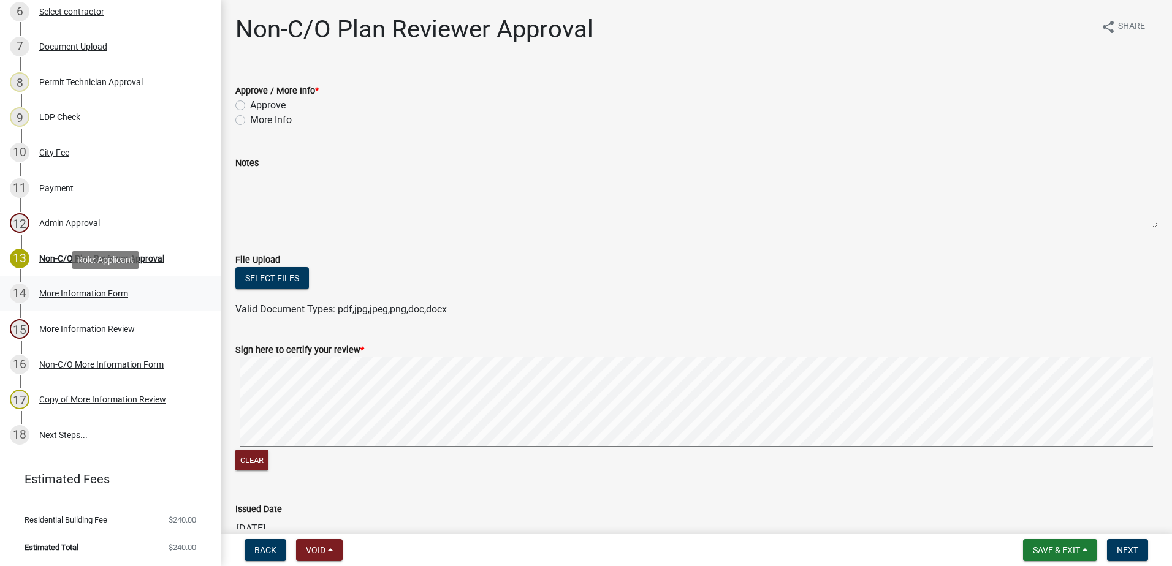
click at [101, 295] on div "More Information Form" at bounding box center [83, 293] width 89 height 9
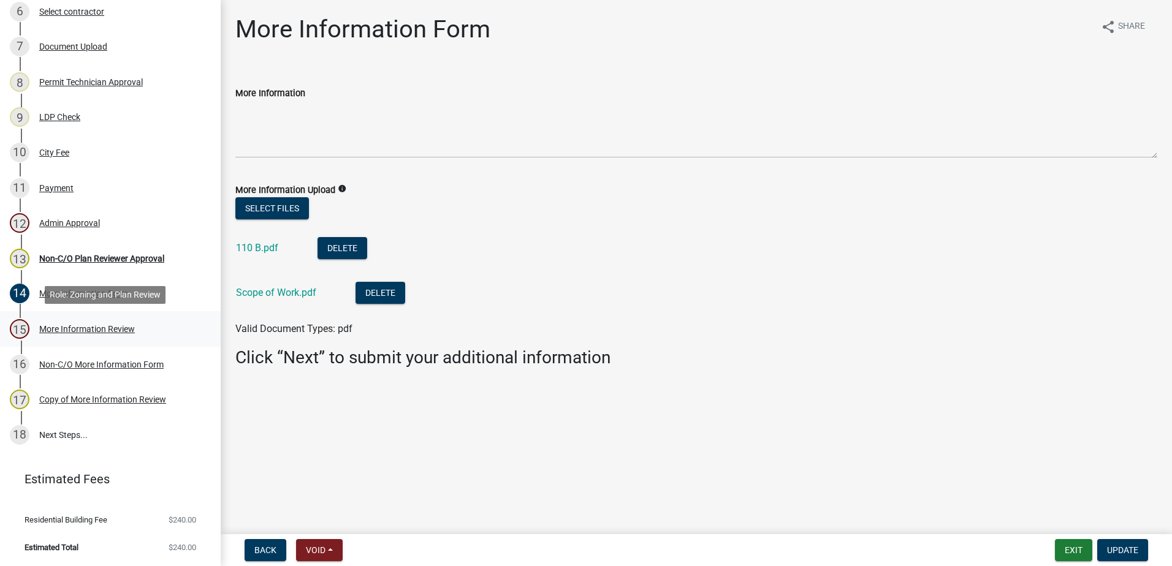
click at [102, 330] on div "More Information Review" at bounding box center [87, 329] width 96 height 9
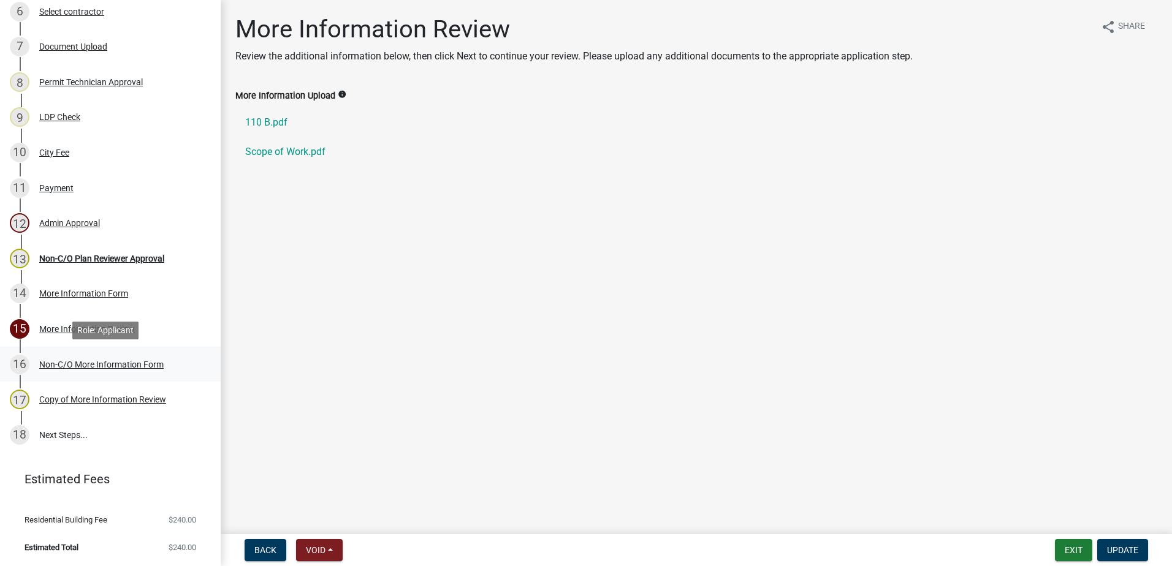
click at [106, 371] on div "16 Non-C/O More Information Form" at bounding box center [105, 365] width 191 height 20
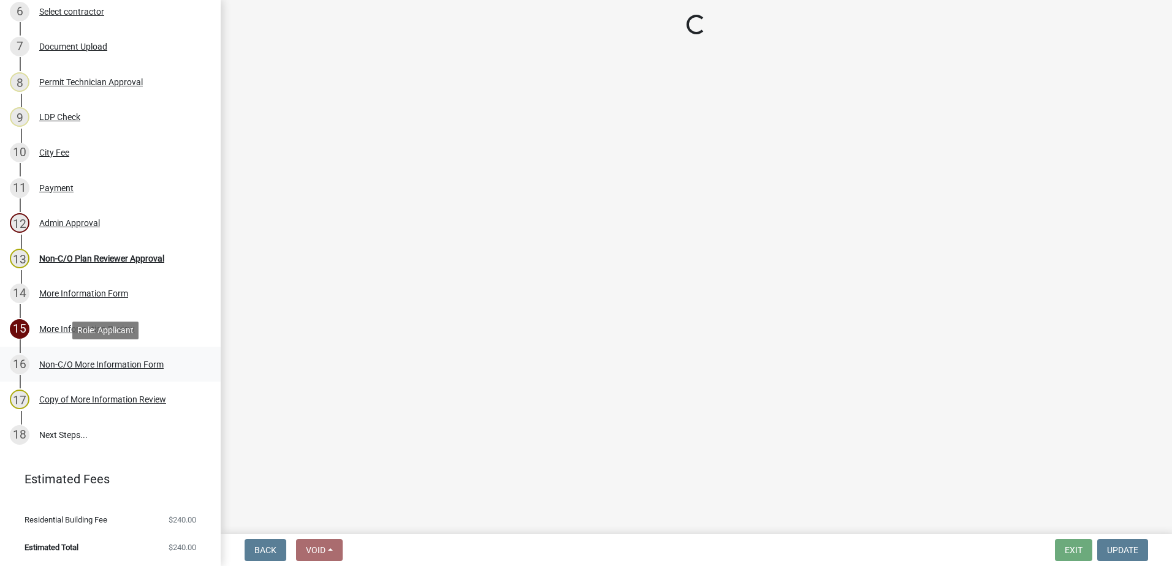
click at [109, 362] on div "Non-C/O More Information Form" at bounding box center [101, 364] width 124 height 9
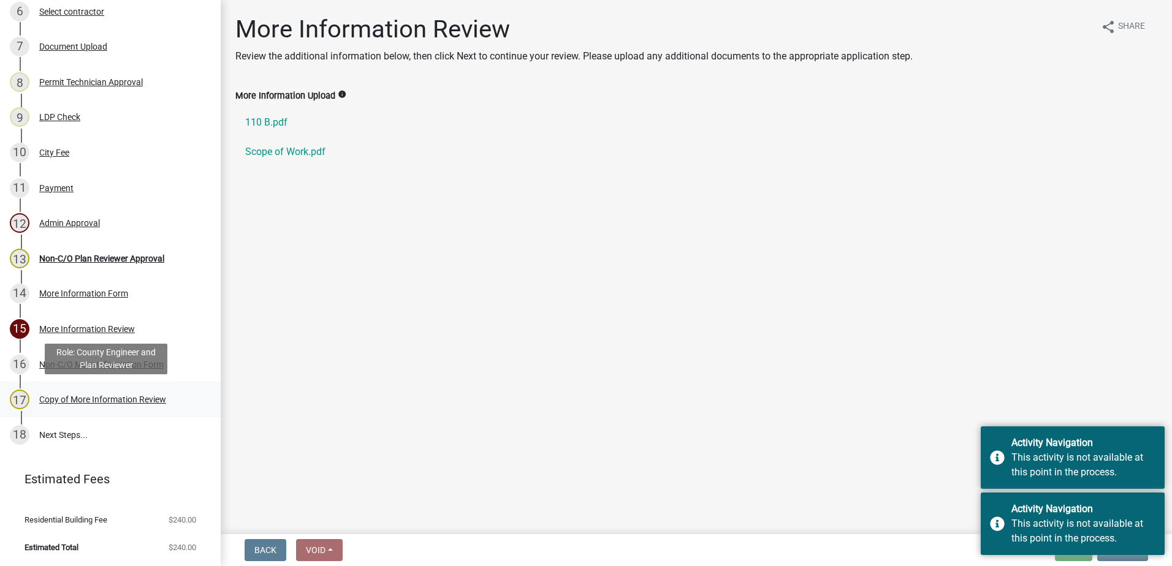
click at [107, 406] on div "17 Copy of More Information Review" at bounding box center [105, 400] width 191 height 20
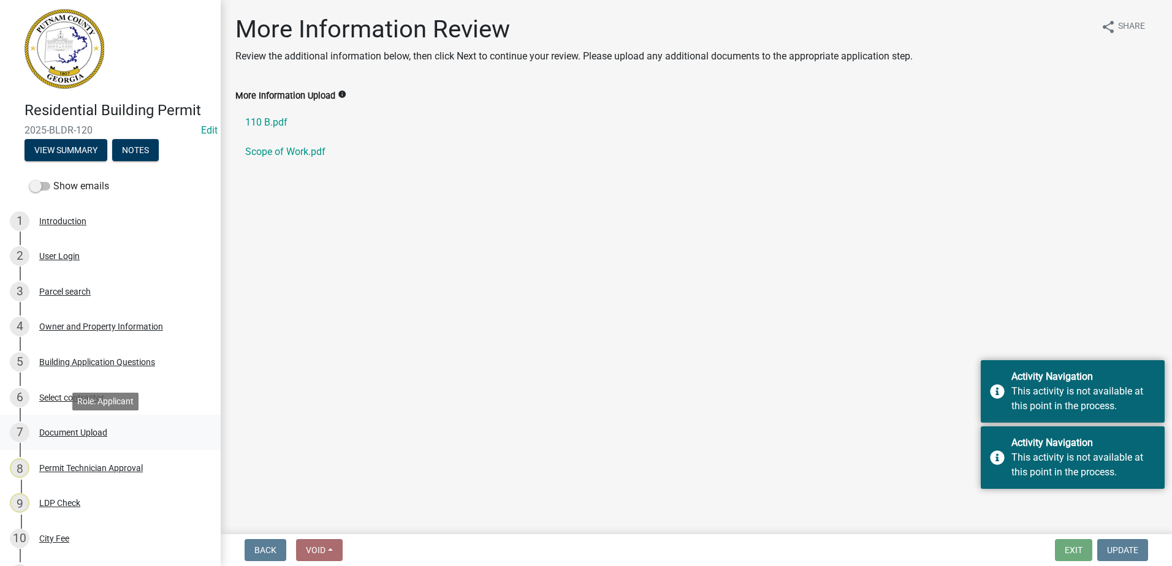
scroll to position [0, 0]
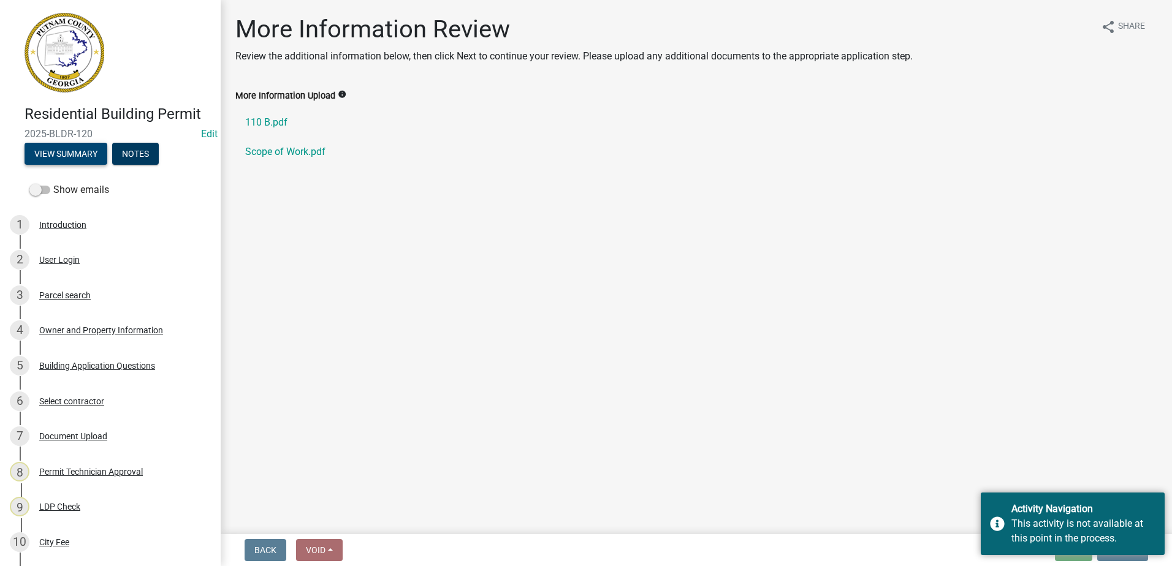
click at [74, 158] on button "View Summary" at bounding box center [66, 154] width 83 height 22
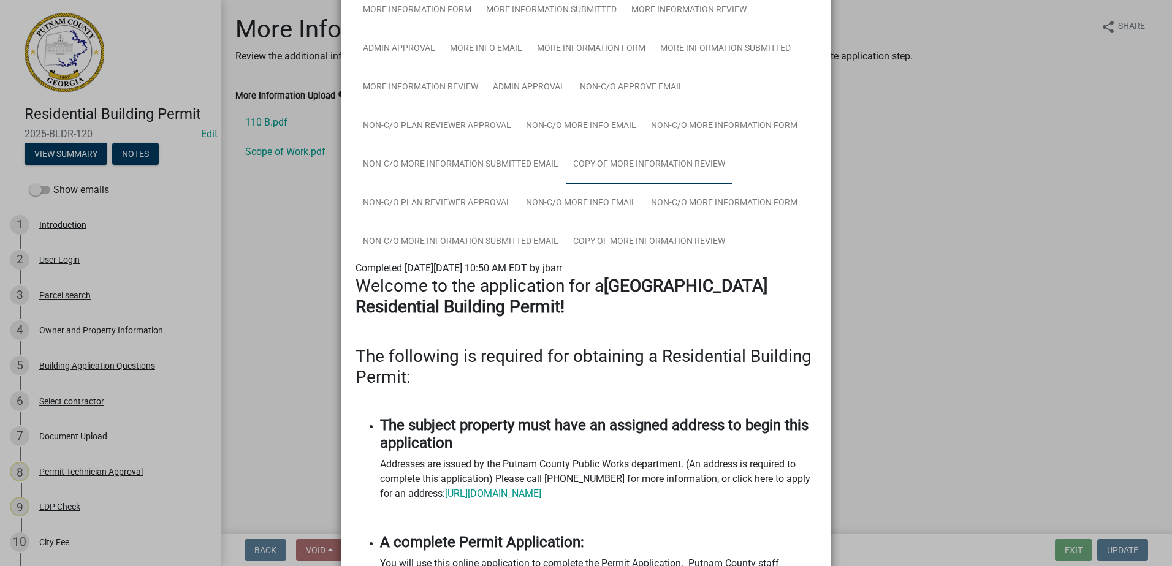
scroll to position [245, 0]
click at [480, 204] on link "Non-C/O Plan Reviewer Approval" at bounding box center [436, 202] width 163 height 39
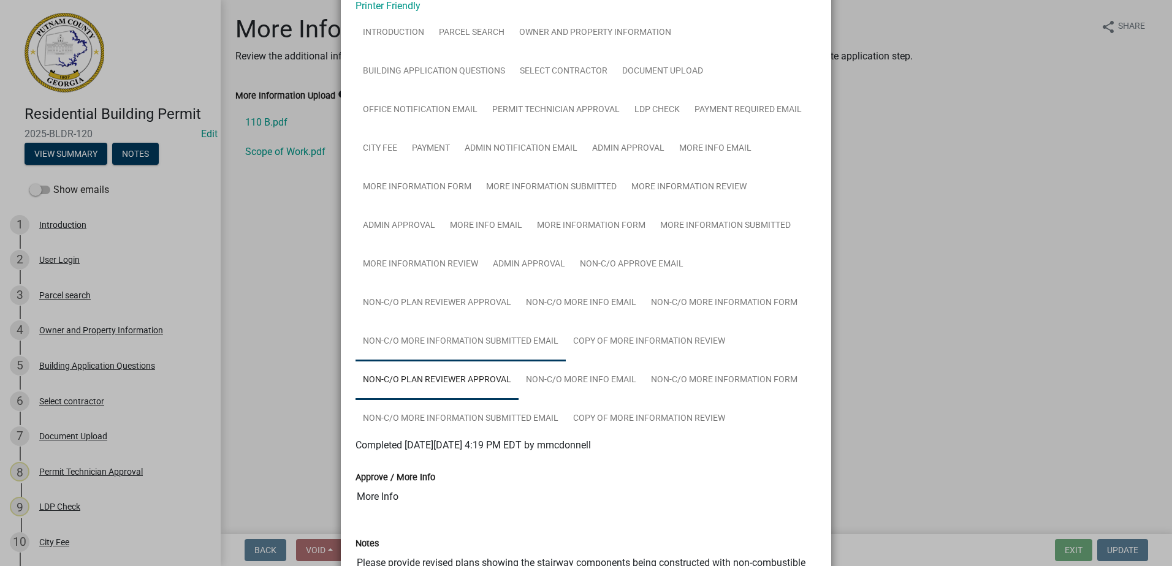
scroll to position [129, 0]
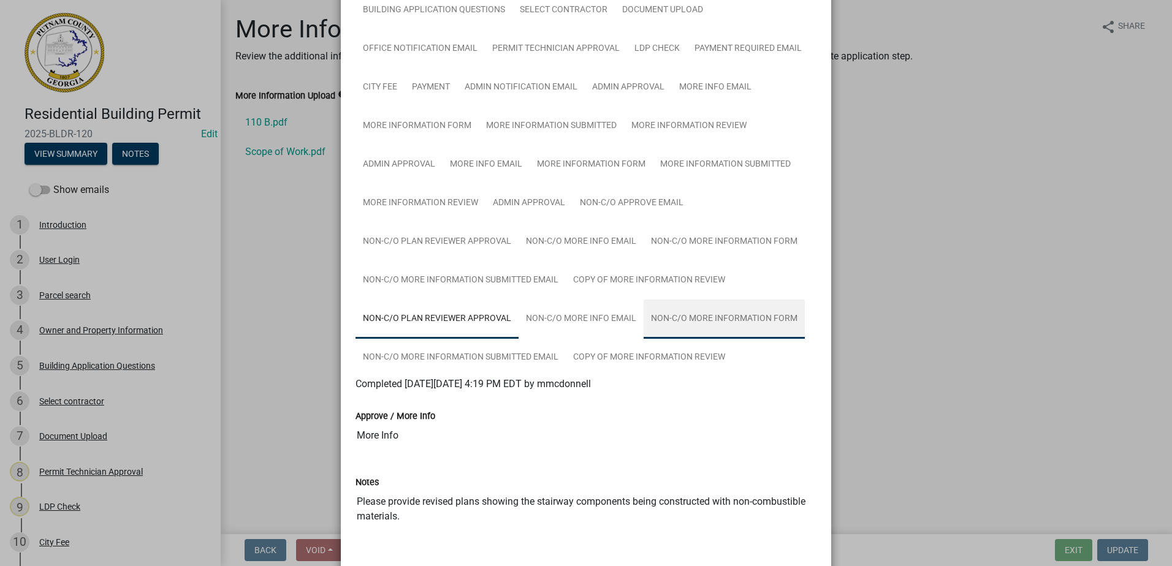
click at [694, 325] on link "Non-C/O More Information Form" at bounding box center [724, 319] width 161 height 39
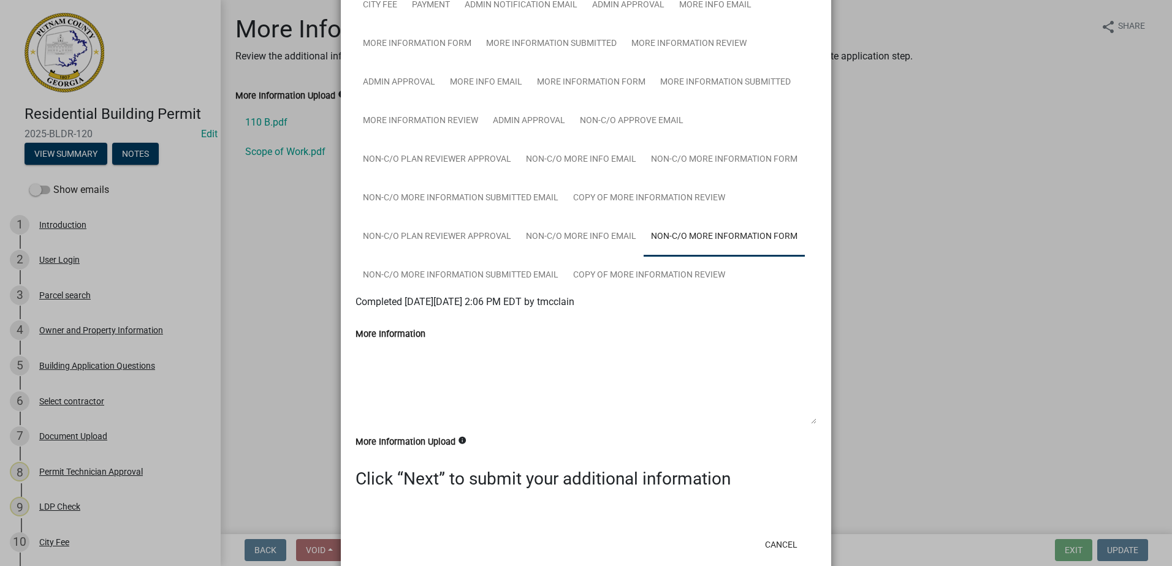
scroll to position [236, 0]
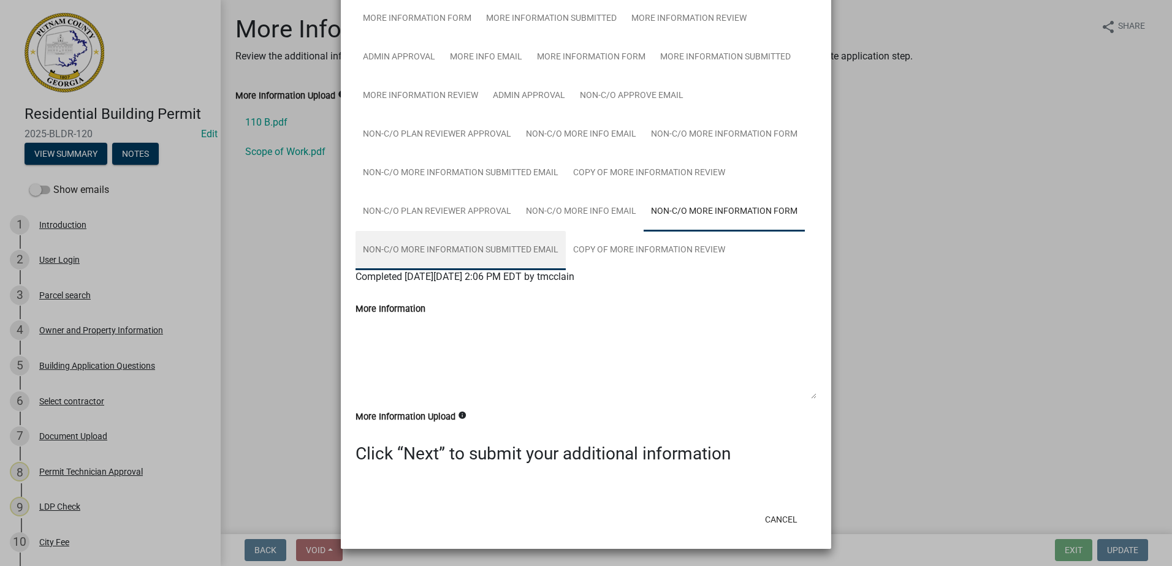
click at [476, 258] on link "Non-C/O More Information Submitted Email" at bounding box center [460, 250] width 210 height 39
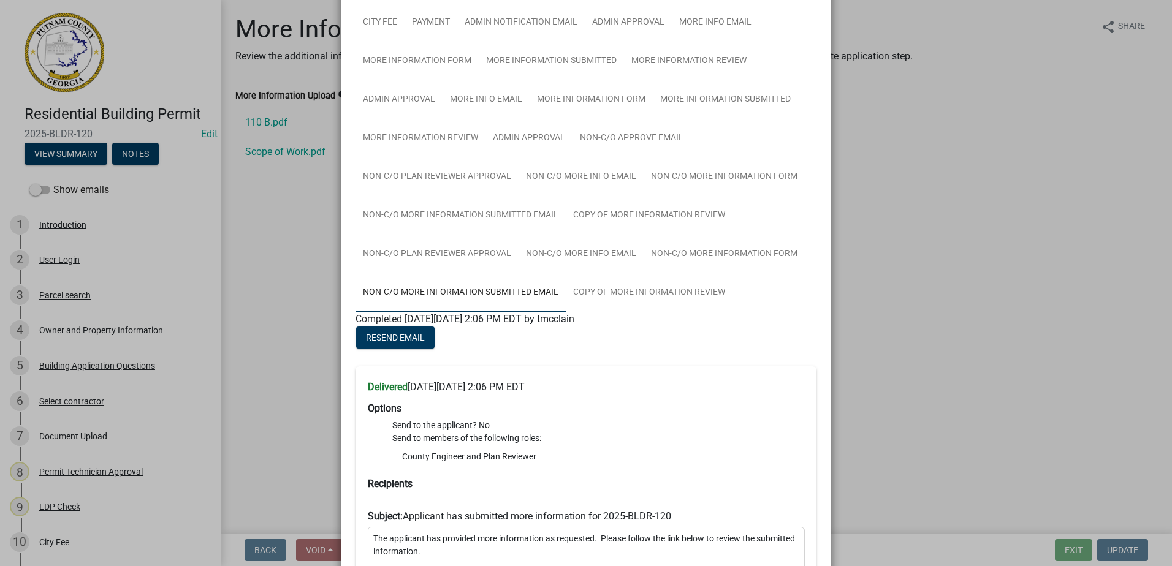
scroll to position [251, 0]
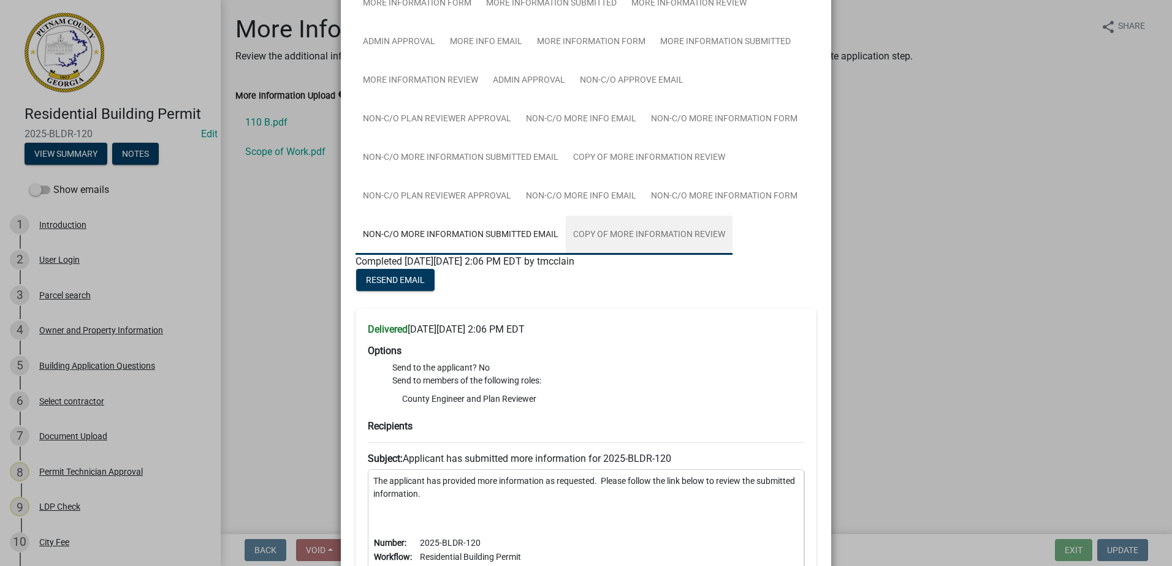
click at [644, 238] on link "Copy of More Information Review" at bounding box center [649, 235] width 167 height 39
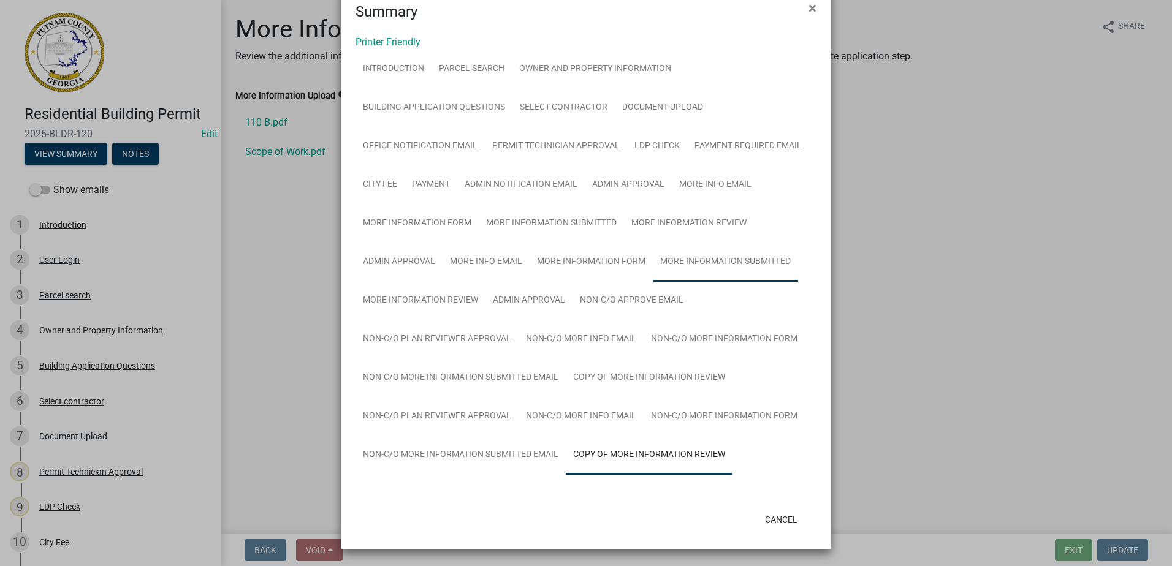
scroll to position [66, 0]
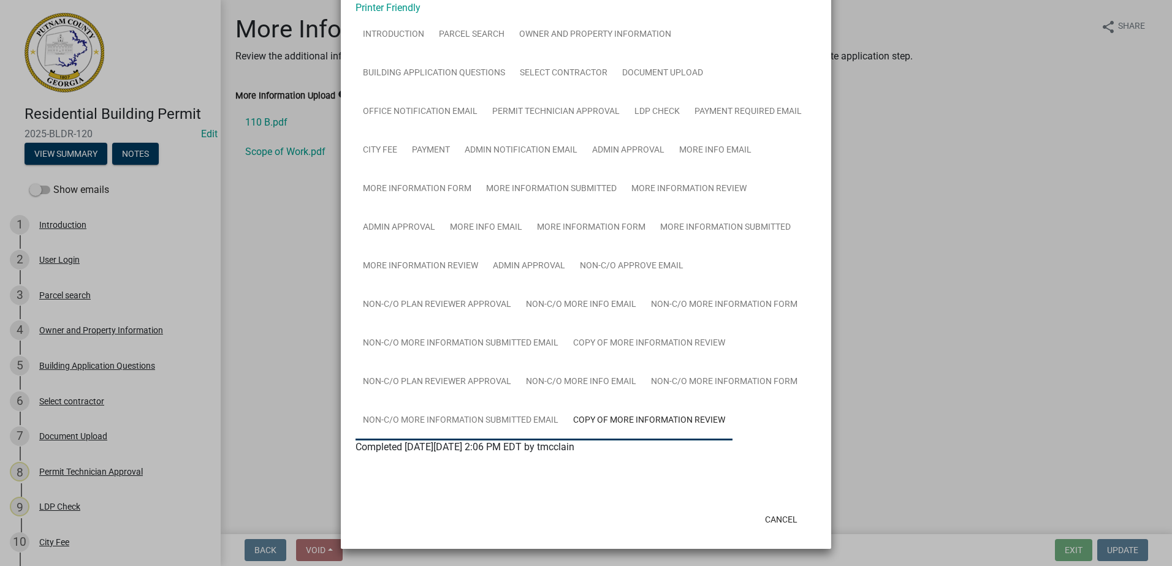
click at [511, 419] on link "Non-C/O More Information Submitted Email" at bounding box center [460, 420] width 210 height 39
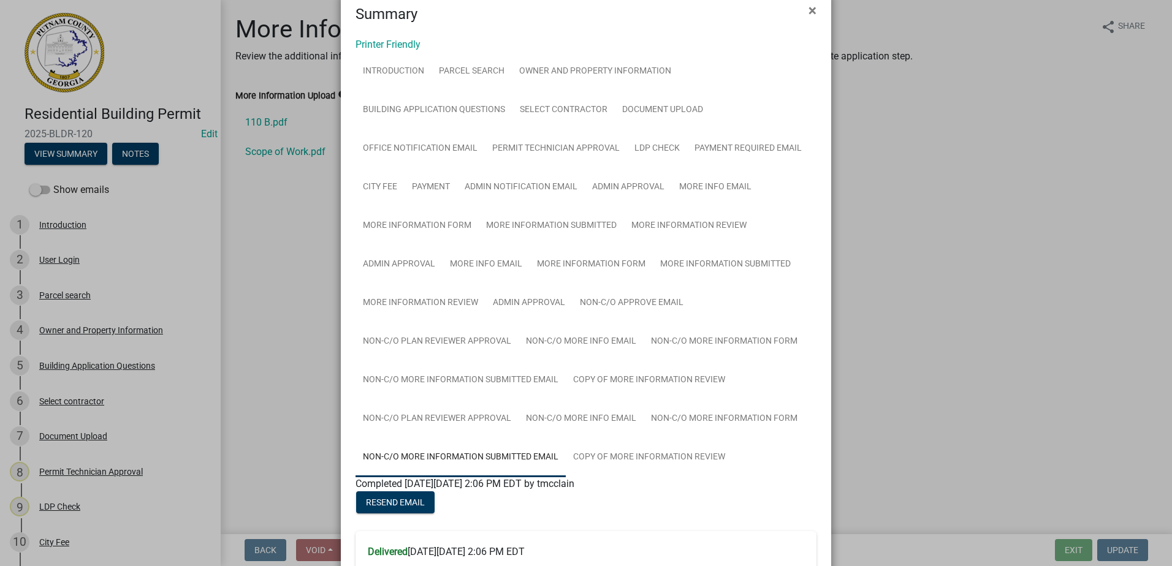
scroll to position [0, 0]
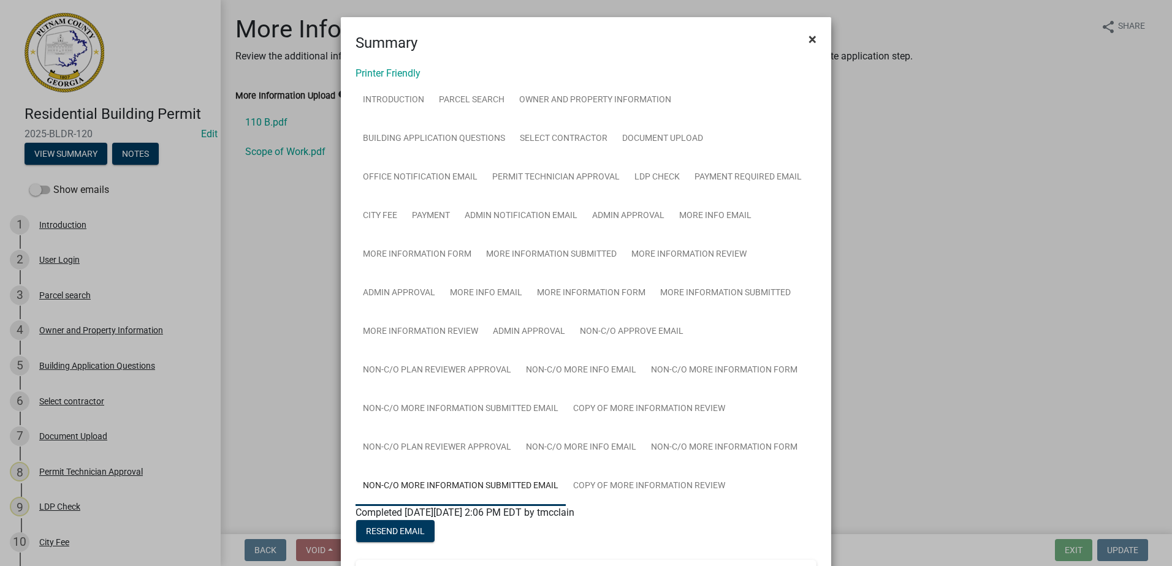
click at [808, 45] on span "×" at bounding box center [812, 39] width 8 height 17
